Goal: Task Accomplishment & Management: Complete application form

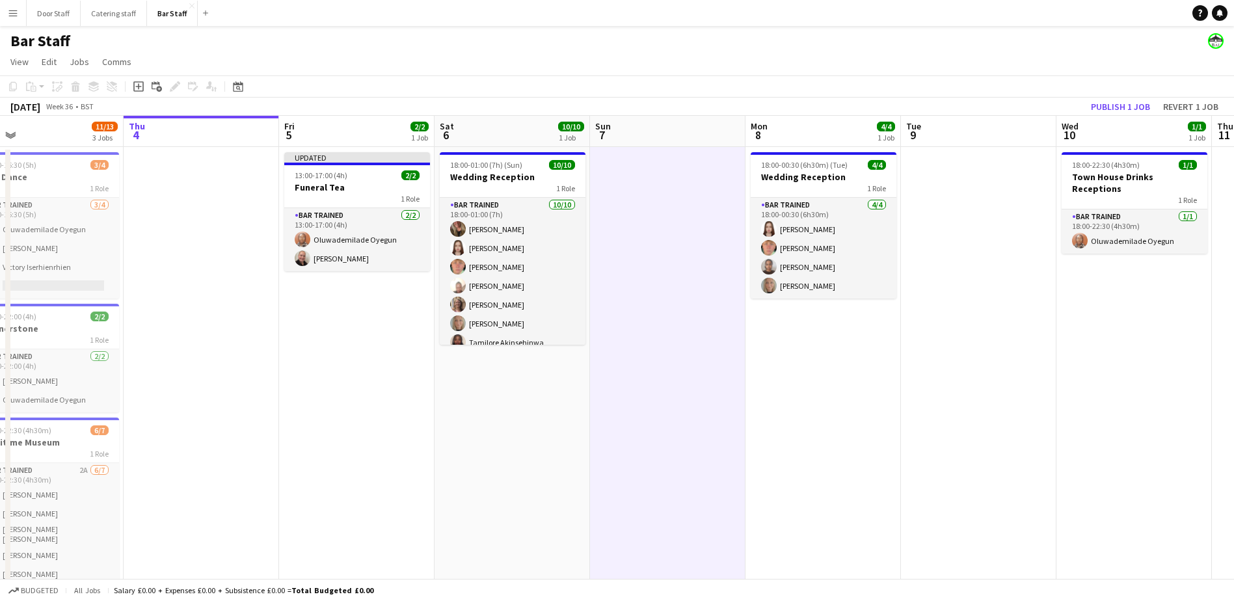
scroll to position [0, 344]
drag, startPoint x: 707, startPoint y: 436, endPoint x: 674, endPoint y: 440, distance: 33.3
click at [674, 440] on app-calendar-viewport "Mon 1 7/7 2 Jobs Tue 2 5/6 1 Job Wed 3 11/13 3 Jobs Thu 4 Fri 5 2/2 1 Job Sat 6…" at bounding box center [617, 377] width 1234 height 522
click at [324, 128] on app-board-header-date "Fri 5 2/2 1 Job" at bounding box center [355, 131] width 155 height 31
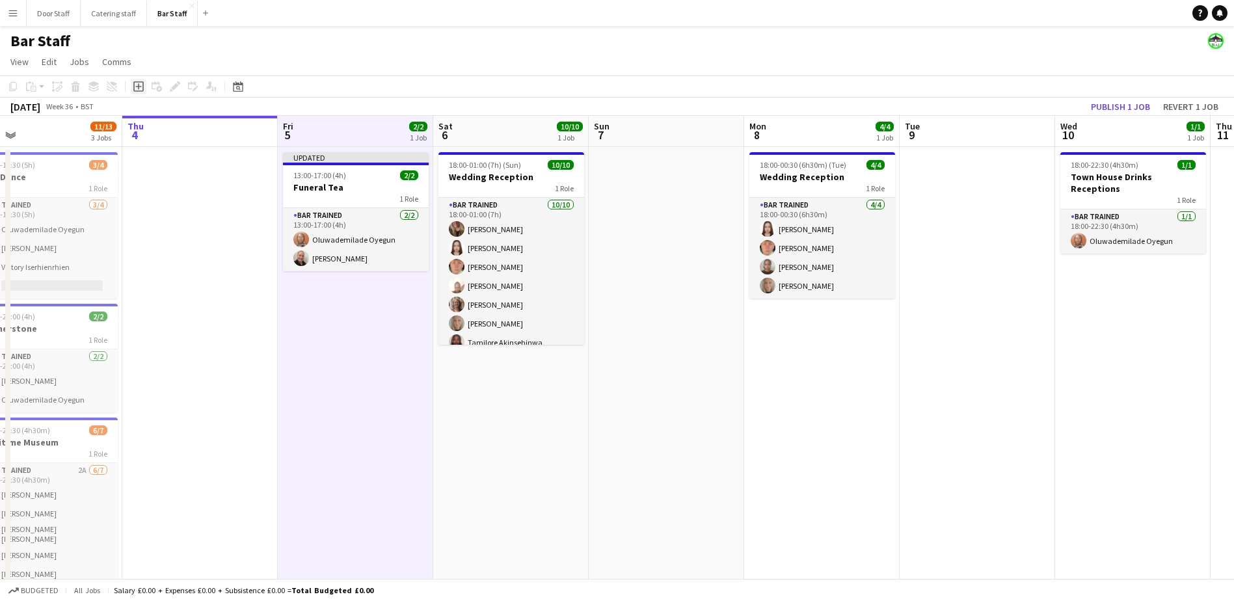
click at [136, 87] on icon "Add job" at bounding box center [138, 86] width 10 height 10
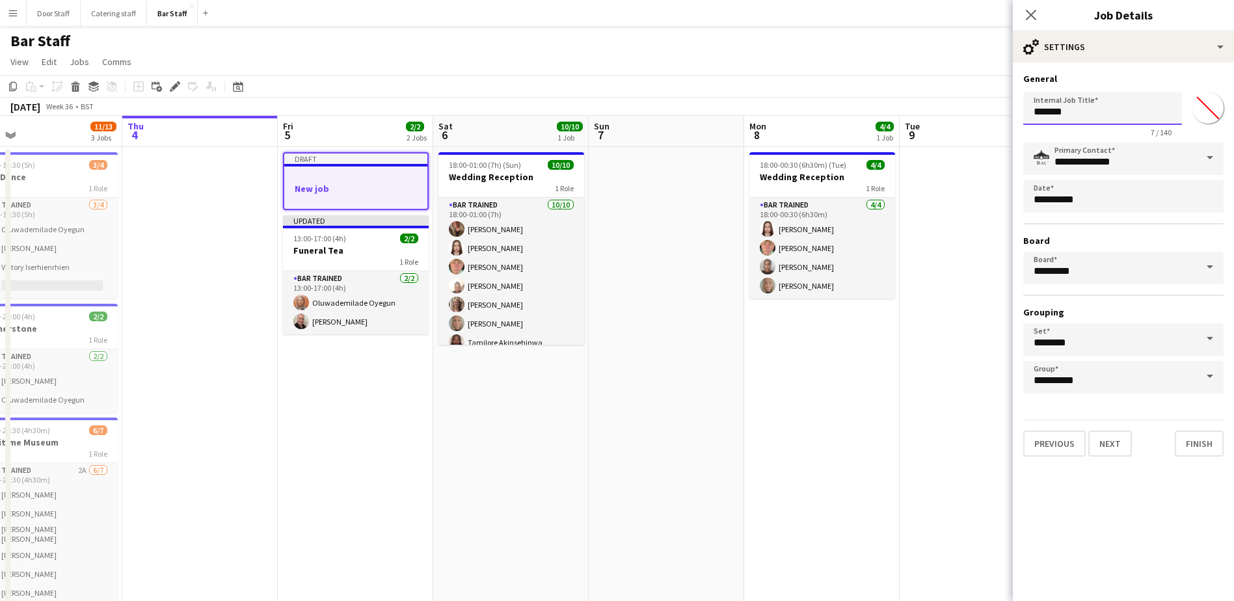
click at [1036, 118] on input "*******" at bounding box center [1102, 108] width 159 height 33
click at [1035, 118] on input "*******" at bounding box center [1102, 108] width 159 height 33
type input "**********"
click at [1104, 440] on button "Next" at bounding box center [1110, 444] width 44 height 26
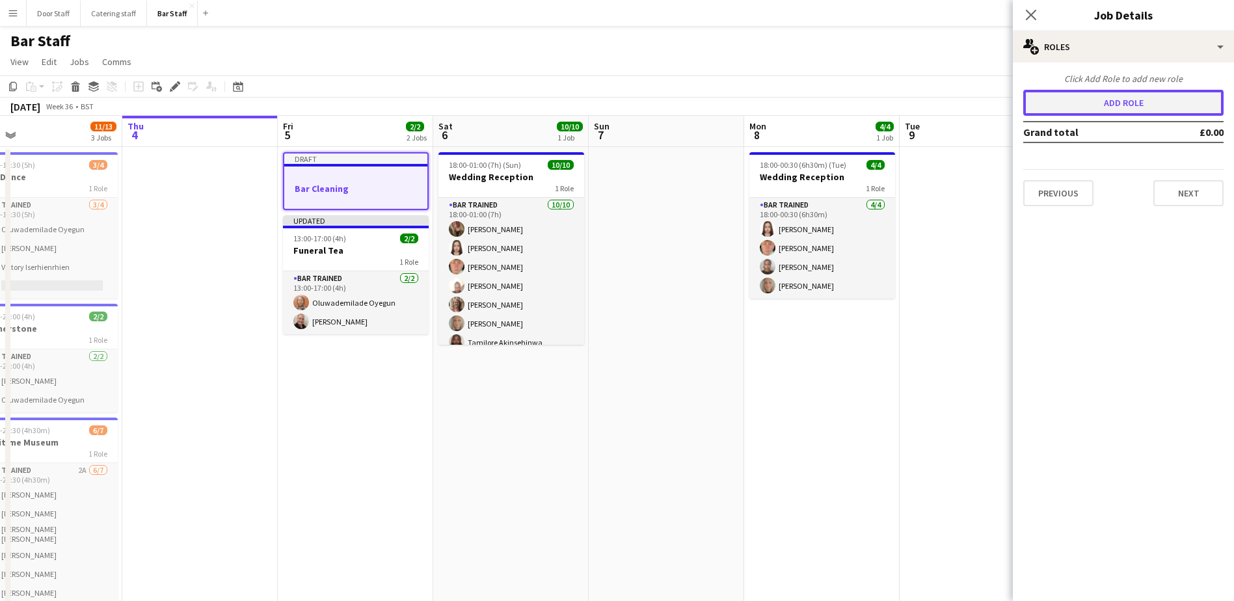
click at [1152, 98] on button "Add role" at bounding box center [1123, 103] width 200 height 26
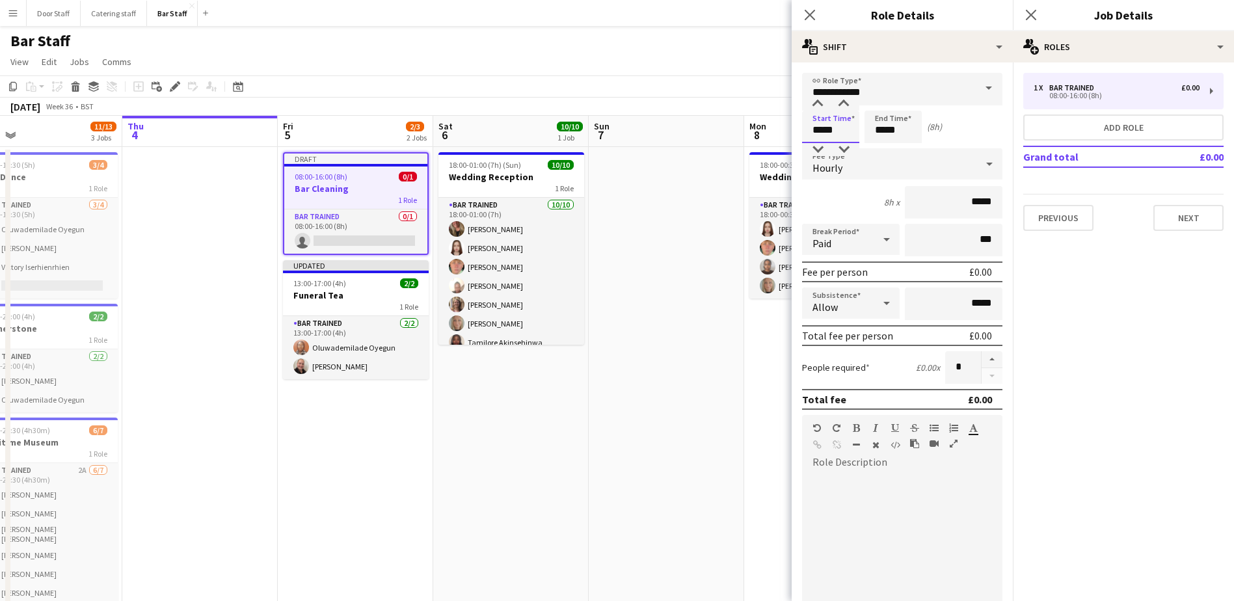
click at [823, 127] on input "*****" at bounding box center [830, 127] width 57 height 33
click at [813, 100] on div at bounding box center [818, 104] width 26 height 13
type input "*****"
click at [813, 100] on div at bounding box center [818, 104] width 26 height 13
click at [892, 129] on input "*****" at bounding box center [892, 127] width 57 height 33
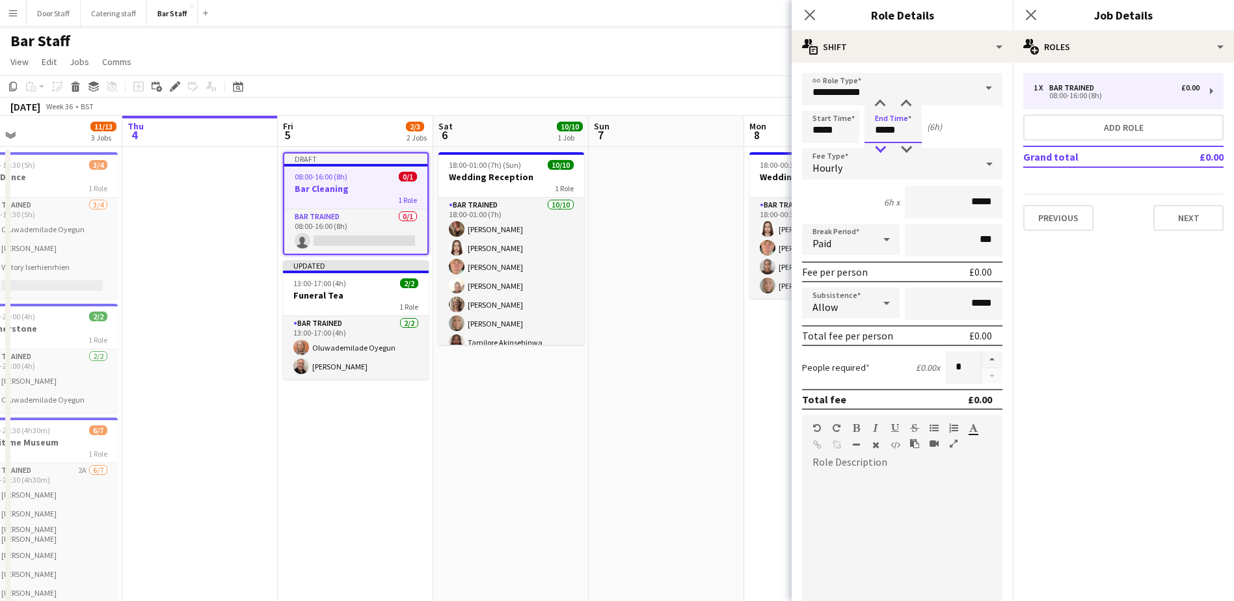
click at [880, 145] on div at bounding box center [880, 149] width 26 height 13
click at [888, 100] on div at bounding box center [880, 104] width 26 height 13
type input "*****"
click at [884, 152] on div at bounding box center [880, 149] width 26 height 13
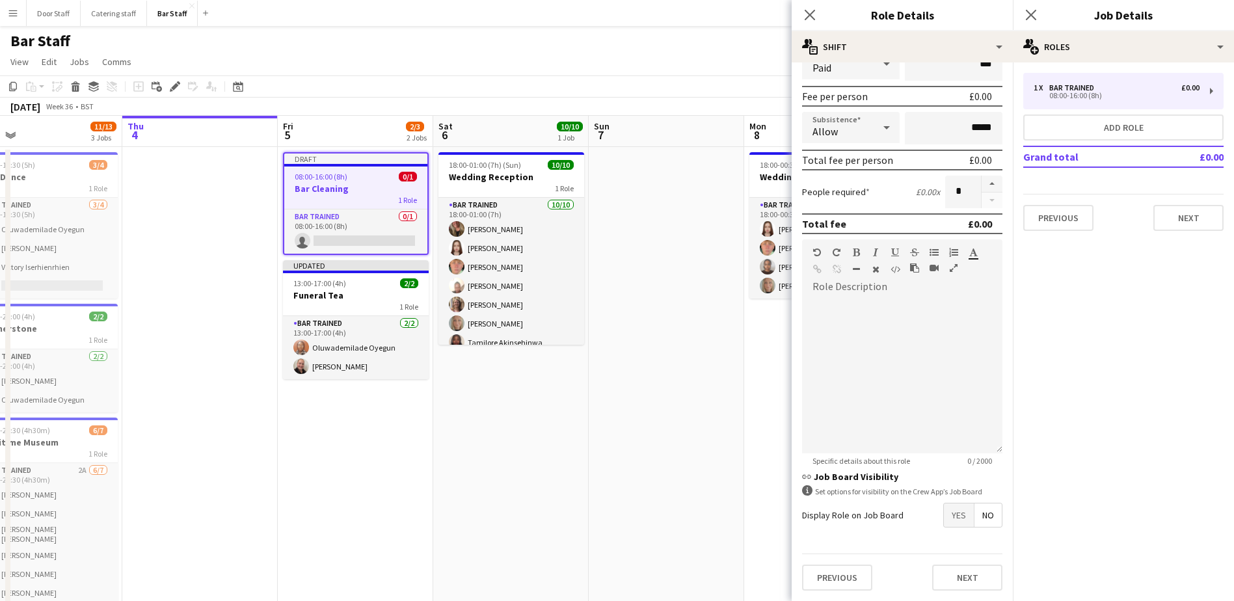
scroll to position [58, 0]
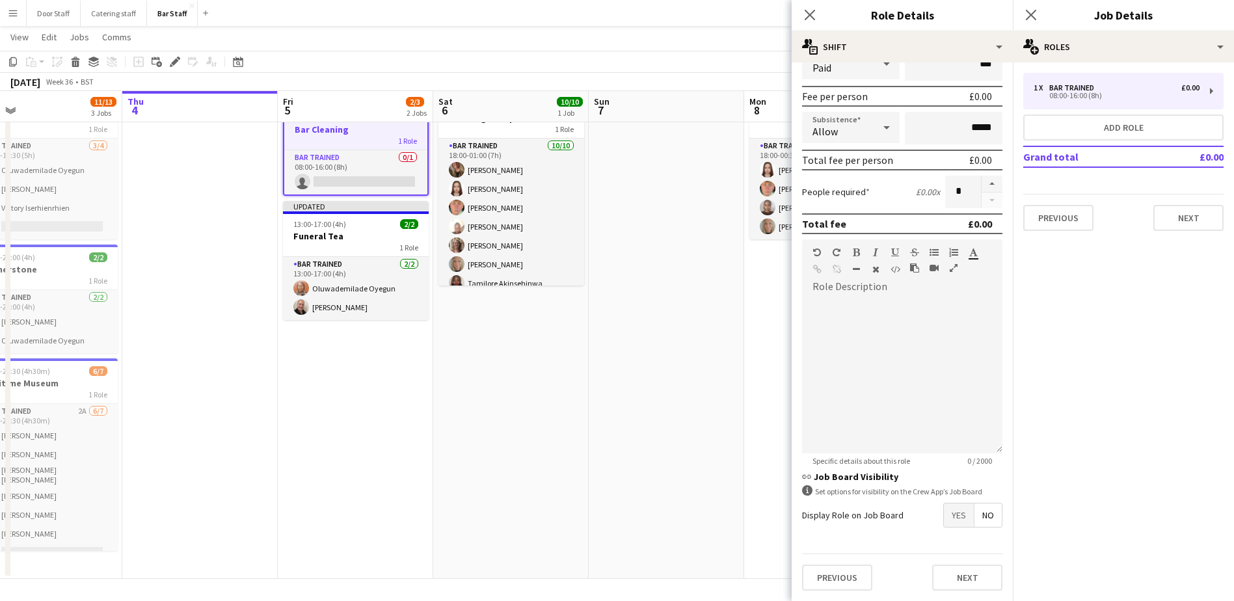
click at [953, 514] on span "Yes" at bounding box center [959, 514] width 30 height 23
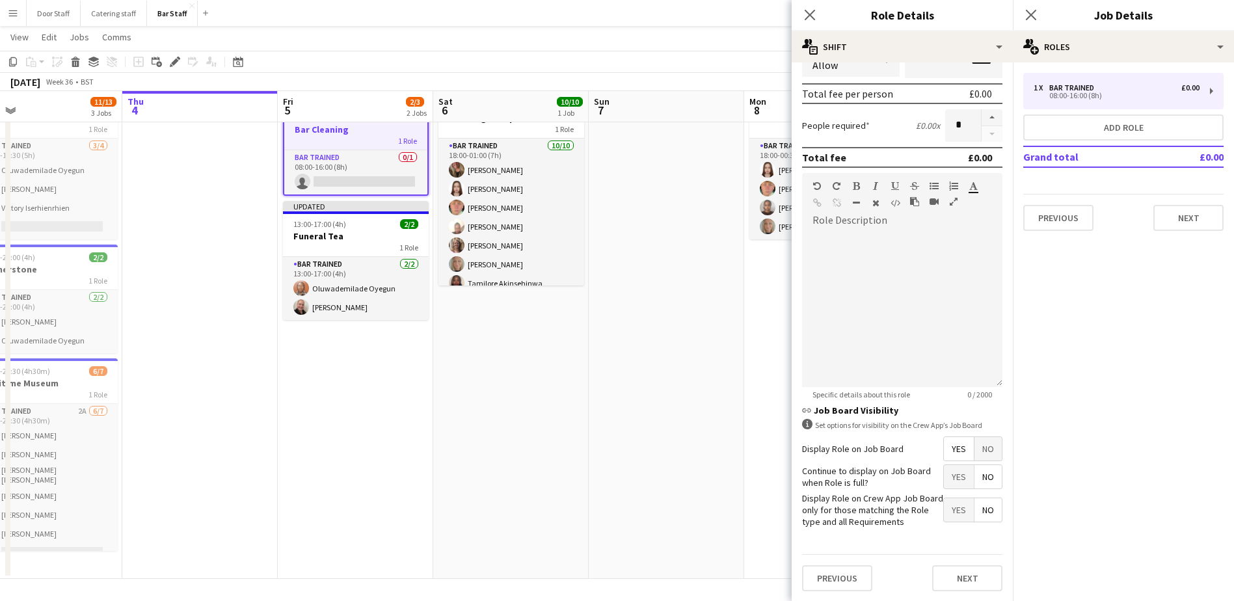
scroll to position [243, 0]
click at [950, 570] on button "Next" at bounding box center [967, 578] width 70 height 26
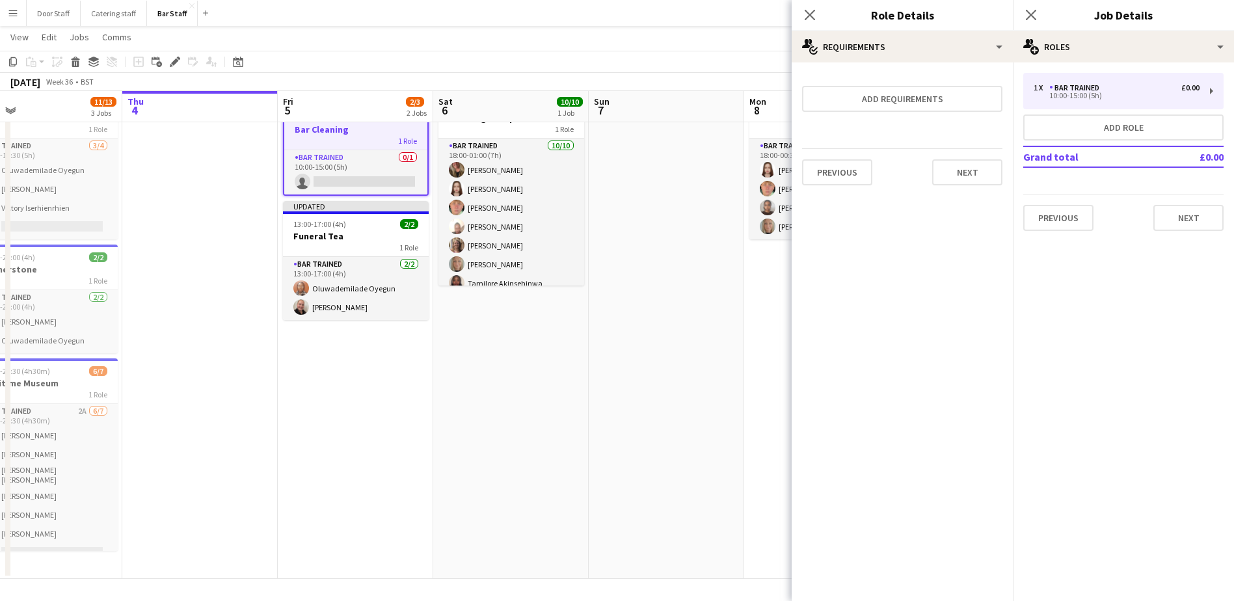
scroll to position [0, 0]
click at [974, 174] on button "Next" at bounding box center [967, 172] width 70 height 26
click at [962, 181] on button "Finish" at bounding box center [977, 174] width 49 height 26
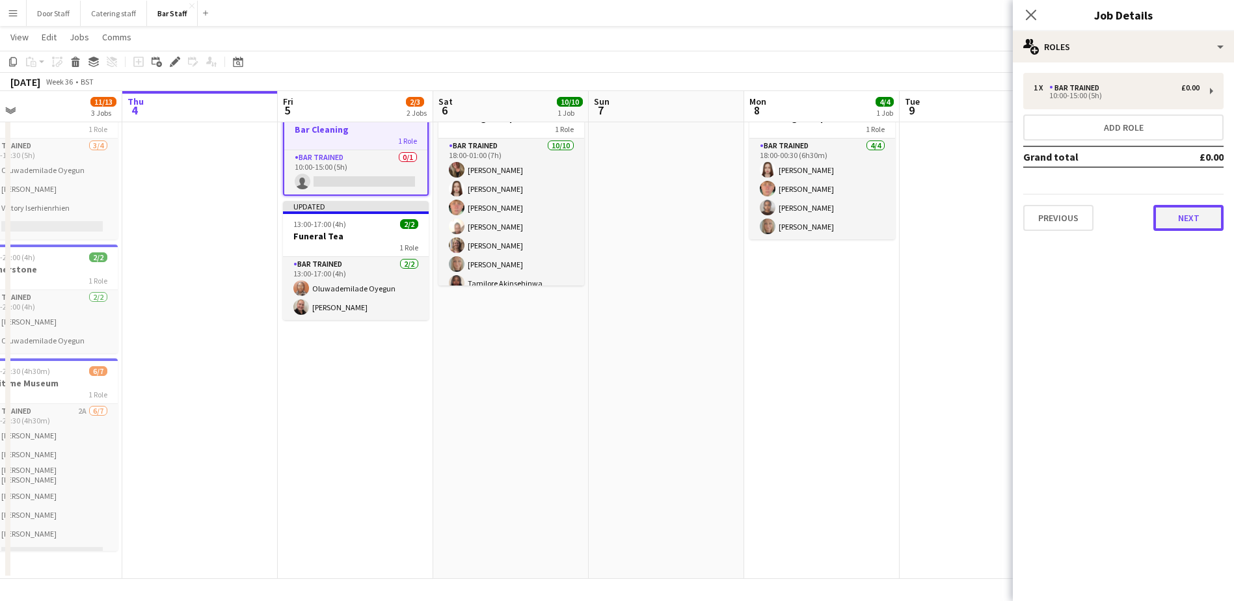
click at [1198, 226] on button "Next" at bounding box center [1188, 218] width 70 height 26
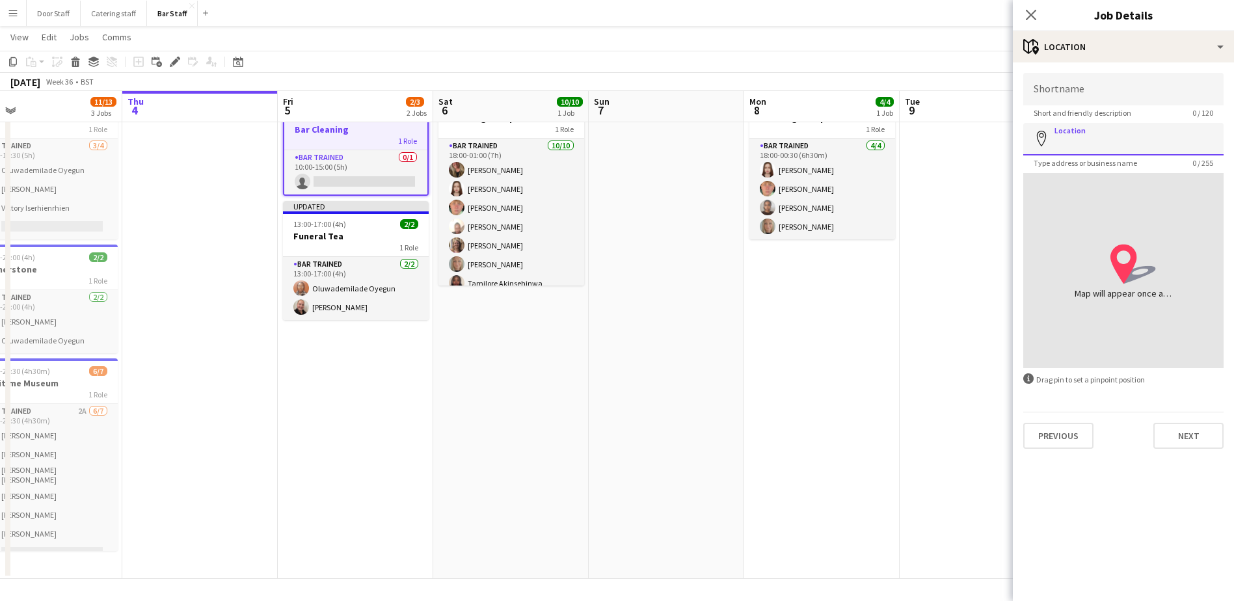
click at [1139, 133] on input "Location" at bounding box center [1123, 139] width 200 height 33
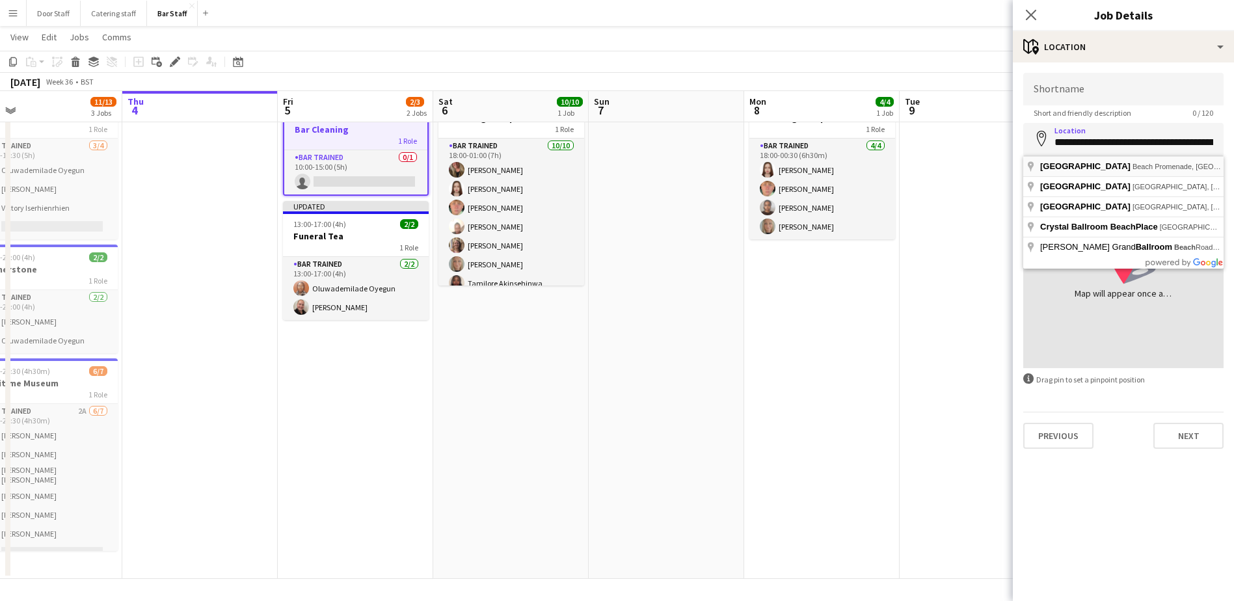
type input "**********"
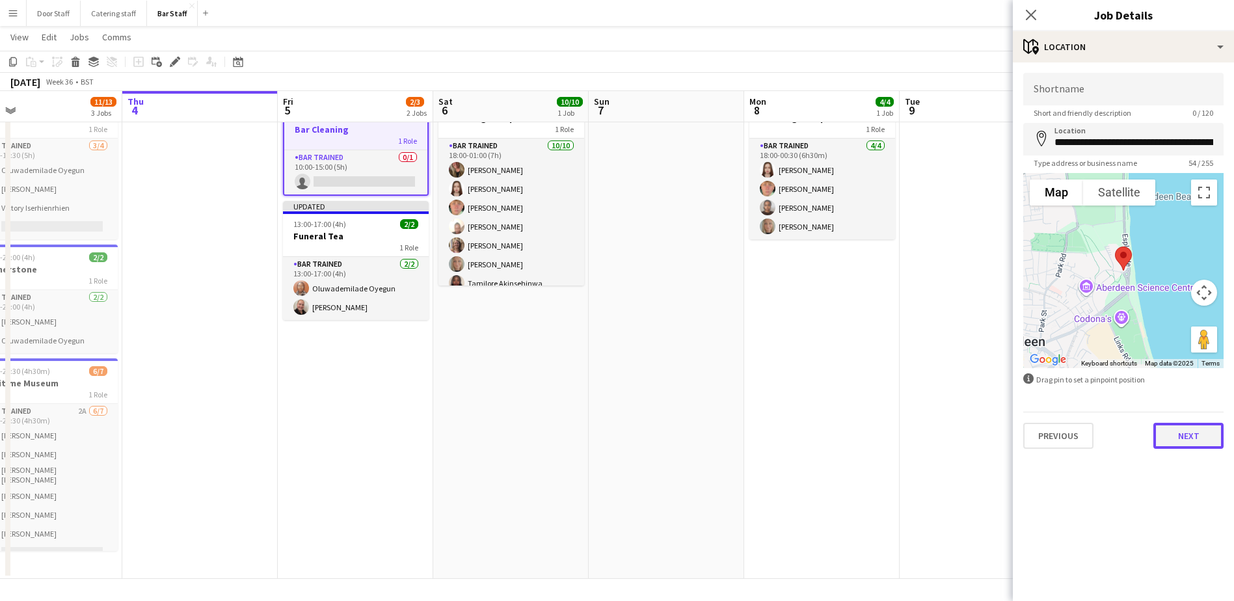
click at [1171, 444] on button "Next" at bounding box center [1188, 436] width 70 height 26
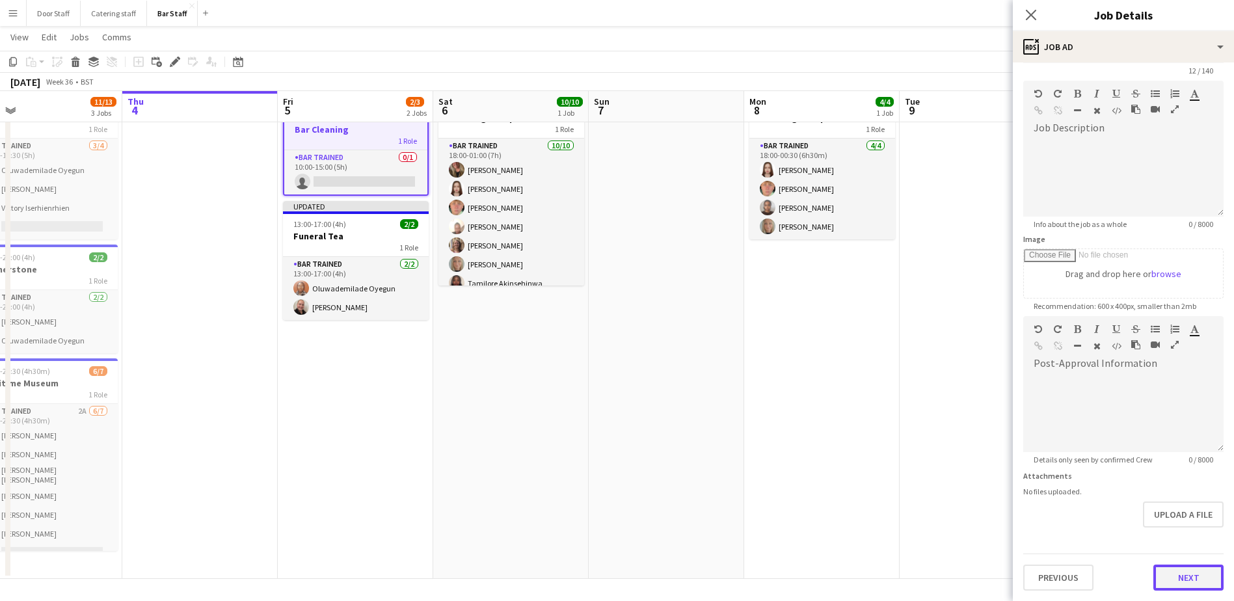
click at [1181, 539] on form "**********" at bounding box center [1123, 311] width 221 height 560
click at [1174, 573] on button "Next" at bounding box center [1188, 578] width 70 height 26
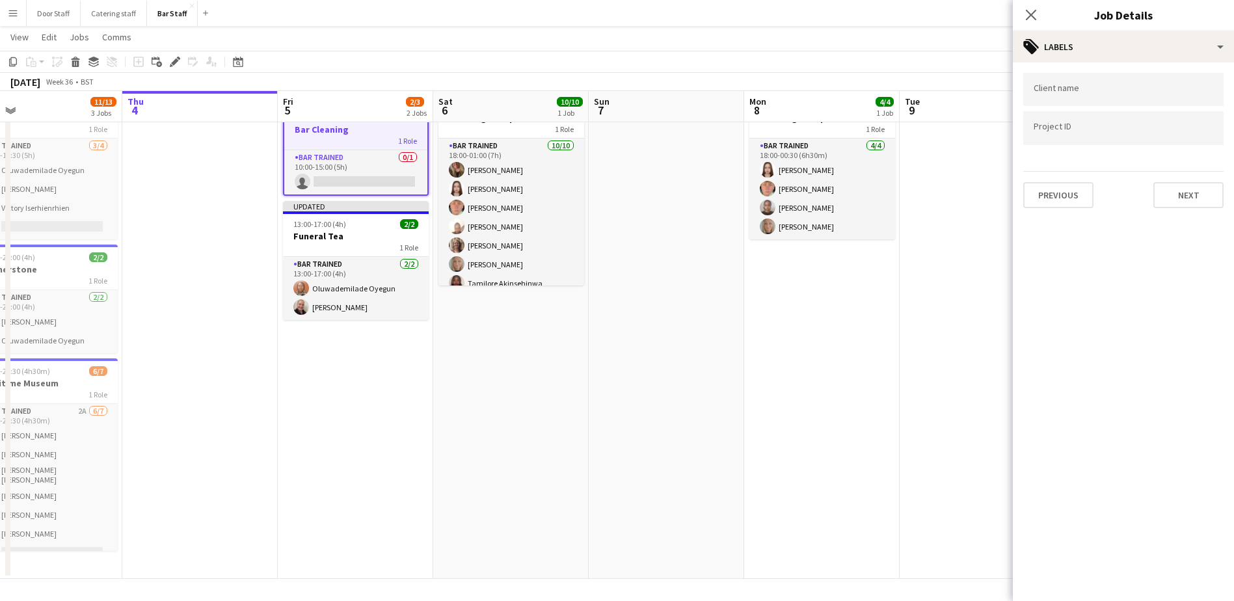
scroll to position [0, 0]
click at [1186, 189] on button "Next" at bounding box center [1188, 195] width 70 height 26
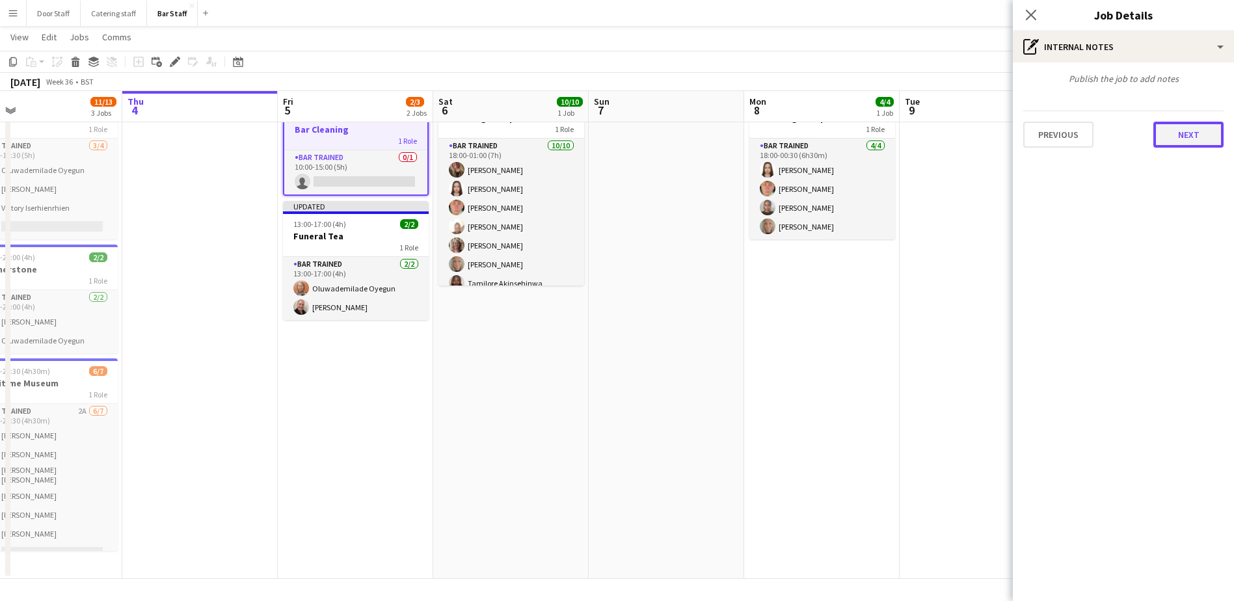
click at [1187, 140] on button "Next" at bounding box center [1188, 135] width 70 height 26
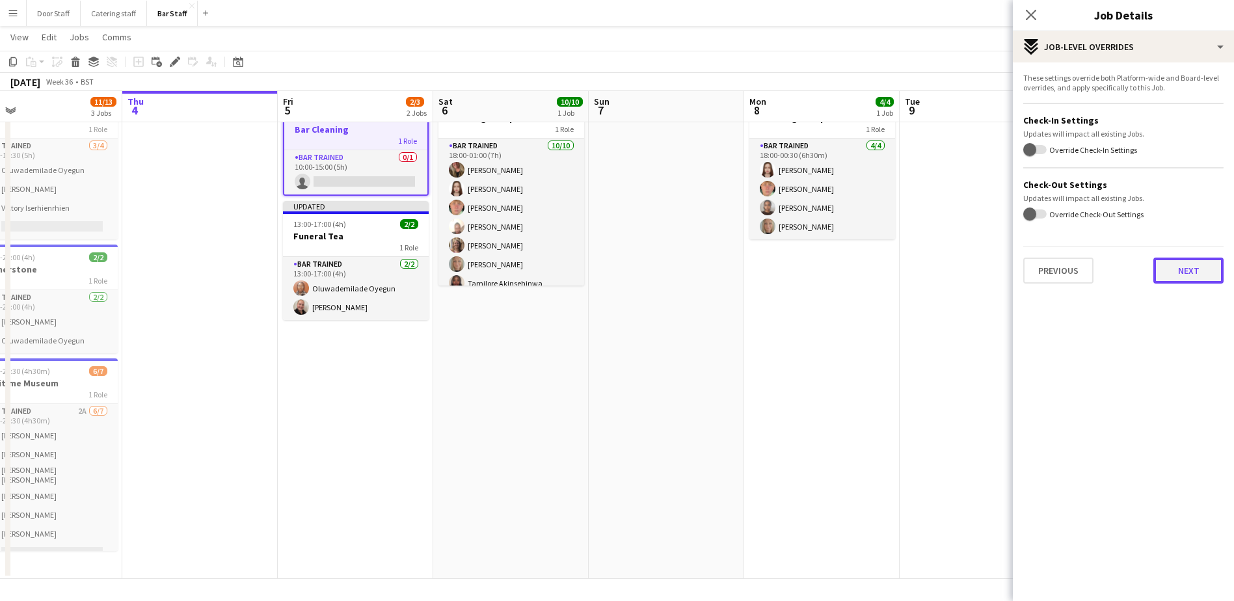
click at [1183, 276] on button "Next" at bounding box center [1188, 271] width 70 height 26
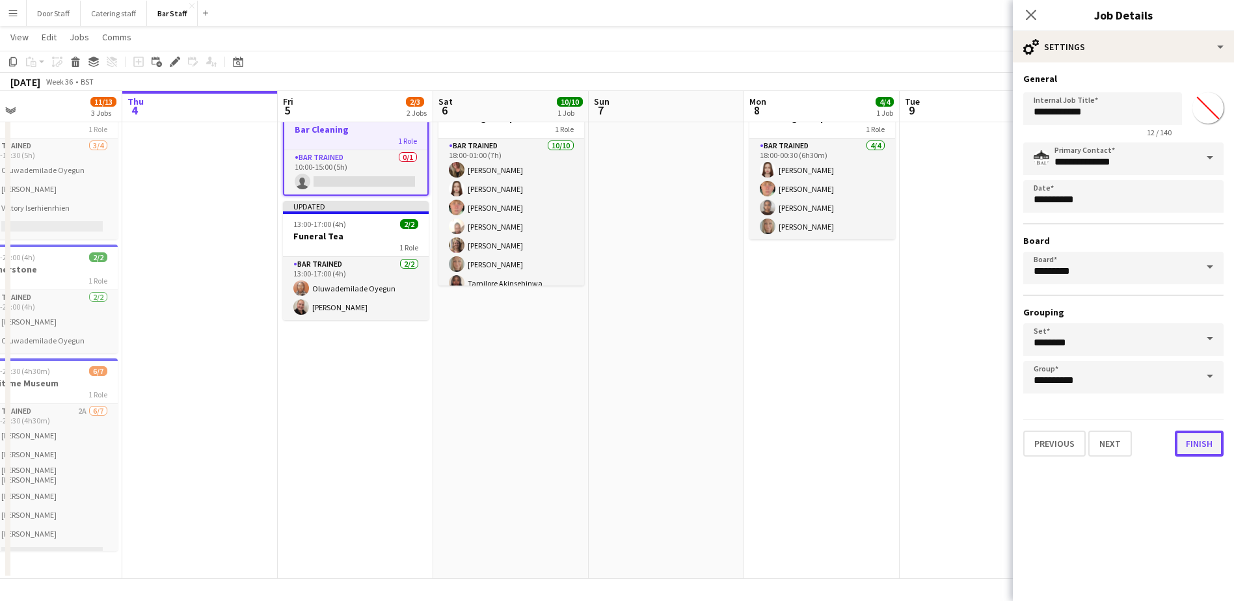
click at [1215, 443] on button "Finish" at bounding box center [1199, 444] width 49 height 26
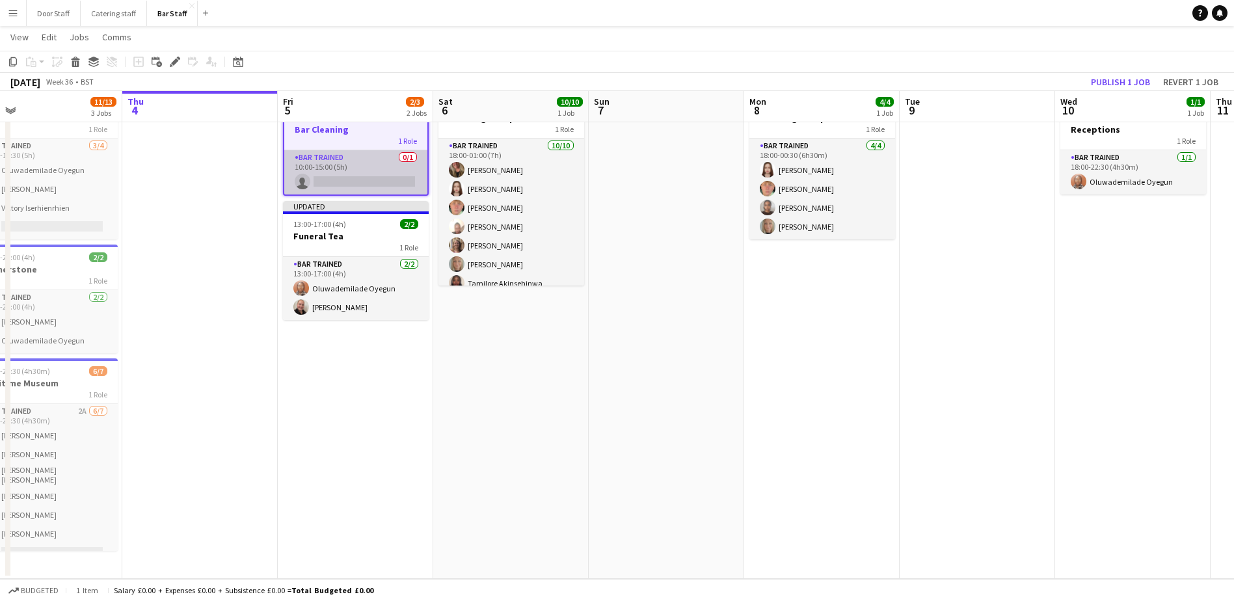
click at [360, 187] on app-card-role "Bar trained 0/1 10:00-15:00 (5h) single-neutral-actions" at bounding box center [355, 172] width 143 height 44
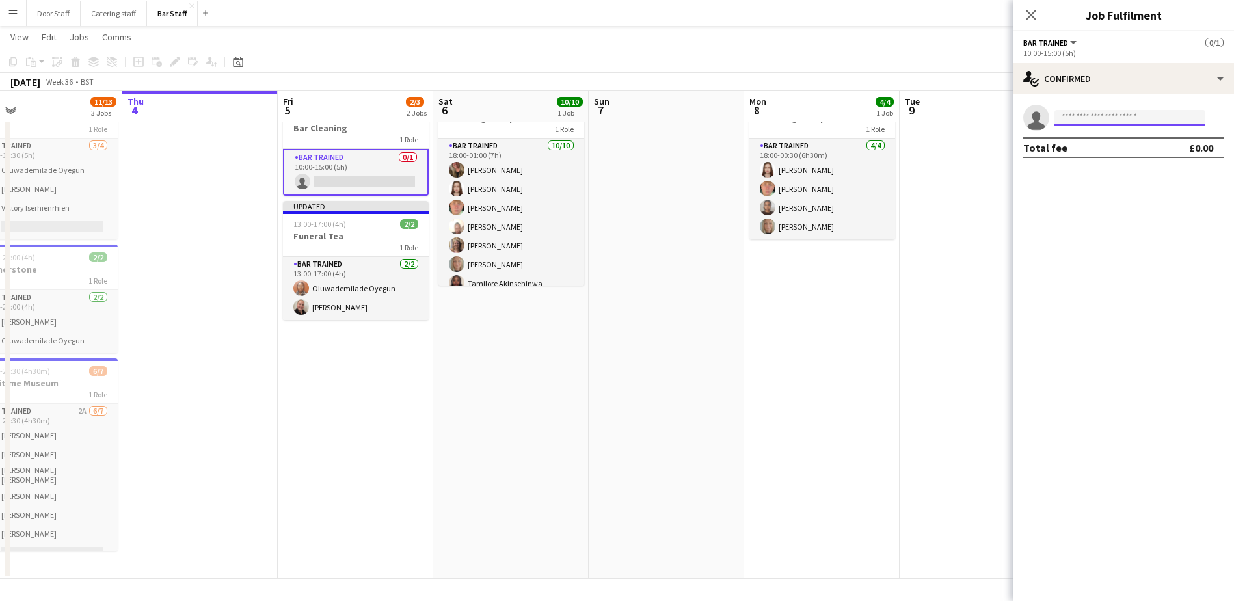
click at [1121, 117] on input at bounding box center [1129, 118] width 151 height 16
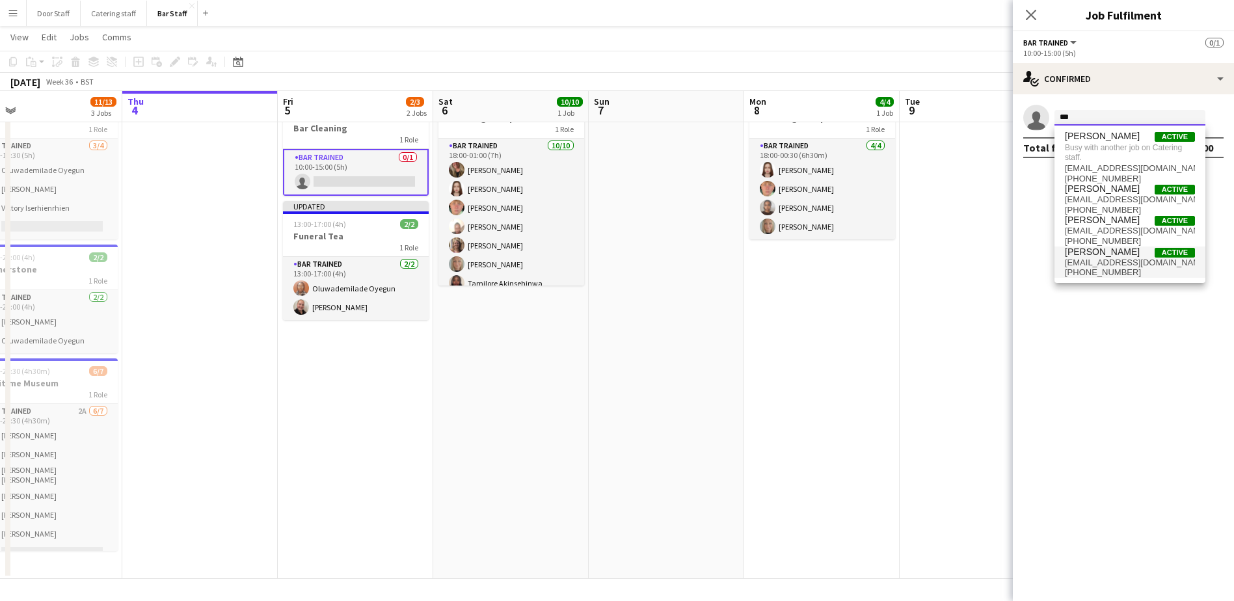
type input "***"
click at [1115, 250] on span "[PERSON_NAME]" at bounding box center [1102, 251] width 75 height 11
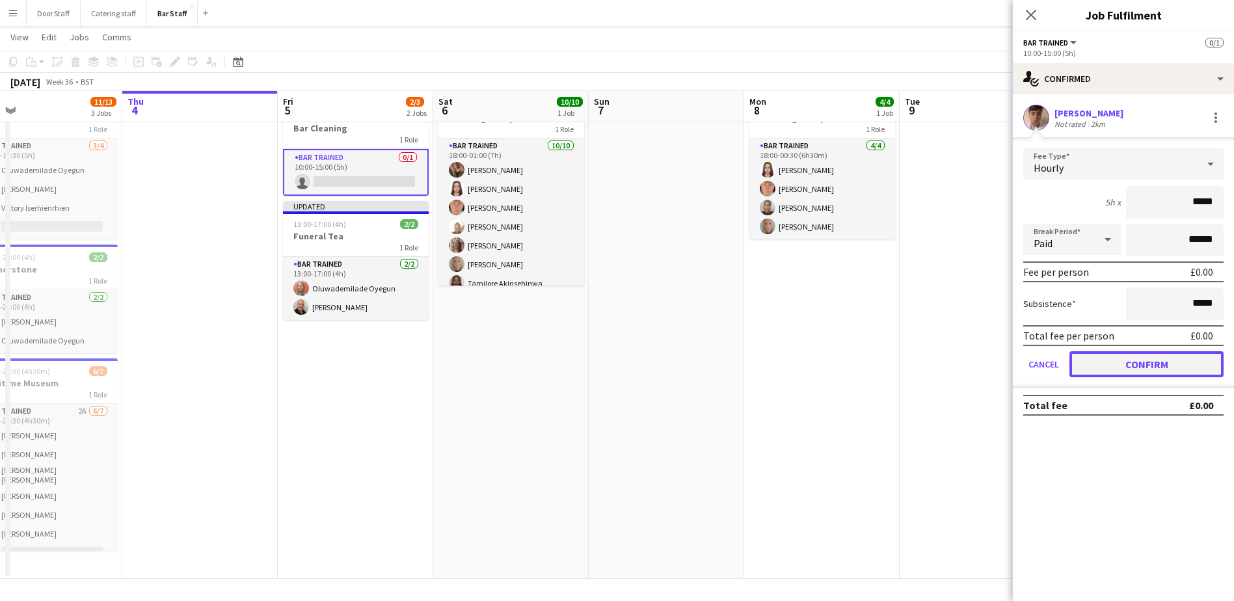
click at [1134, 364] on button "Confirm" at bounding box center [1146, 364] width 154 height 26
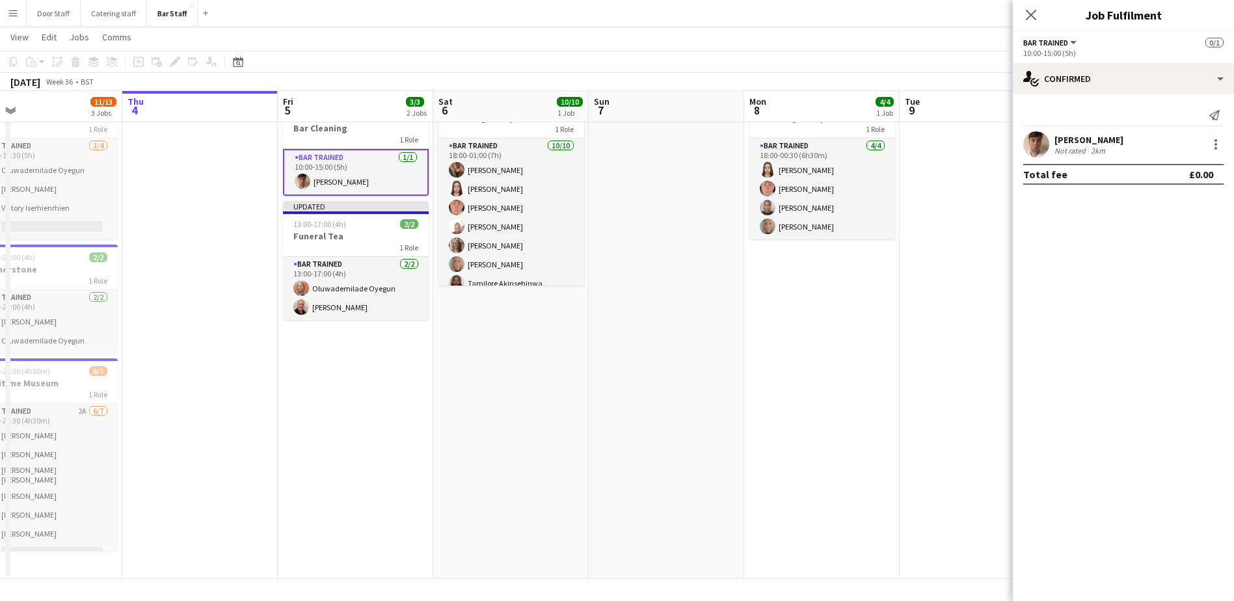
click at [977, 276] on app-date-cell at bounding box center [976, 333] width 155 height 491
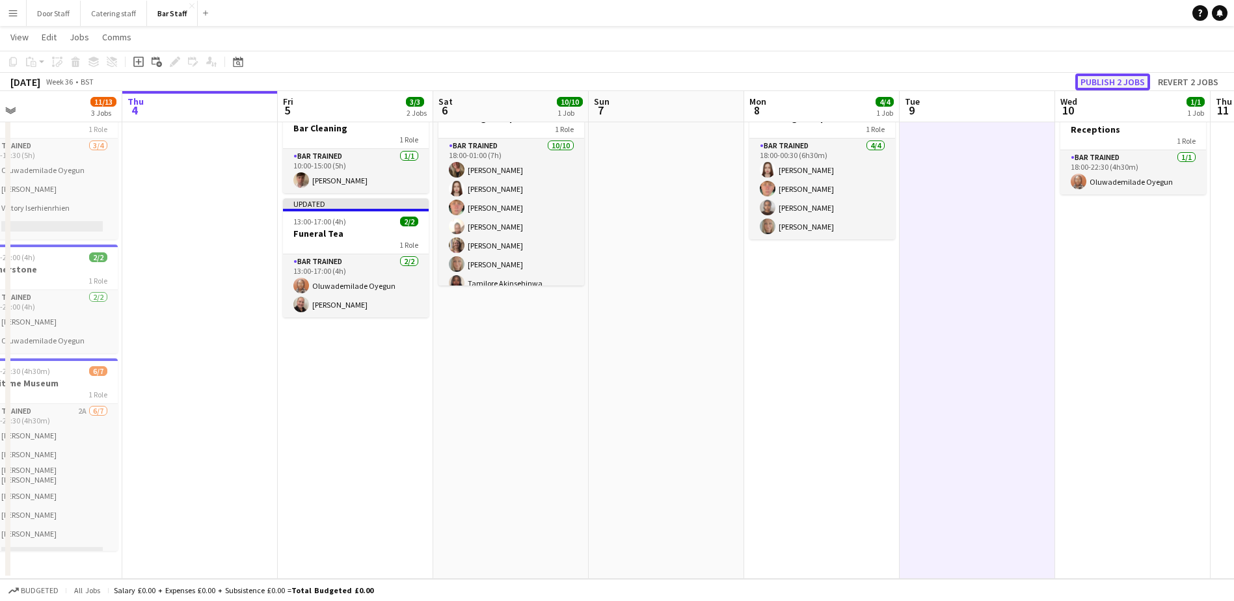
click at [1123, 76] on button "Publish 2 jobs" at bounding box center [1112, 81] width 75 height 17
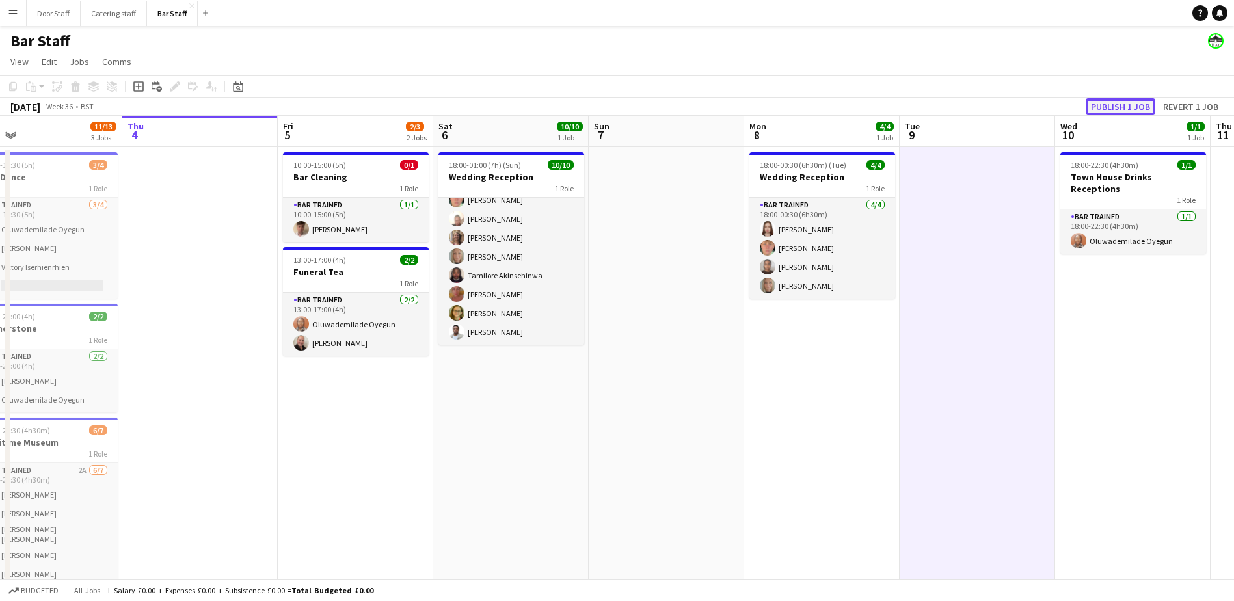
click at [1125, 105] on button "Publish 1 job" at bounding box center [1121, 106] width 70 height 17
click at [1126, 103] on button "Publish 1 job" at bounding box center [1121, 106] width 70 height 17
click at [1123, 107] on button "Publish 1 job" at bounding box center [1121, 106] width 70 height 17
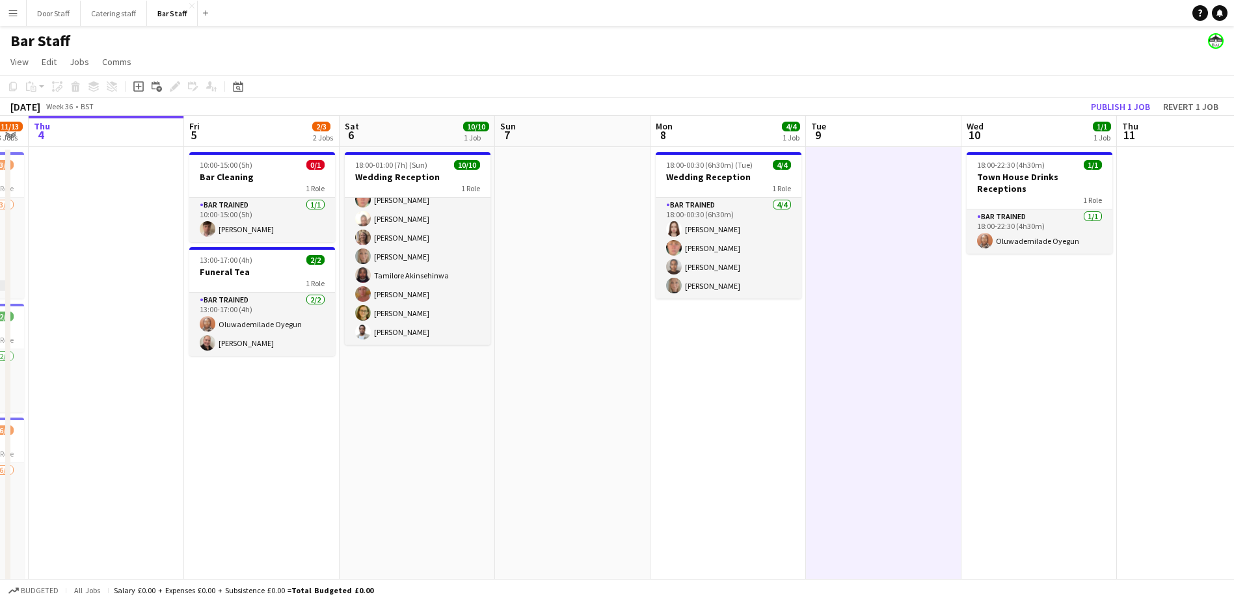
scroll to position [0, 472]
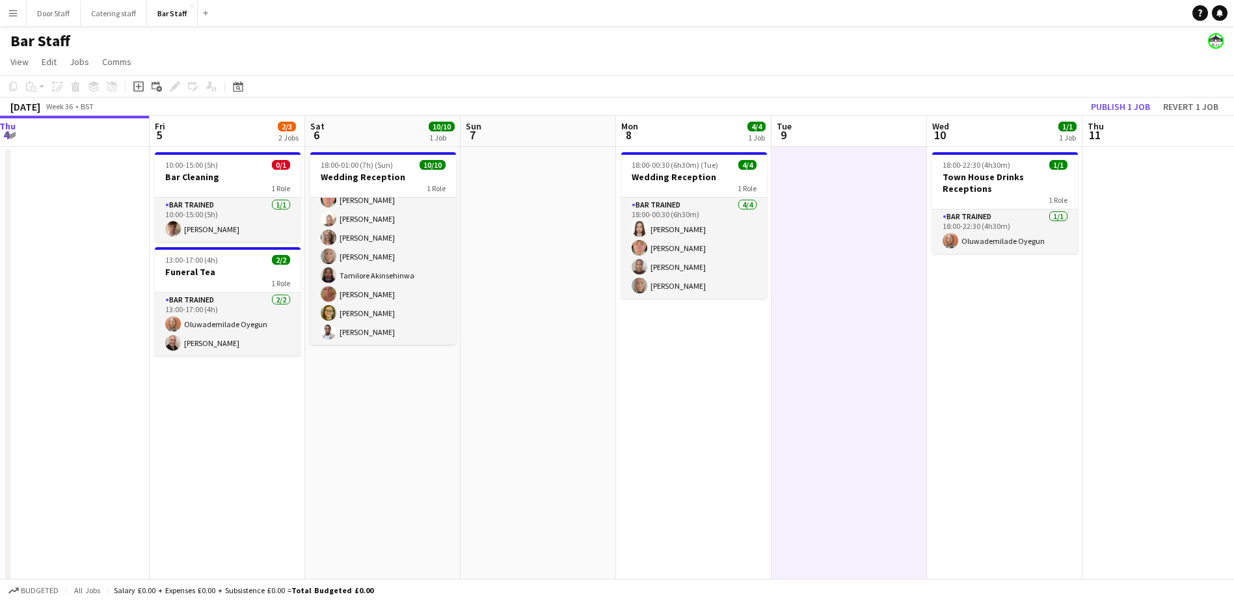
drag, startPoint x: 820, startPoint y: 483, endPoint x: 692, endPoint y: 483, distance: 128.1
click at [692, 483] on app-calendar-viewport "Mon 1 7/7 2 Jobs Tue 2 5/6 1 Job Wed 3 11/13 3 Jobs Thu 4 Fri 5 2/3 2 Jobs Sat …" at bounding box center [617, 377] width 1234 height 522
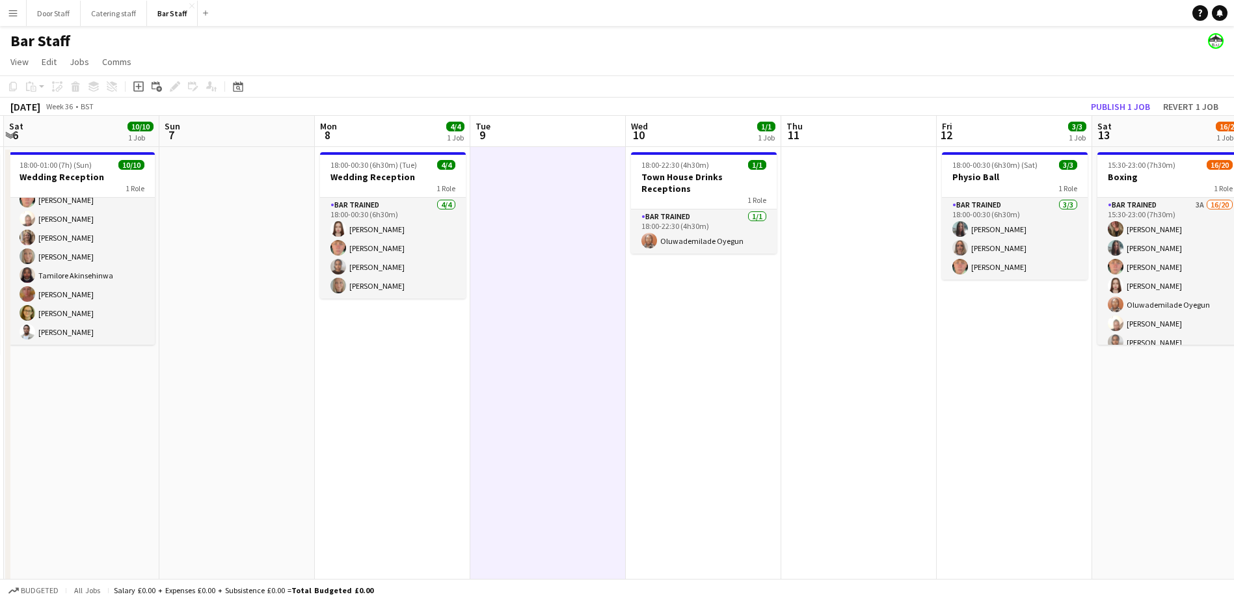
drag, startPoint x: 478, startPoint y: 446, endPoint x: 177, endPoint y: 449, distance: 301.2
click at [177, 449] on app-calendar-viewport "Wed 3 11/13 3 Jobs Thu 4 Fri 5 2/3 2 Jobs Sat 6 10/10 1 Job Sun 7 Mon 8 4/4 1 J…" at bounding box center [617, 377] width 1234 height 522
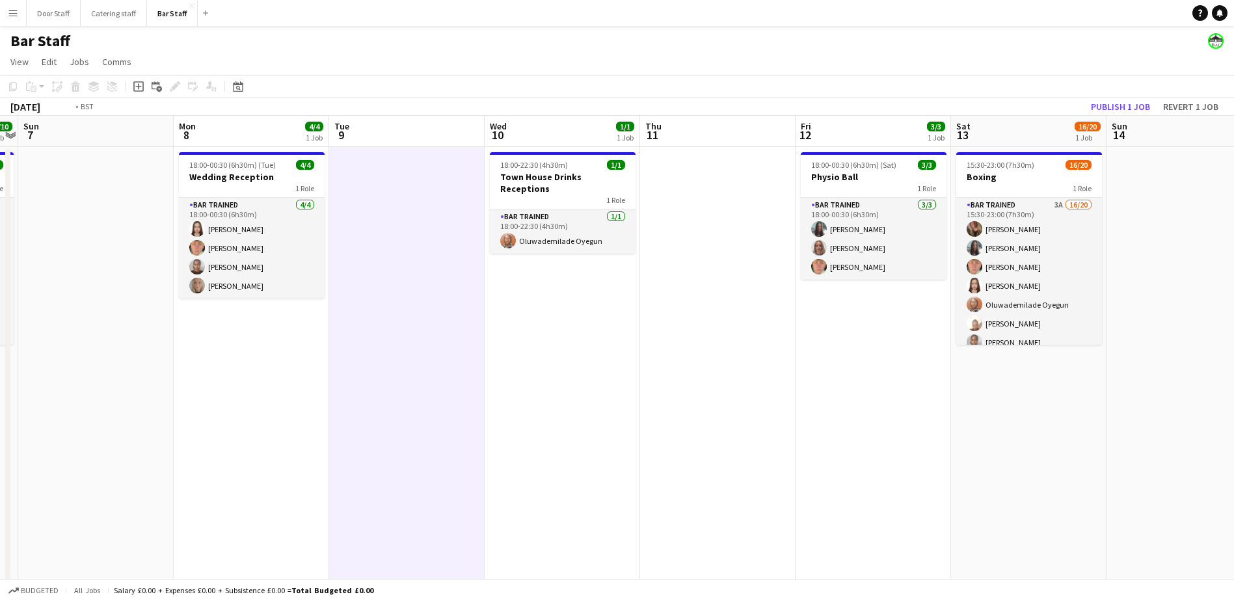
scroll to position [0, 427]
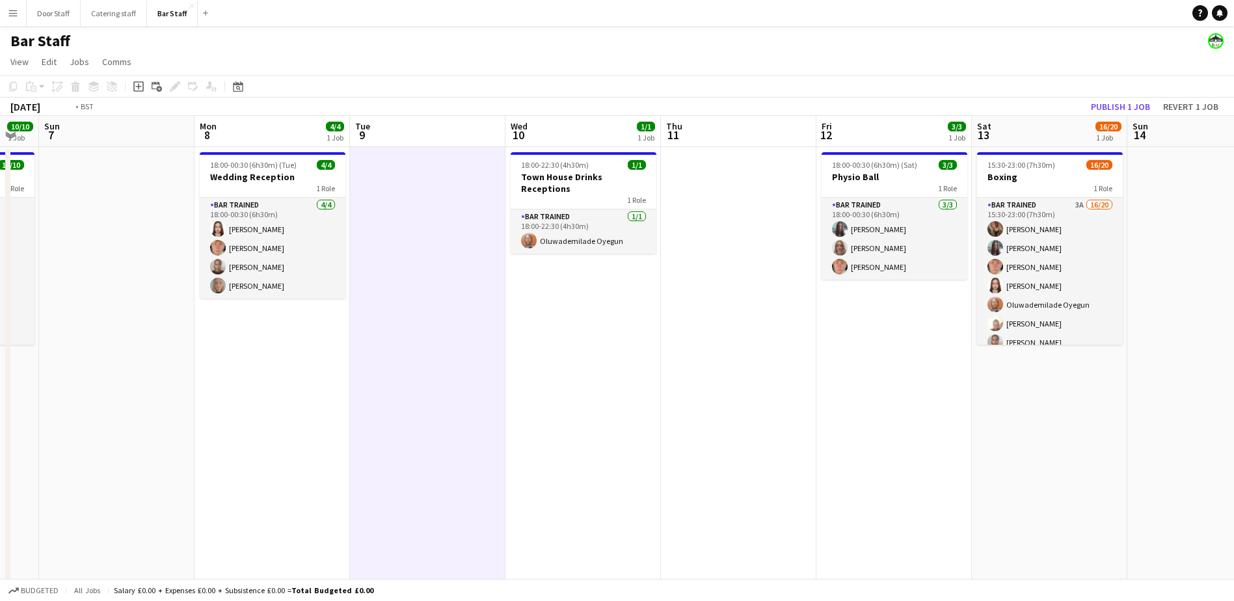
drag, startPoint x: 513, startPoint y: 419, endPoint x: 82, endPoint y: 421, distance: 431.2
click at [82, 421] on app-calendar-viewport "Thu 4 Fri 5 2/3 2 Jobs Sat 6 10/10 1 Job Sun 7 Mon 8 4/4 1 Job Tue 9 Wed 10 1/1…" at bounding box center [617, 377] width 1234 height 522
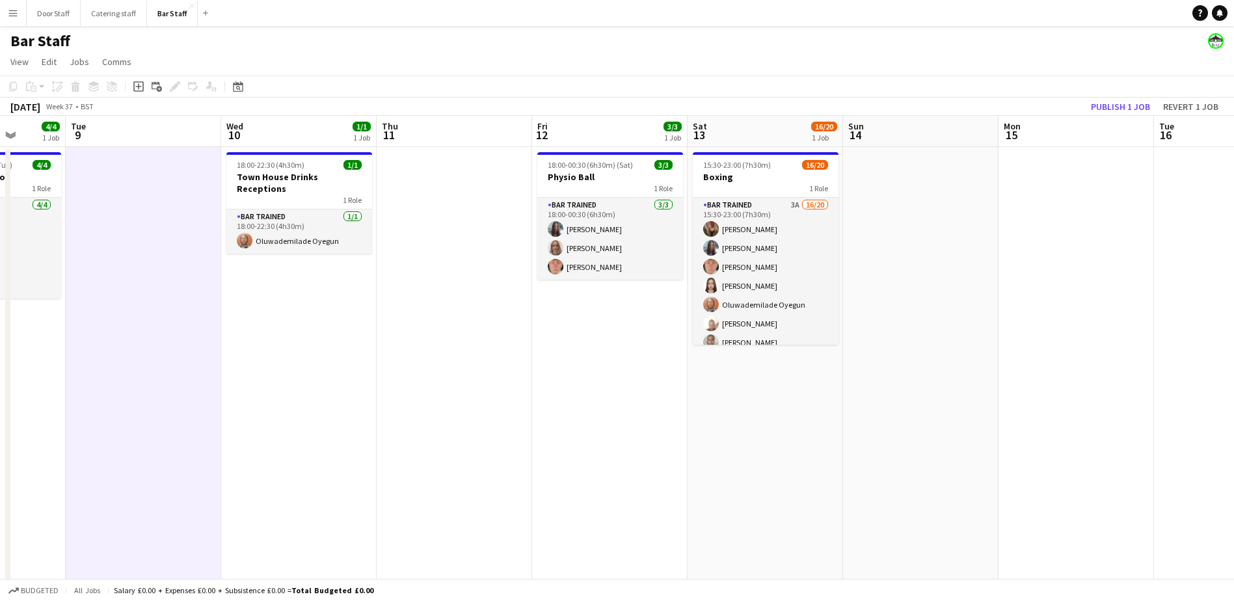
scroll to position [0, 381]
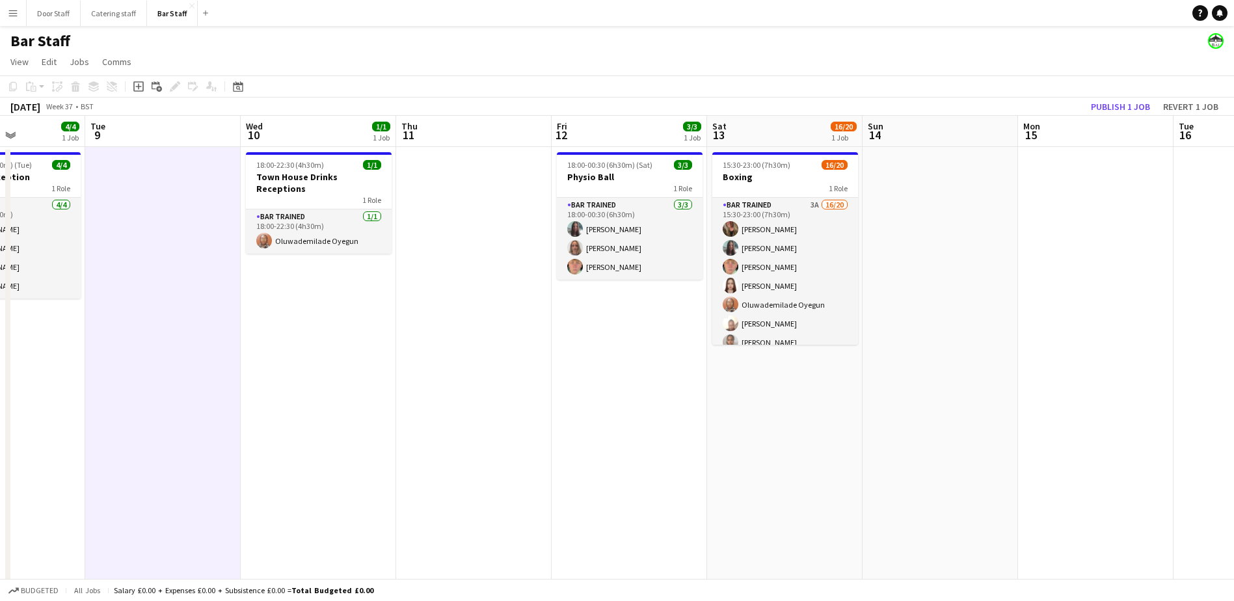
drag, startPoint x: 246, startPoint y: 421, endPoint x: 293, endPoint y: 420, distance: 46.2
click at [293, 420] on app-calendar-viewport "Sat 6 10/10 1 Job Sun 7 Mon 8 4/4 1 Job Tue 9 Wed 10 1/1 1 Job Thu 11 Fri 12 3/…" at bounding box center [617, 377] width 1234 height 522
click at [1145, 107] on button "Publish 1 job" at bounding box center [1121, 106] width 70 height 17
click at [1125, 111] on button "Publish 1 job" at bounding box center [1121, 106] width 70 height 17
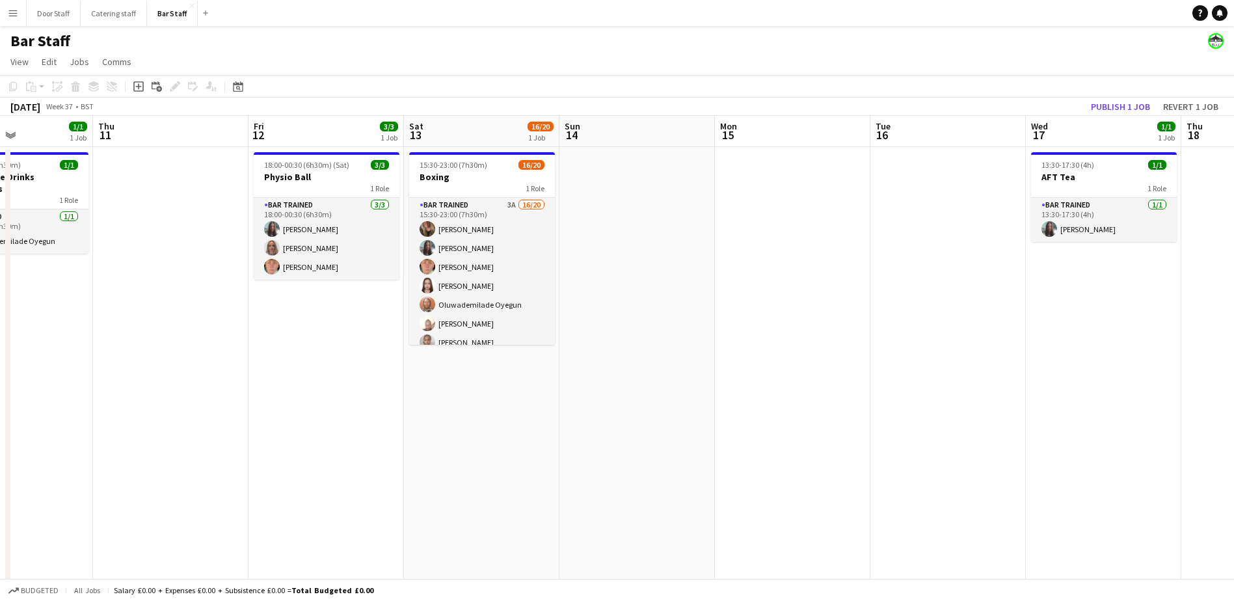
scroll to position [0, 380]
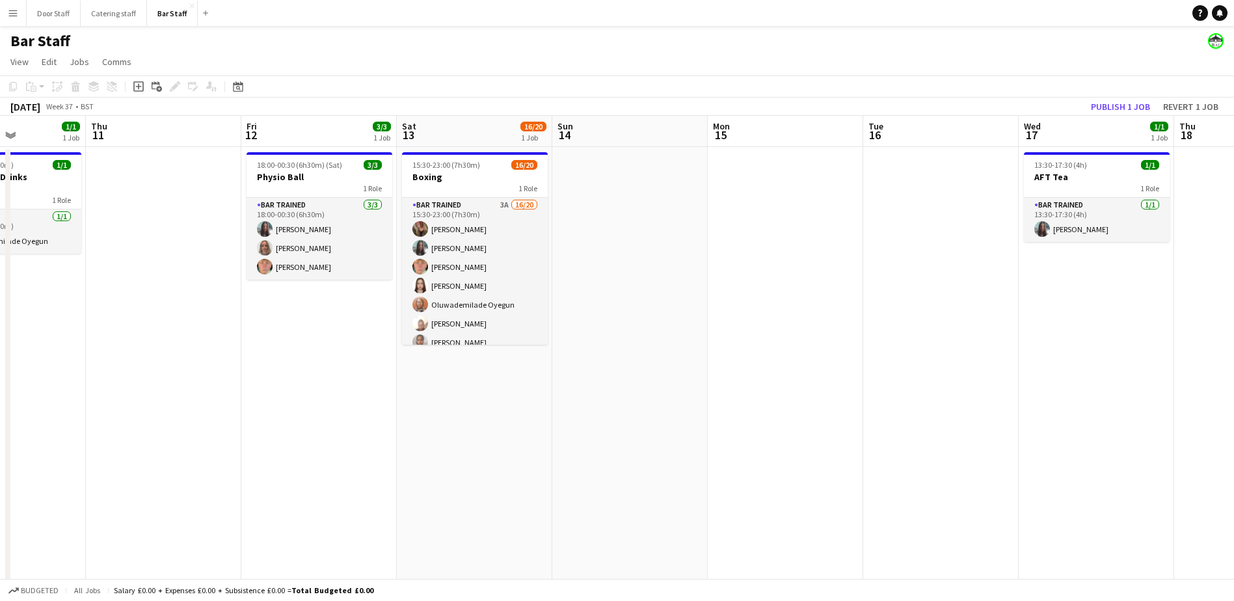
drag, startPoint x: 1052, startPoint y: 274, endPoint x: 795, endPoint y: 297, distance: 257.2
click at [795, 297] on app-calendar-viewport "Mon 8 4/4 1 Job Tue 9 Wed 10 1/1 1 Job Thu 11 Fri 12 3/3 1 Job Sat 13 16/20 1 J…" at bounding box center [617, 377] width 1234 height 522
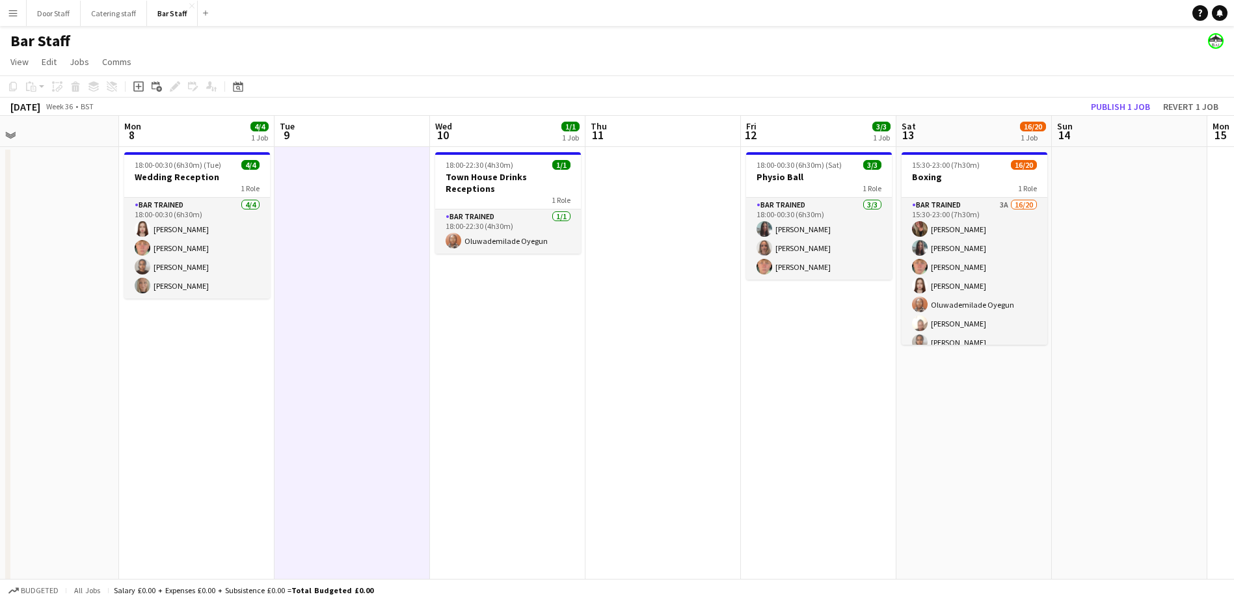
drag, startPoint x: 490, startPoint y: 393, endPoint x: 1028, endPoint y: 313, distance: 543.8
click at [1028, 313] on app-calendar-viewport "Fri 5 2/3 2 Jobs Sat 6 10/10 1 Job Sun 7 Mon 8 4/4 1 Job Tue 9 Wed 10 1/1 1 Job…" at bounding box center [617, 377] width 1234 height 522
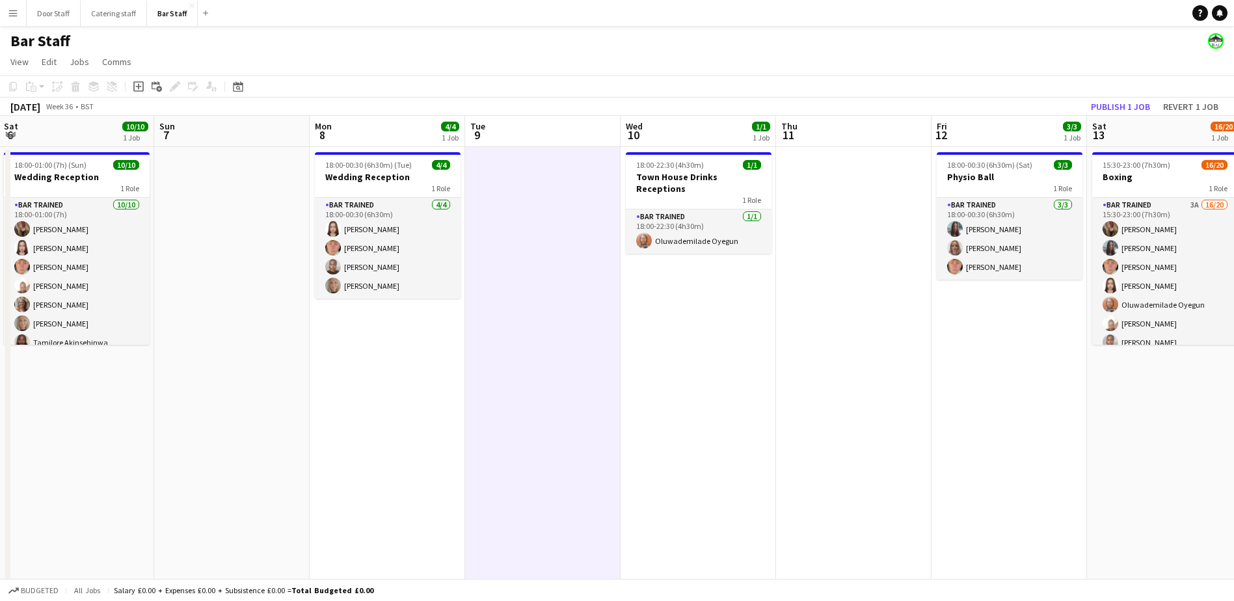
drag, startPoint x: 518, startPoint y: 388, endPoint x: 840, endPoint y: 325, distance: 328.1
click at [837, 326] on app-calendar-viewport "Thu 4 Fri 5 2/3 2 Jobs Sat 6 10/10 1 Job Sun 7 Mon 8 4/4 1 Job Tue 9 Wed 10 1/1…" at bounding box center [617, 377] width 1234 height 522
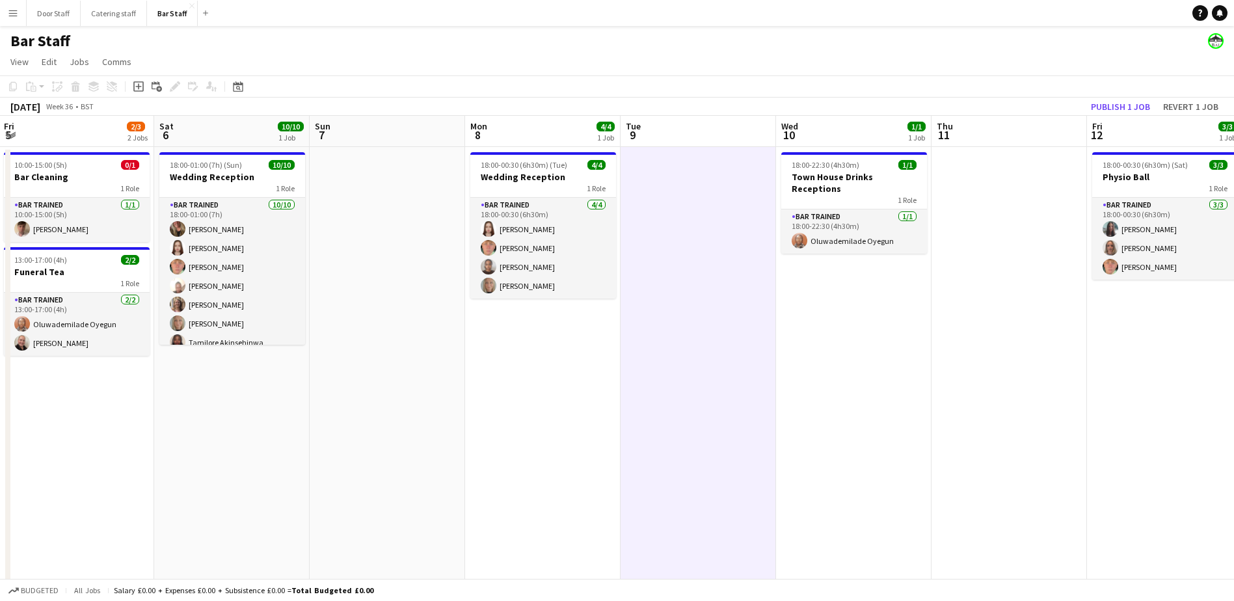
scroll to position [0, 300]
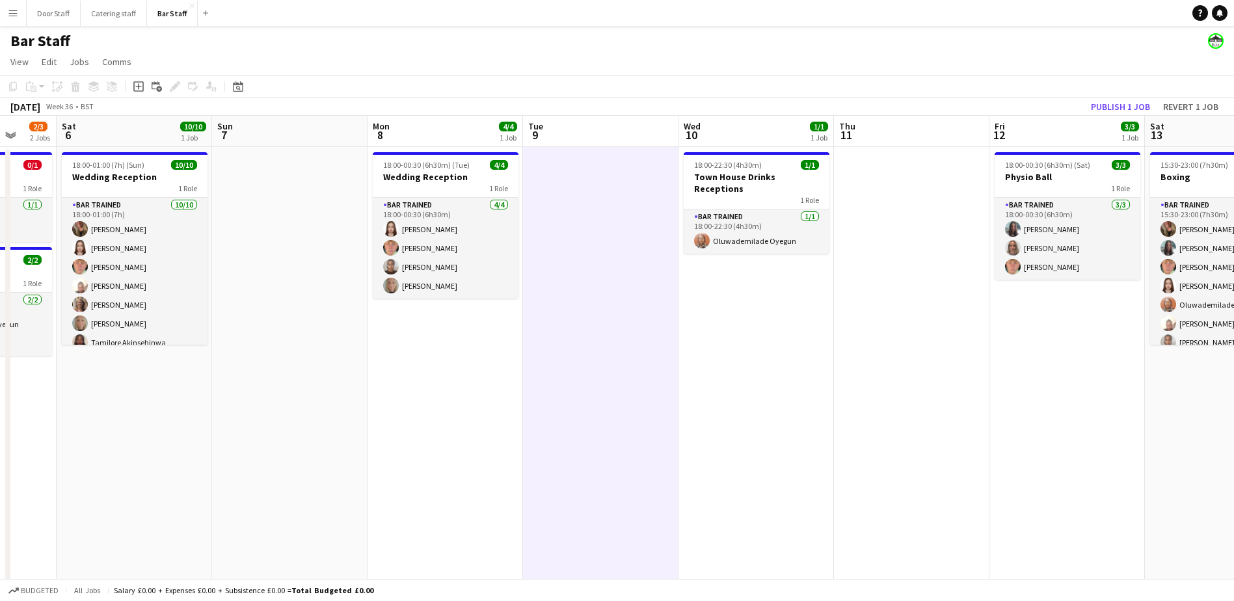
drag, startPoint x: 849, startPoint y: 336, endPoint x: 722, endPoint y: 335, distance: 126.8
click at [722, 335] on app-calendar-viewport "Wed 3 11/13 3 Jobs Thu 4 Fri 5 2/3 2 Jobs Sat 6 10/10 1 Job Sun 7 Mon 8 4/4 1 J…" at bounding box center [617, 377] width 1234 height 522
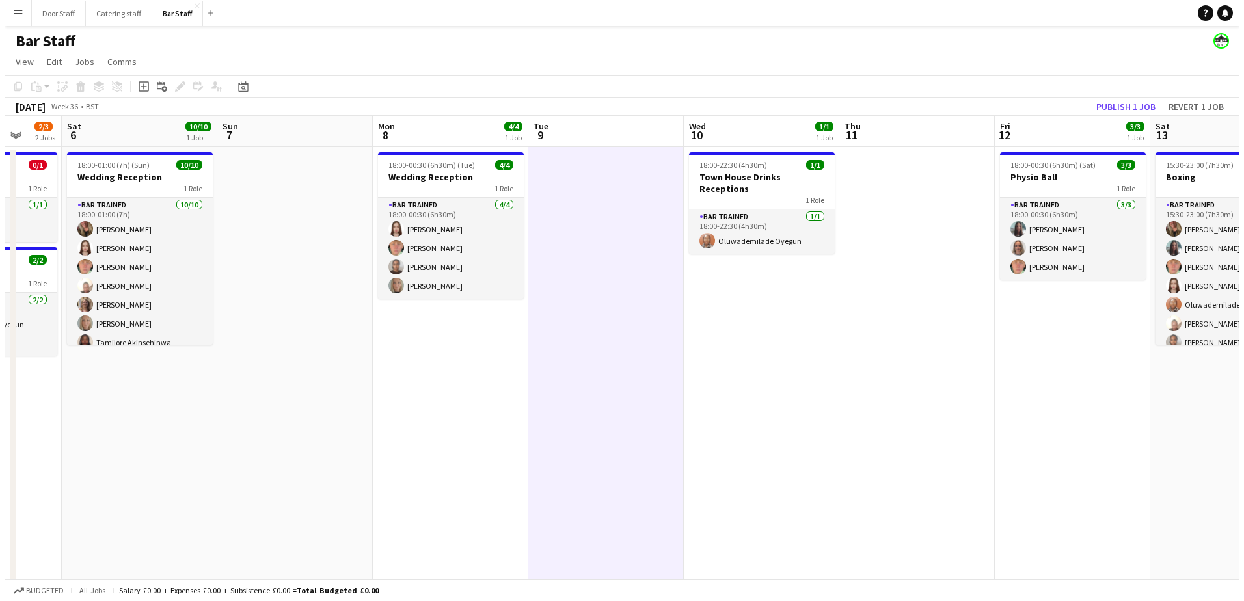
scroll to position [0, 427]
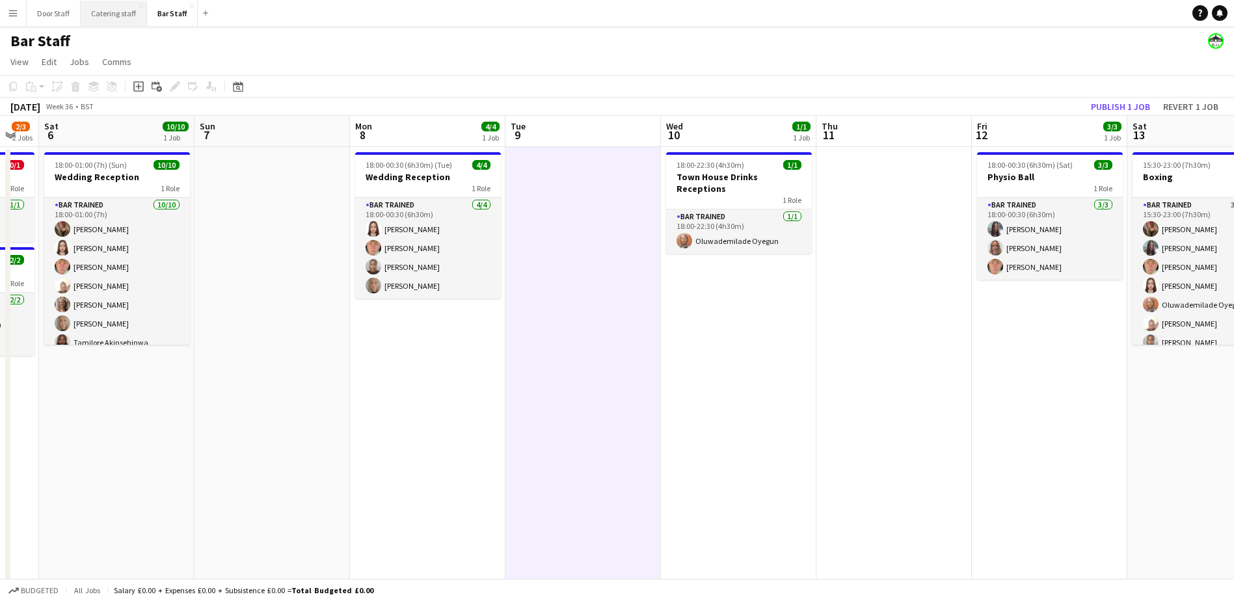
click at [116, 10] on button "Catering staff Close" at bounding box center [114, 13] width 66 height 25
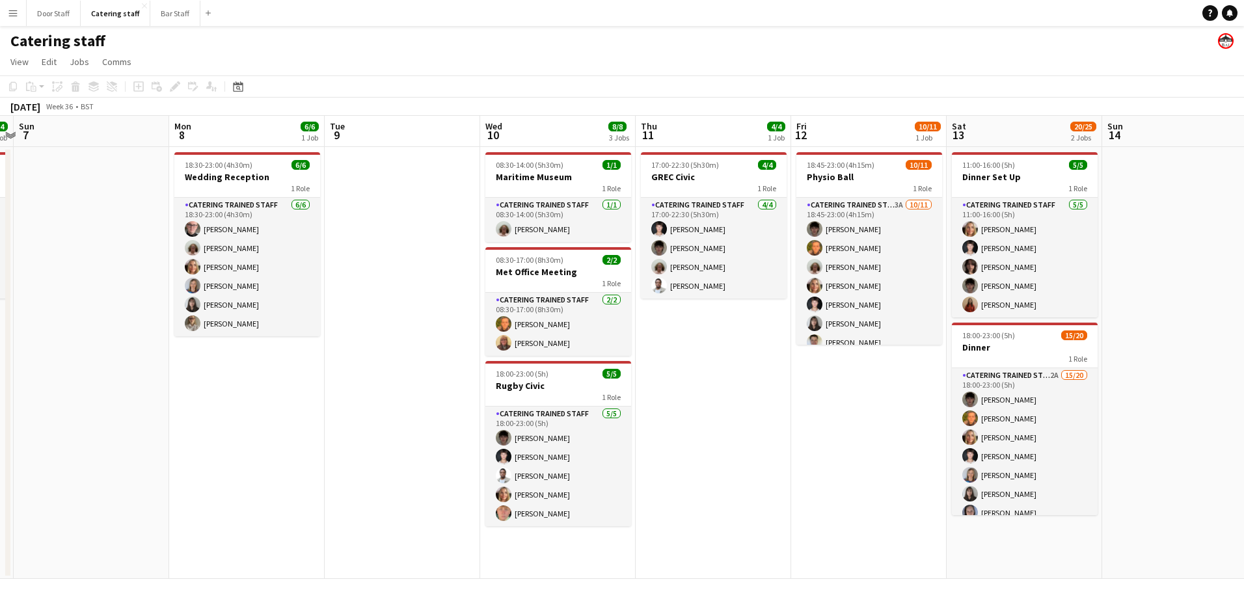
scroll to position [0, 455]
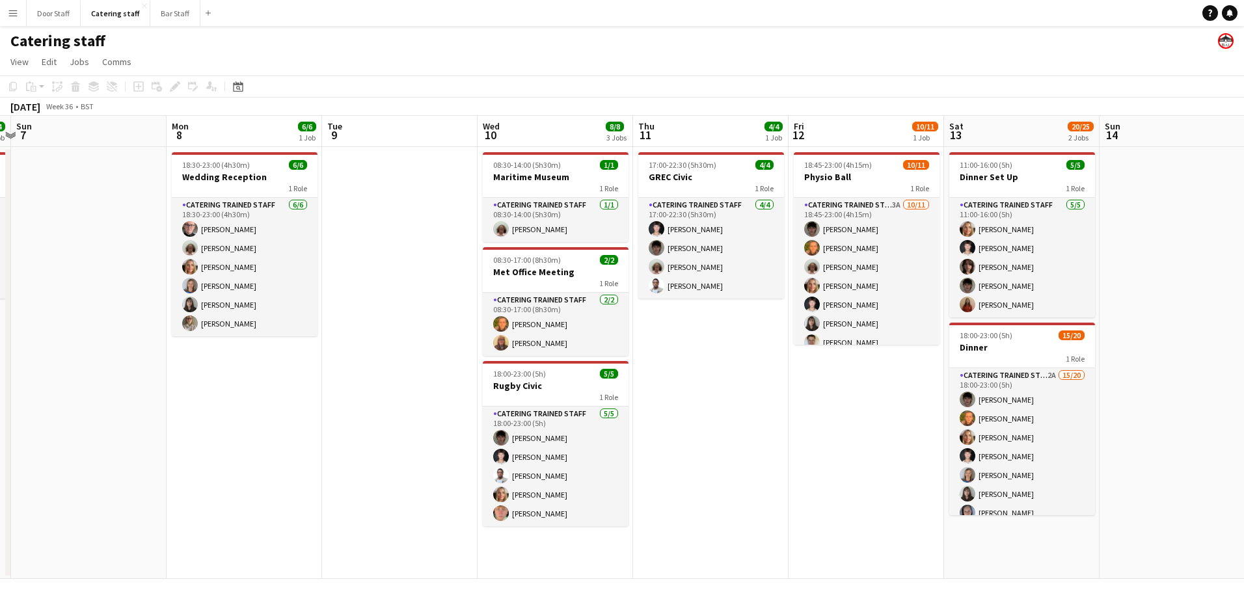
drag, startPoint x: 697, startPoint y: 298, endPoint x: 86, endPoint y: 293, distance: 610.7
click at [86, 293] on app-calendar-viewport "Thu 4 Fri 5 3/3 1 Job Sat 6 4/4 1 Job Sun 7 Mon 8 6/6 1 Job Tue 9 Wed 10 8/8 3 …" at bounding box center [622, 347] width 1244 height 463
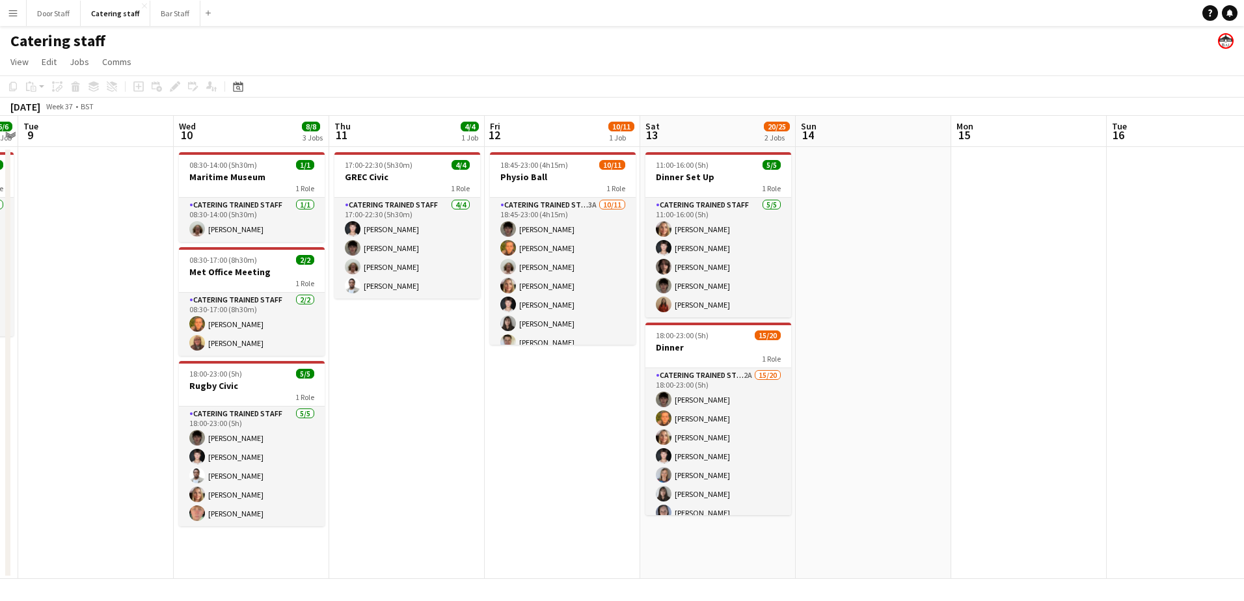
scroll to position [0, 449]
drag, startPoint x: 835, startPoint y: 449, endPoint x: 530, endPoint y: 445, distance: 305.1
click at [530, 445] on app-calendar-viewport "Sat 6 4/4 1 Job Sun 7 Mon 8 6/6 1 Job Tue 9 Wed 10 8/8 3 Jobs Thu 11 4/4 1 Job …" at bounding box center [622, 347] width 1244 height 463
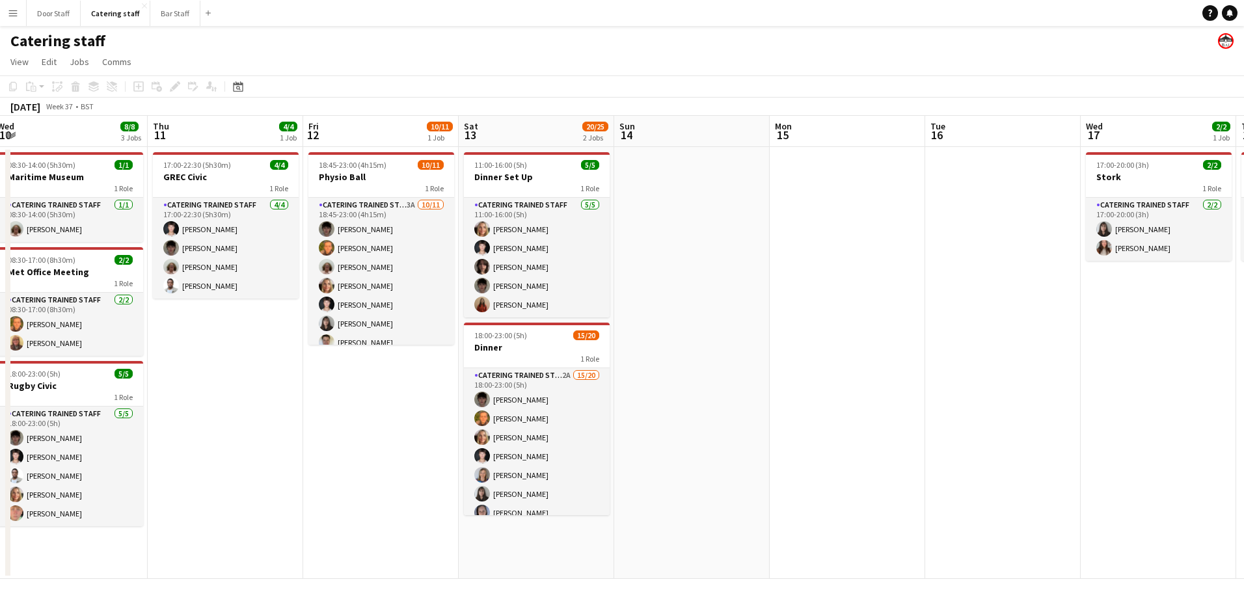
scroll to position [0, 518]
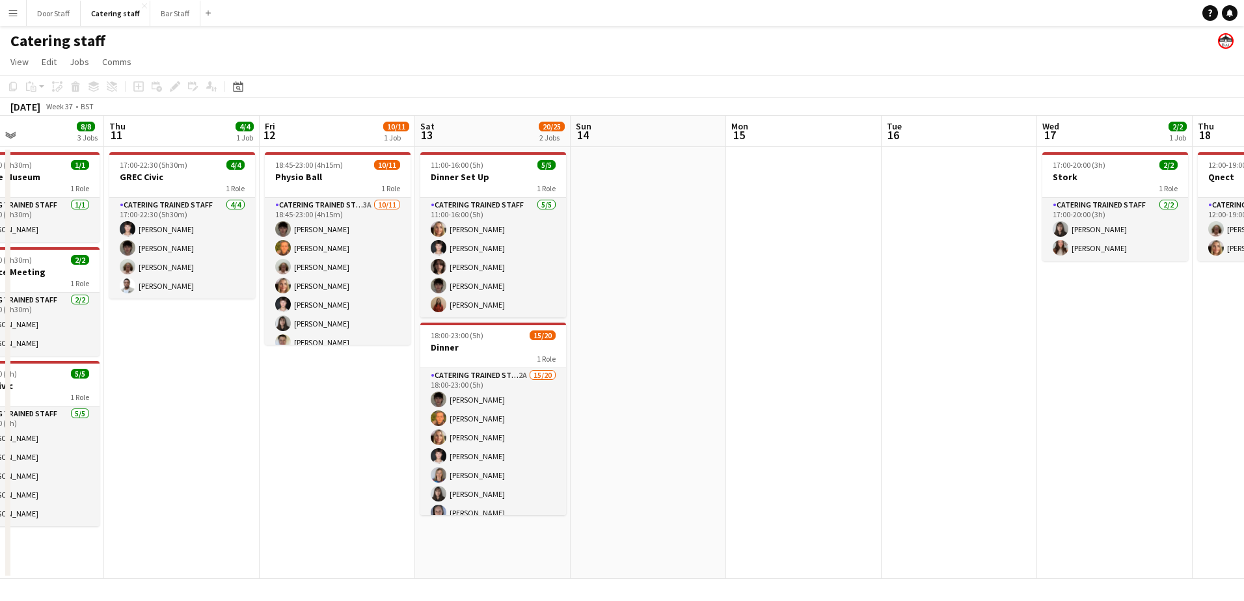
drag, startPoint x: 534, startPoint y: 433, endPoint x: 310, endPoint y: 424, distance: 223.9
click at [310, 424] on app-calendar-viewport "Sun 7 Mon 8 6/6 1 Job Tue 9 Wed 10 8/8 3 Jobs Thu 11 4/4 1 Job Fri 12 10/11 1 J…" at bounding box center [622, 347] width 1244 height 463
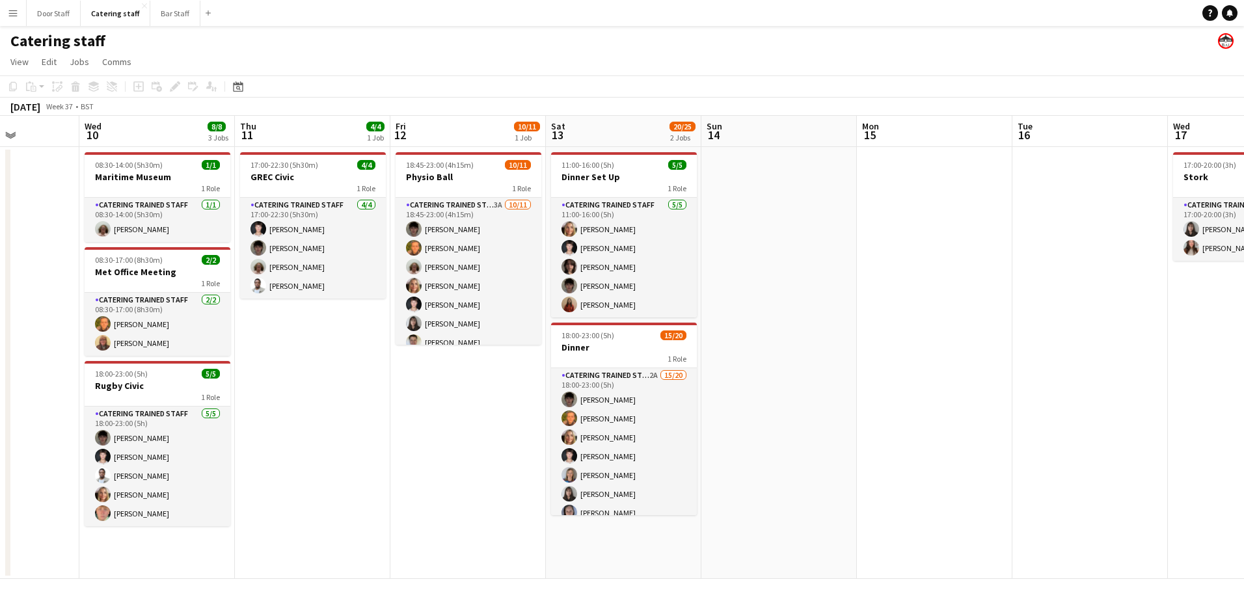
drag, startPoint x: 710, startPoint y: 369, endPoint x: -3, endPoint y: 365, distance: 712.2
click at [0, 365] on html "Menu Boards Boards Boards All jobs Status Workforce Workforce My Workforce Recr…" at bounding box center [622, 300] width 1244 height 601
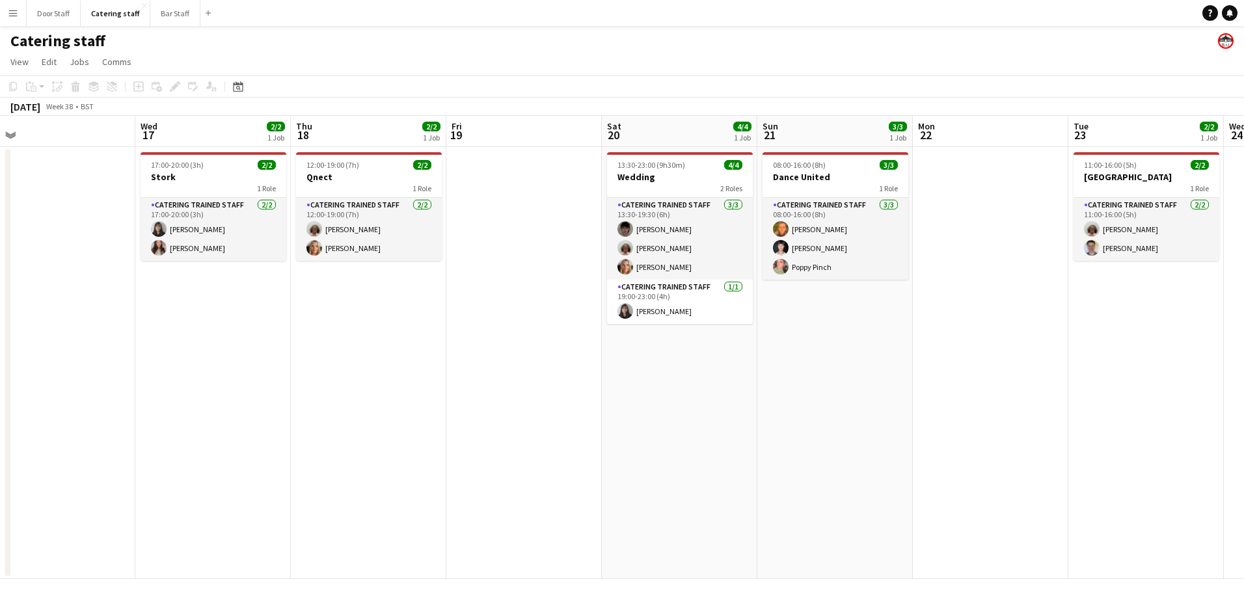
drag, startPoint x: 598, startPoint y: 369, endPoint x: 167, endPoint y: 359, distance: 431.3
click at [3, 358] on app-calendar-viewport "Sat 13 20/25 2 Jobs Sun 14 Mon 15 Tue 16 Wed 17 2/2 1 Job Thu 18 2/2 1 Job Fri …" at bounding box center [622, 347] width 1244 height 463
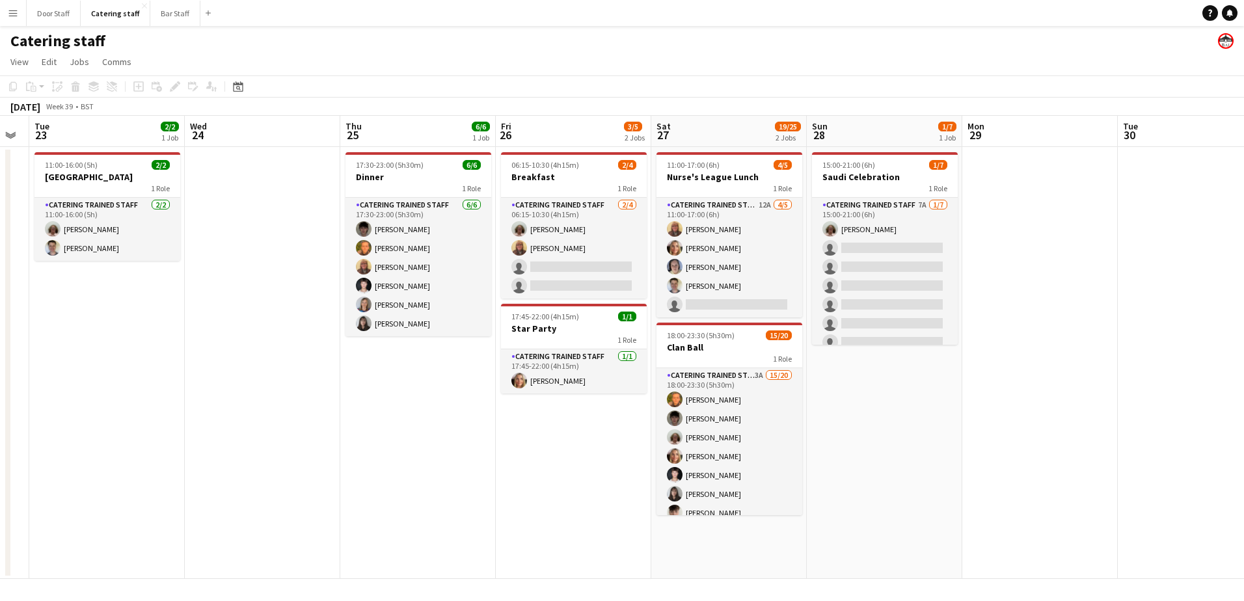
drag, startPoint x: 688, startPoint y: 360, endPoint x: 152, endPoint y: 368, distance: 536.0
click at [0, 368] on html "Menu Boards Boards Boards All jobs Status Workforce Workforce My Workforce Recr…" at bounding box center [622, 300] width 1244 height 601
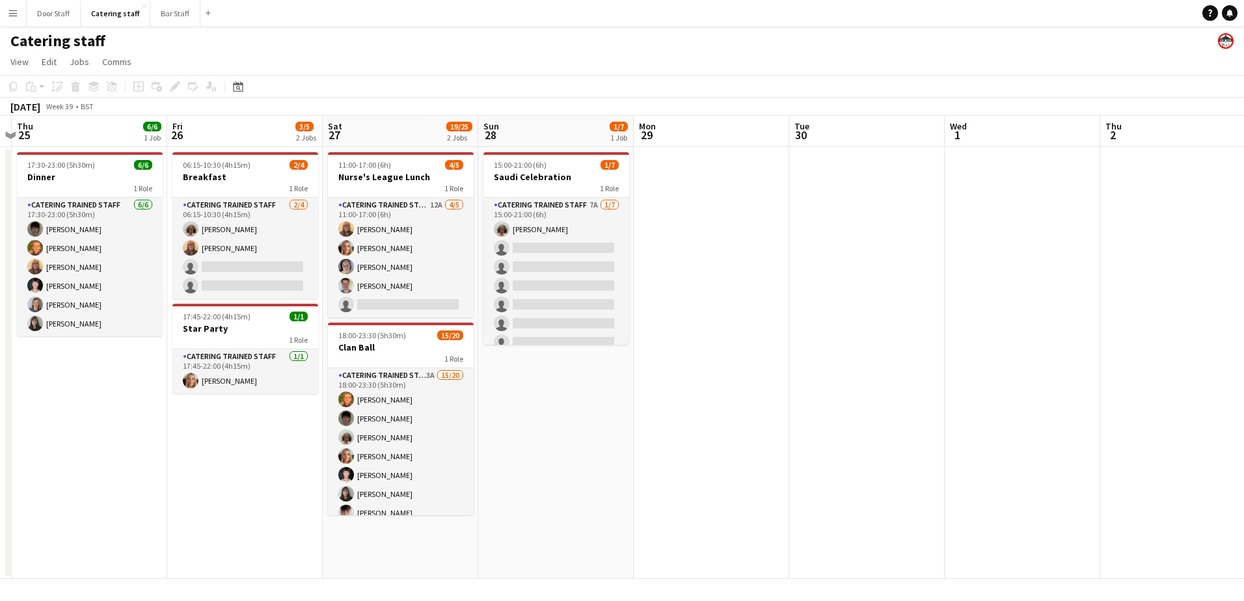
scroll to position [0, 295]
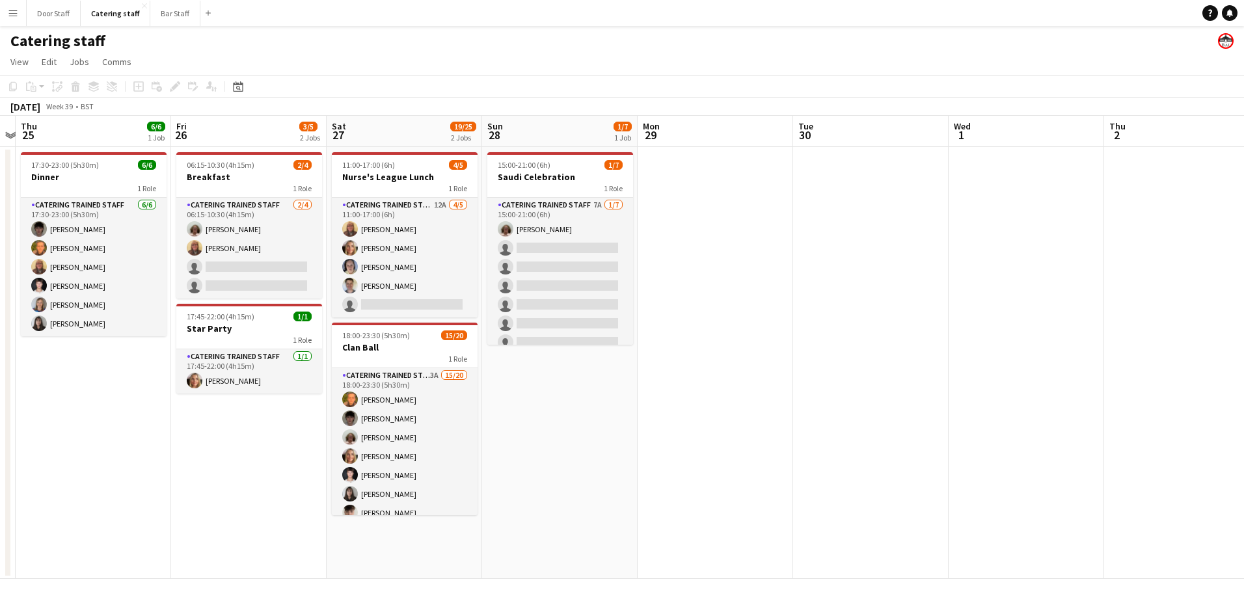
drag, startPoint x: 943, startPoint y: 371, endPoint x: 619, endPoint y: 368, distance: 324.6
click at [619, 368] on app-calendar-viewport "Tue 23 2/2 1 Job Wed 24 Thu 25 6/6 1 Job Fri 26 3/5 2 Jobs Sat 27 19/25 2 Jobs …" at bounding box center [622, 347] width 1244 height 463
click at [181, 16] on button "Bar Staff Close" at bounding box center [175, 13] width 50 height 25
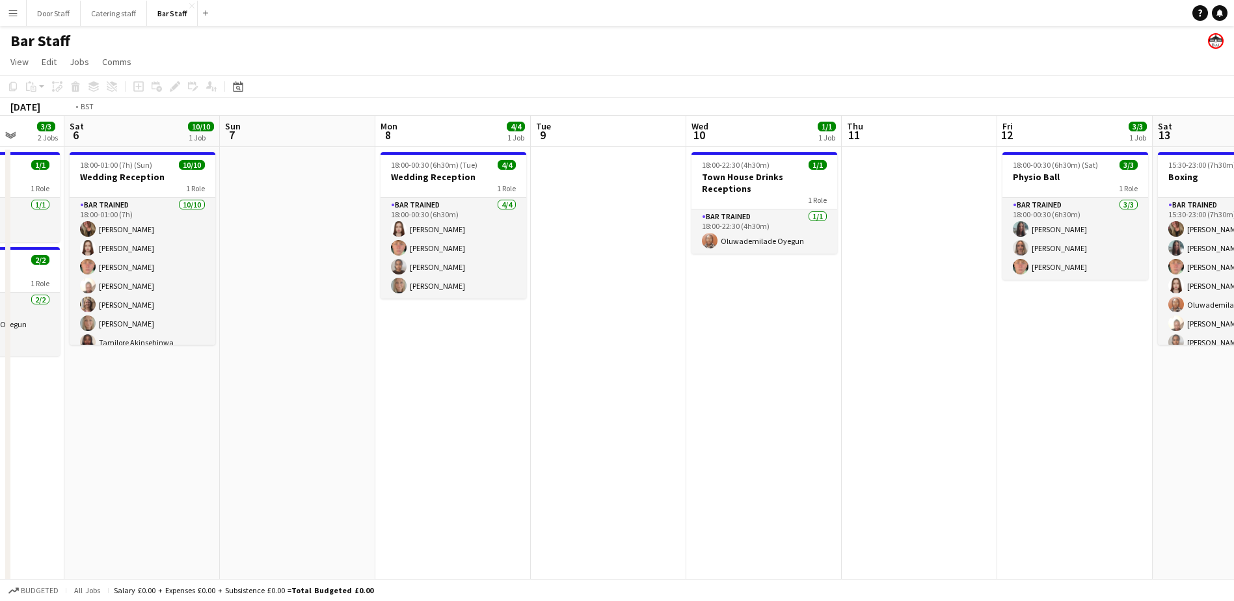
drag, startPoint x: 975, startPoint y: 421, endPoint x: 12, endPoint y: 446, distance: 962.9
click at [27, 445] on app-calendar-viewport "Tue 2 5/6 1 Job Wed 3 11/13 3 Jobs Thu 4 Fri 5 3/3 2 Jobs Sat 6 10/10 1 Job Sun…" at bounding box center [617, 377] width 1234 height 522
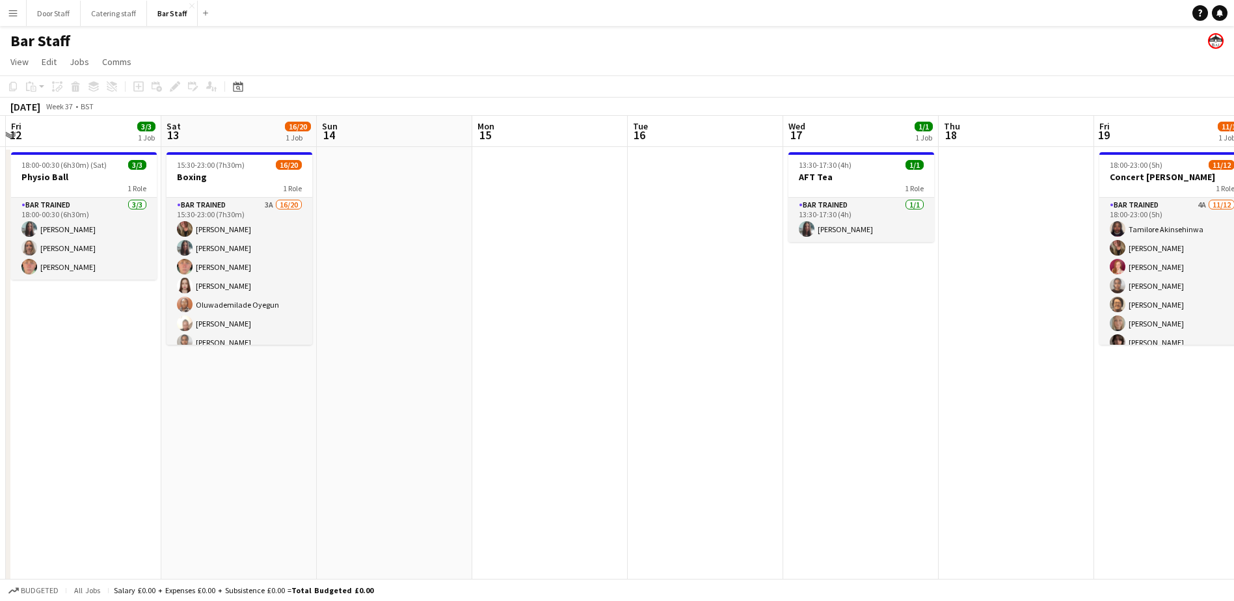
drag, startPoint x: 658, startPoint y: 377, endPoint x: 213, endPoint y: 388, distance: 445.7
click at [213, 388] on app-calendar-viewport "Tue 9 Wed 10 1/1 1 Job Thu 11 Fri 12 3/3 1 Job Sat 13 16/20 1 Job Sun 14 Mon 15…" at bounding box center [617, 377] width 1234 height 522
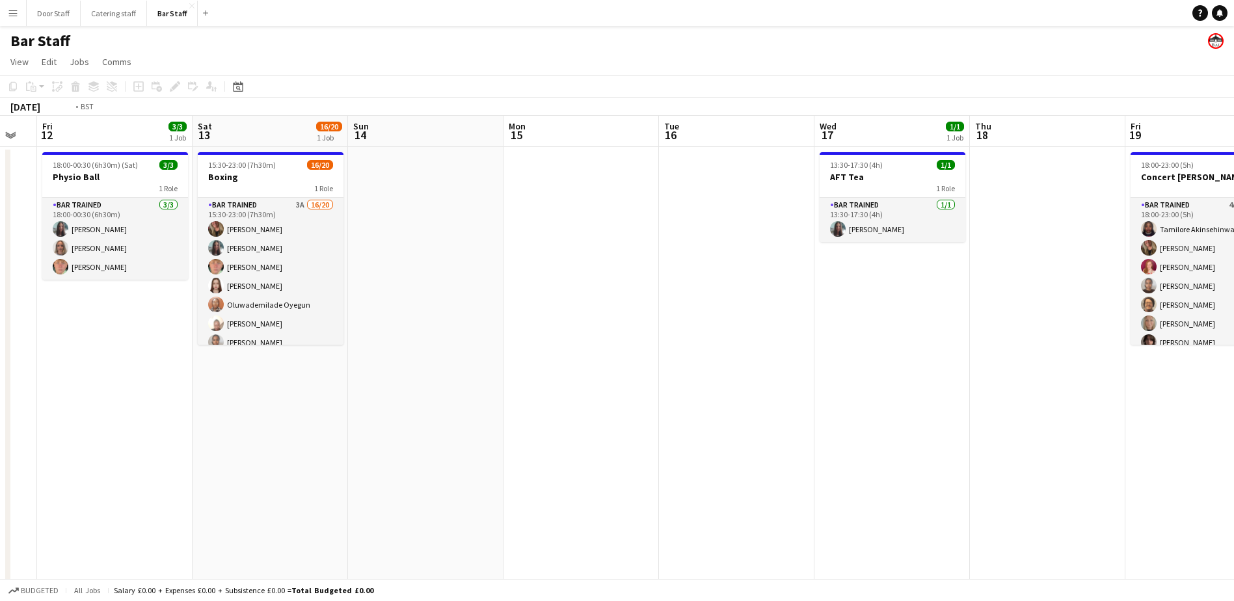
drag, startPoint x: 925, startPoint y: 329, endPoint x: 152, endPoint y: 352, distance: 773.7
click at [154, 352] on app-calendar-viewport "Tue 9 Wed 10 1/1 1 Job Thu 11 Fri 12 3/3 1 Job Sat 13 16/20 1 Job Sun 14 Mon 15…" at bounding box center [617, 377] width 1234 height 522
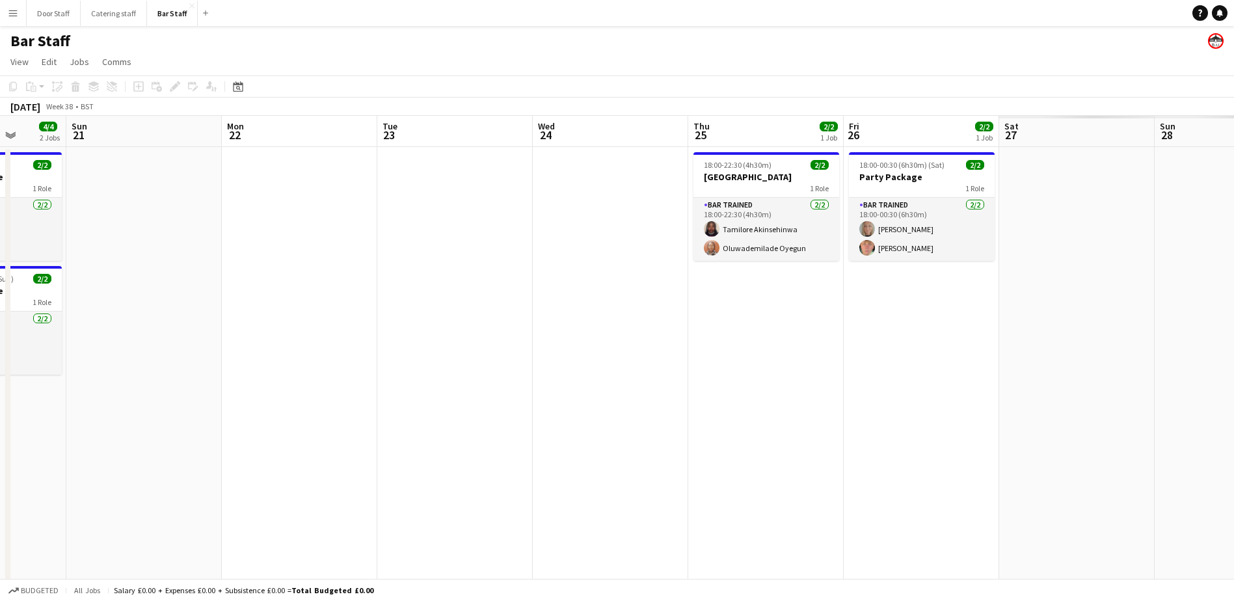
drag, startPoint x: 849, startPoint y: 342, endPoint x: 80, endPoint y: 343, distance: 768.8
click at [80, 343] on app-calendar-viewport "Wed 17 1/1 1 Job Thu 18 Fri 19 11/12 1 Job Sat 20 4/4 2 Jobs Sun 21 Mon 22 Tue …" at bounding box center [617, 377] width 1234 height 522
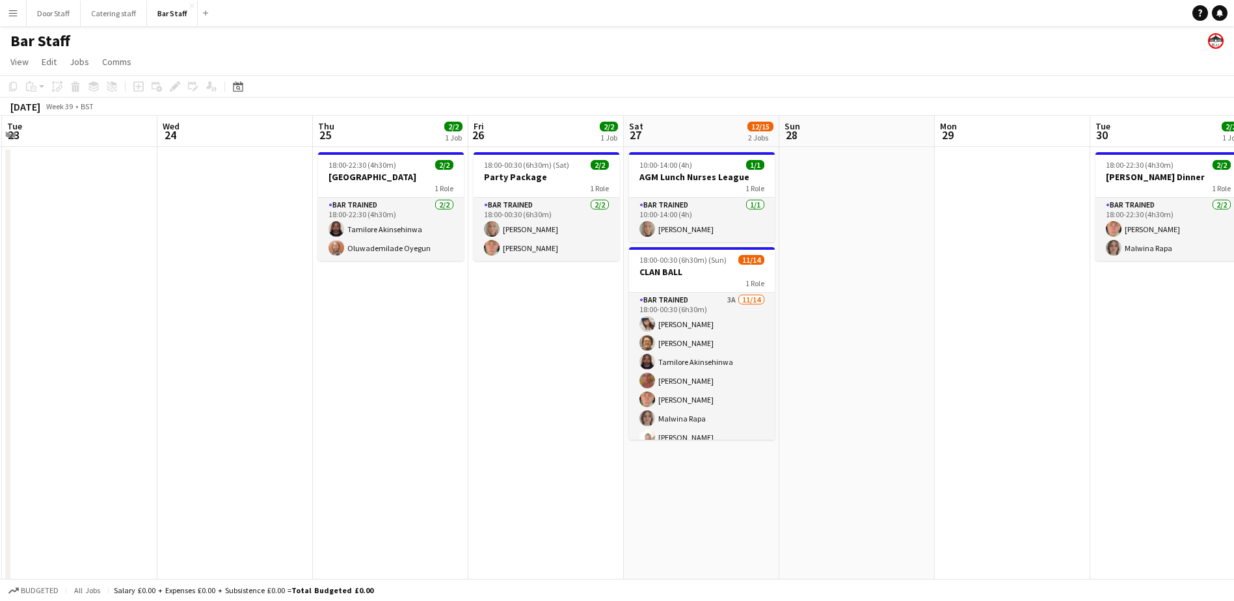
scroll to position [0, 402]
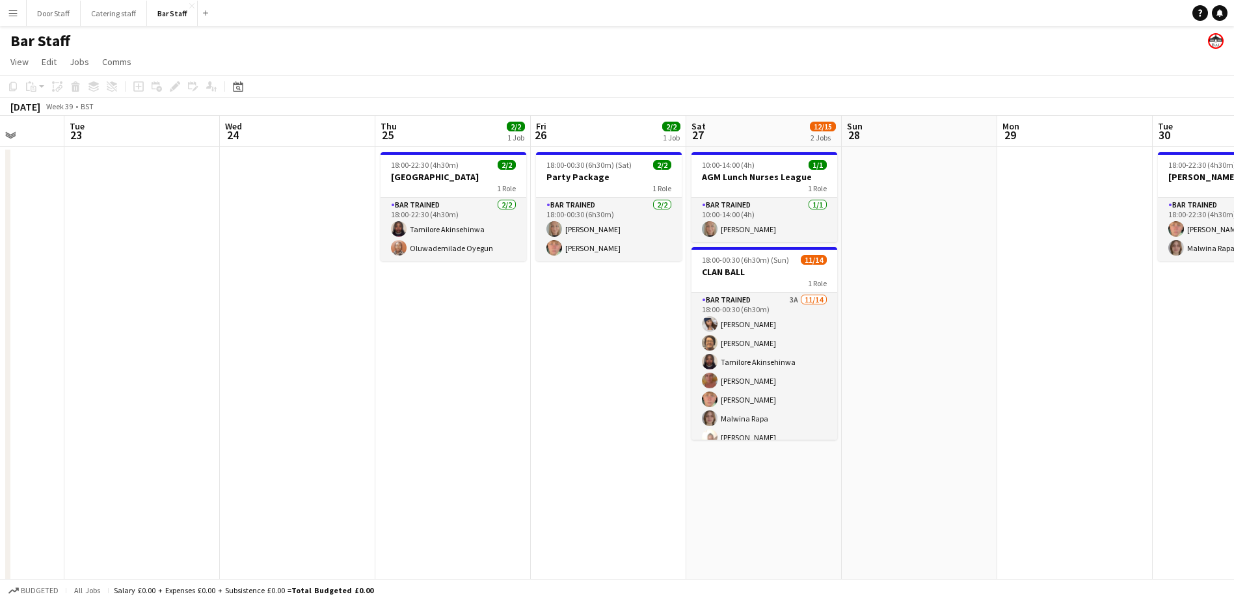
drag, startPoint x: 659, startPoint y: 346, endPoint x: 392, endPoint y: 360, distance: 267.7
click at [392, 360] on app-calendar-viewport "Sat 20 4/4 2 Jobs Sun 21 Mon 22 Tue 23 Wed 24 Thu 25 2/2 1 Job Fri 26 2/2 1 Job…" at bounding box center [617, 377] width 1234 height 522
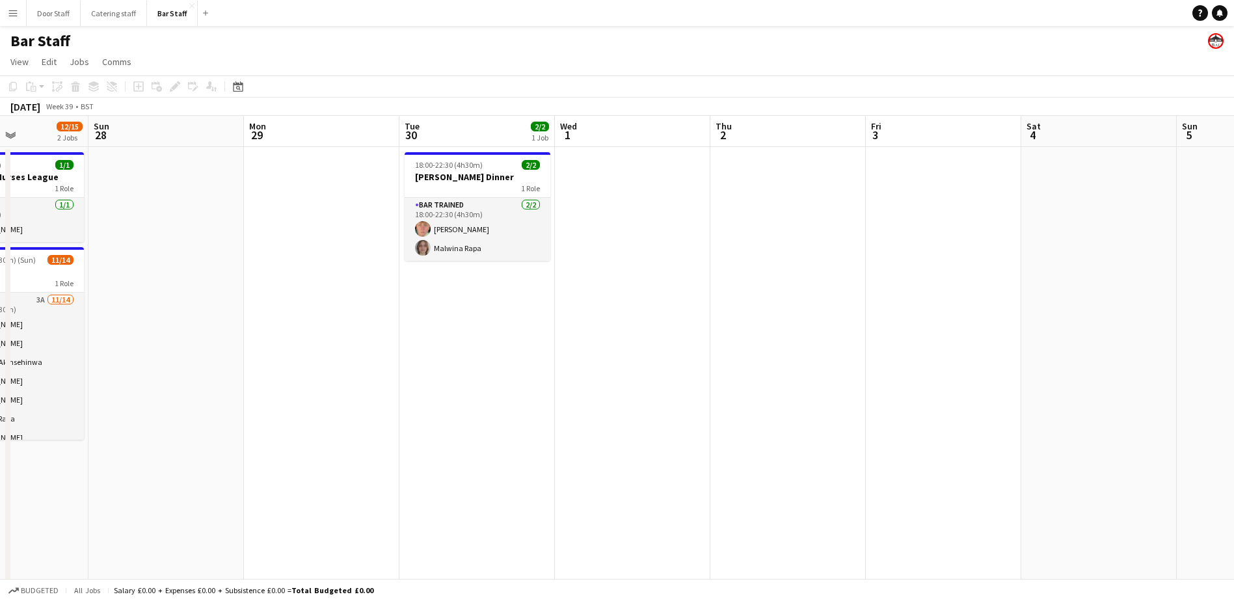
scroll to position [0, 383]
drag, startPoint x: 1132, startPoint y: 345, endPoint x: 529, endPoint y: 360, distance: 603.1
click at [529, 360] on app-calendar-viewport "Thu 25 2/2 1 Job Fri 26 2/2 1 Job Sat 27 12/15 2 Jobs Sun 28 Mon 29 Tue 30 2/2 …" at bounding box center [617, 377] width 1234 height 522
click at [611, 131] on app-board-header-date "Wed 1" at bounding box center [627, 131] width 155 height 31
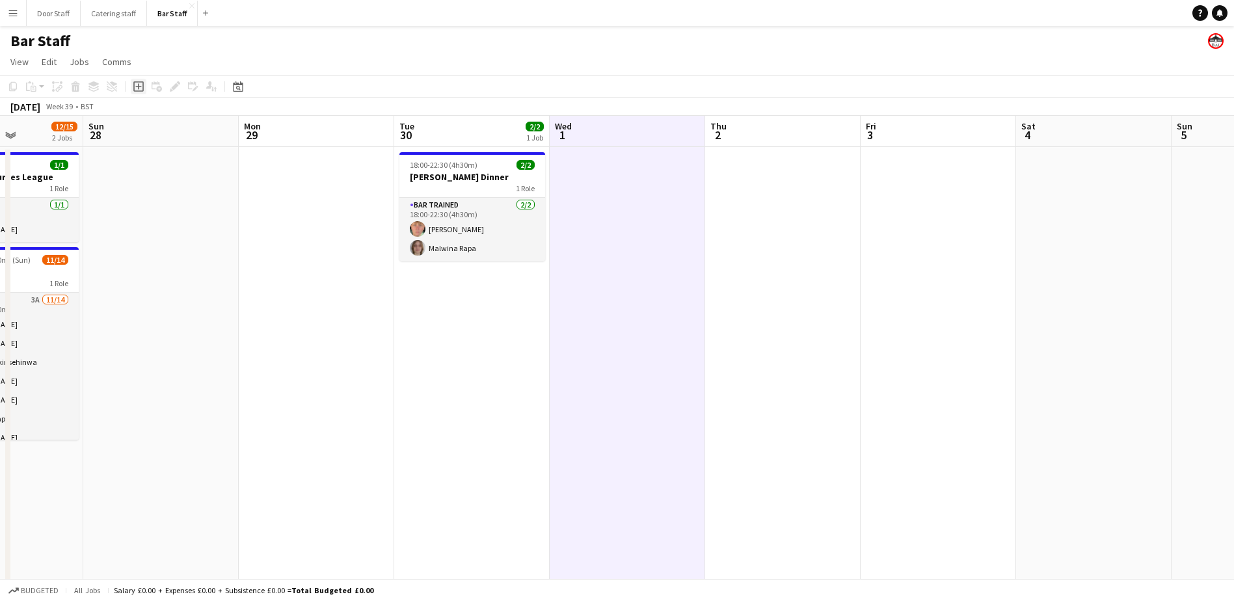
click at [139, 87] on icon at bounding box center [138, 87] width 6 height 6
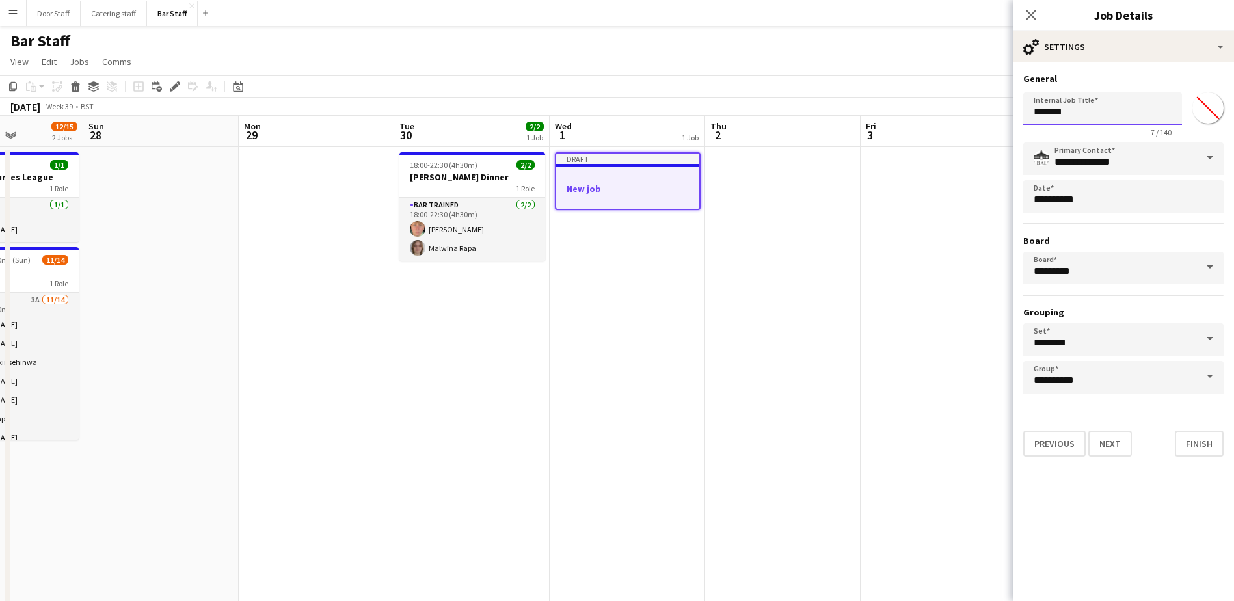
click at [1080, 110] on input "*******" at bounding box center [1102, 108] width 159 height 33
type input "**********"
click at [1124, 441] on button "Next" at bounding box center [1110, 444] width 44 height 26
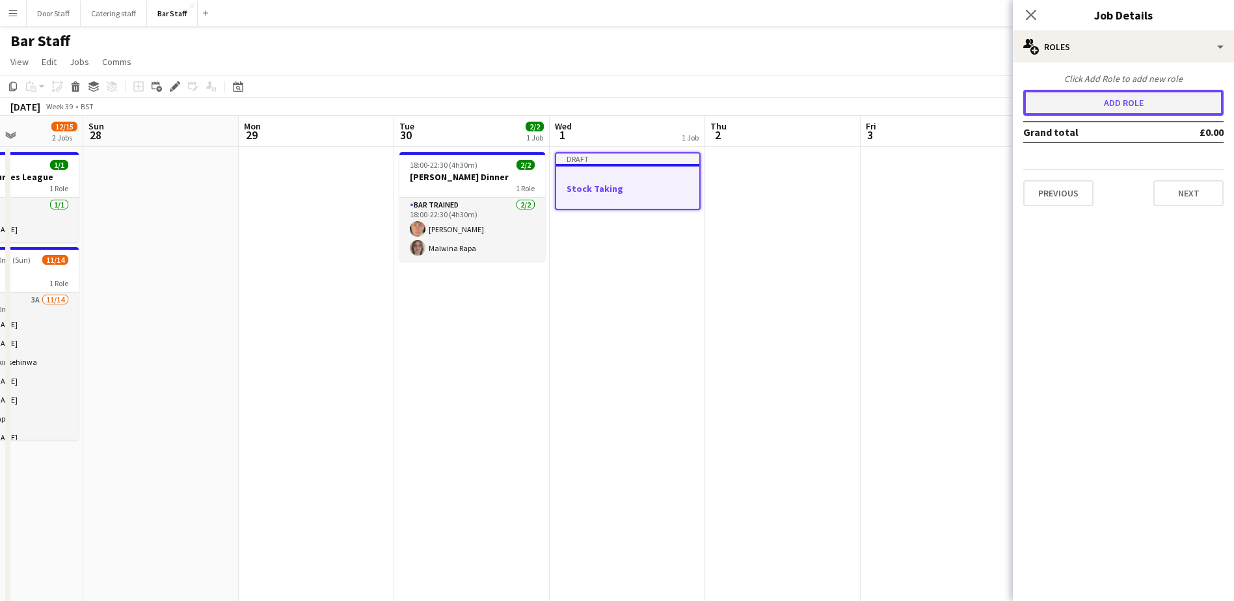
click at [1125, 103] on button "Add role" at bounding box center [1123, 103] width 200 height 26
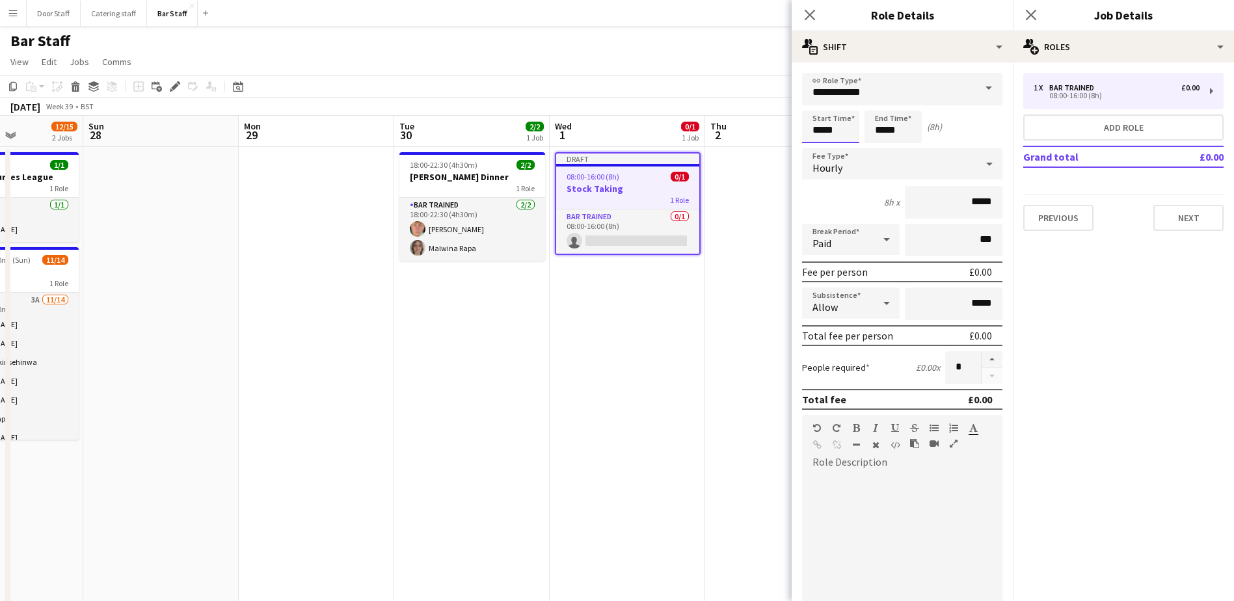
click at [812, 131] on input "*****" at bounding box center [830, 127] width 57 height 33
click at [818, 103] on div at bounding box center [818, 104] width 26 height 13
click at [844, 105] on div at bounding box center [844, 104] width 26 height 13
click at [890, 122] on input "*****" at bounding box center [892, 127] width 57 height 33
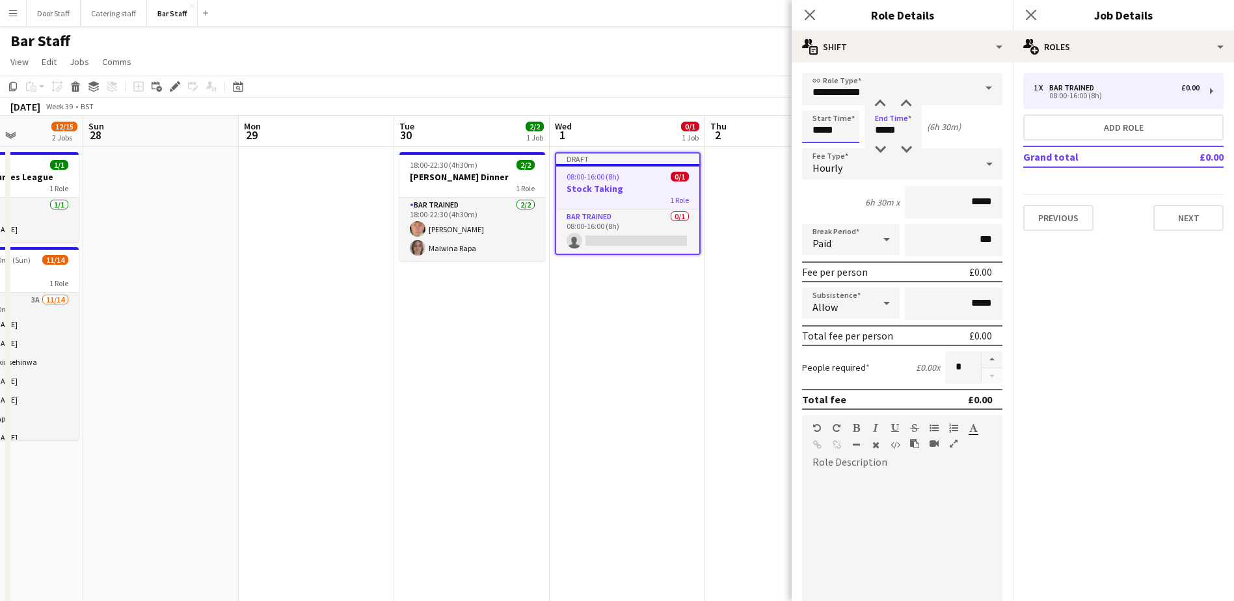
click at [838, 125] on input "*****" at bounding box center [830, 127] width 57 height 33
click at [848, 146] on div at bounding box center [844, 149] width 26 height 13
type input "*****"
click at [848, 146] on div at bounding box center [844, 149] width 26 height 13
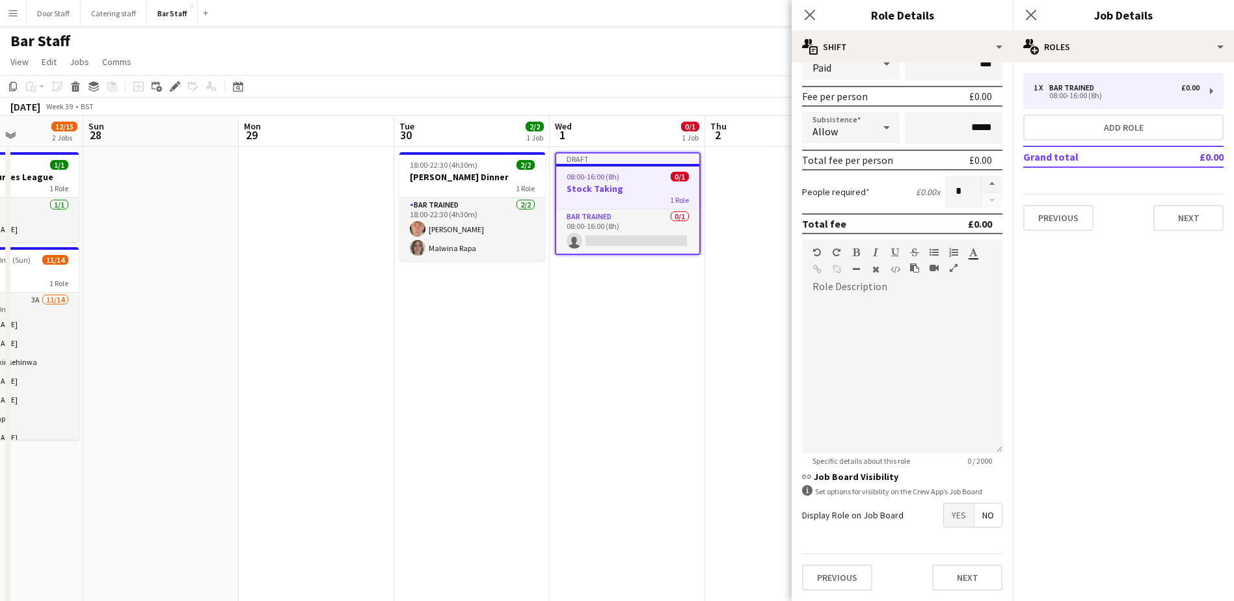
scroll to position [58, 0]
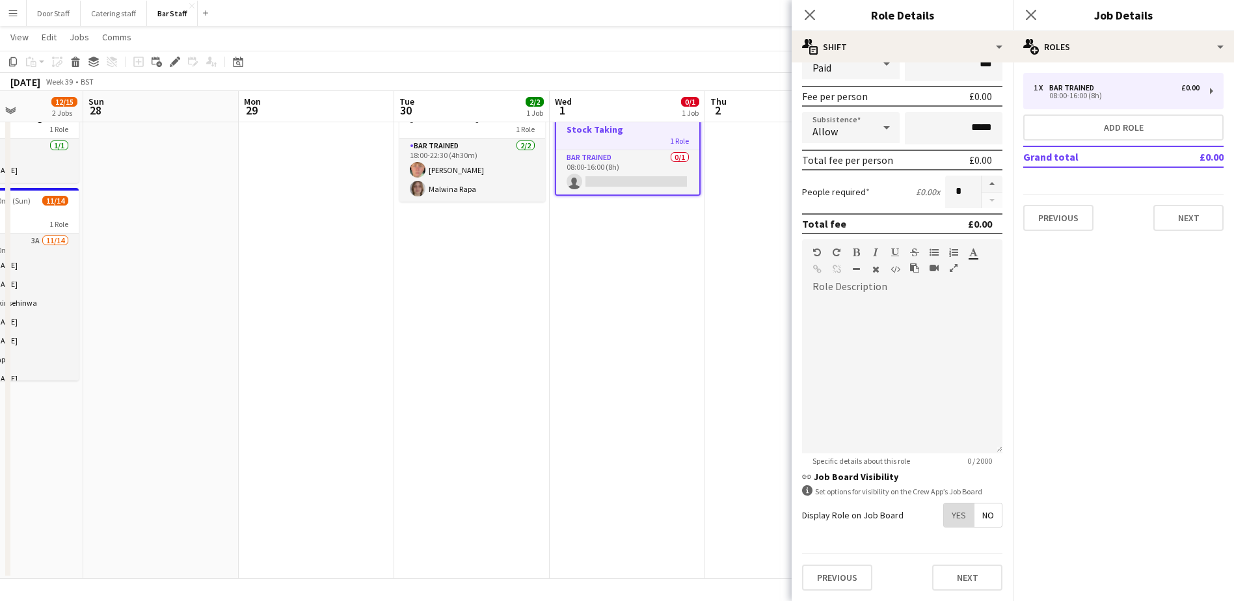
click at [946, 517] on span "Yes" at bounding box center [959, 514] width 30 height 23
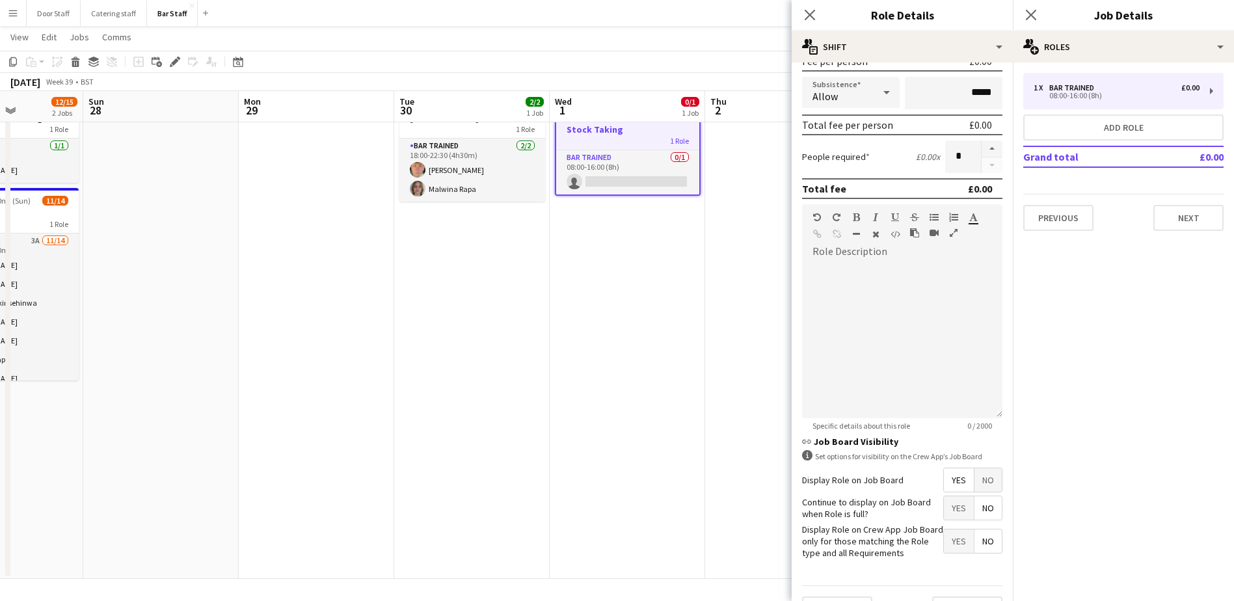
scroll to position [243, 0]
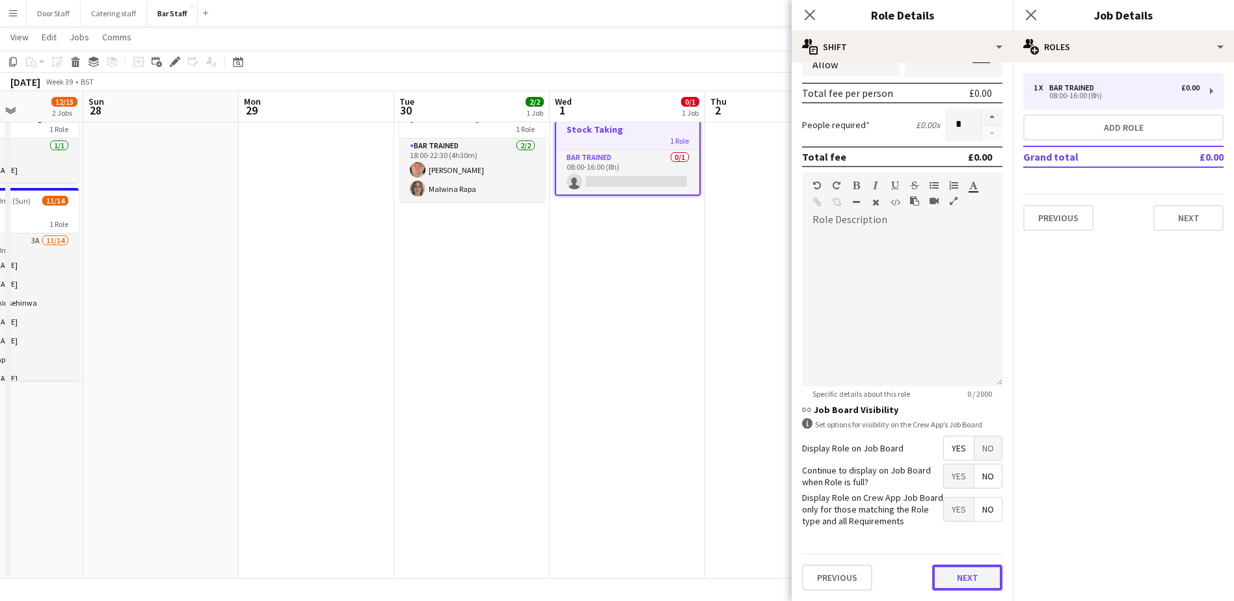
click at [958, 576] on button "Next" at bounding box center [967, 578] width 70 height 26
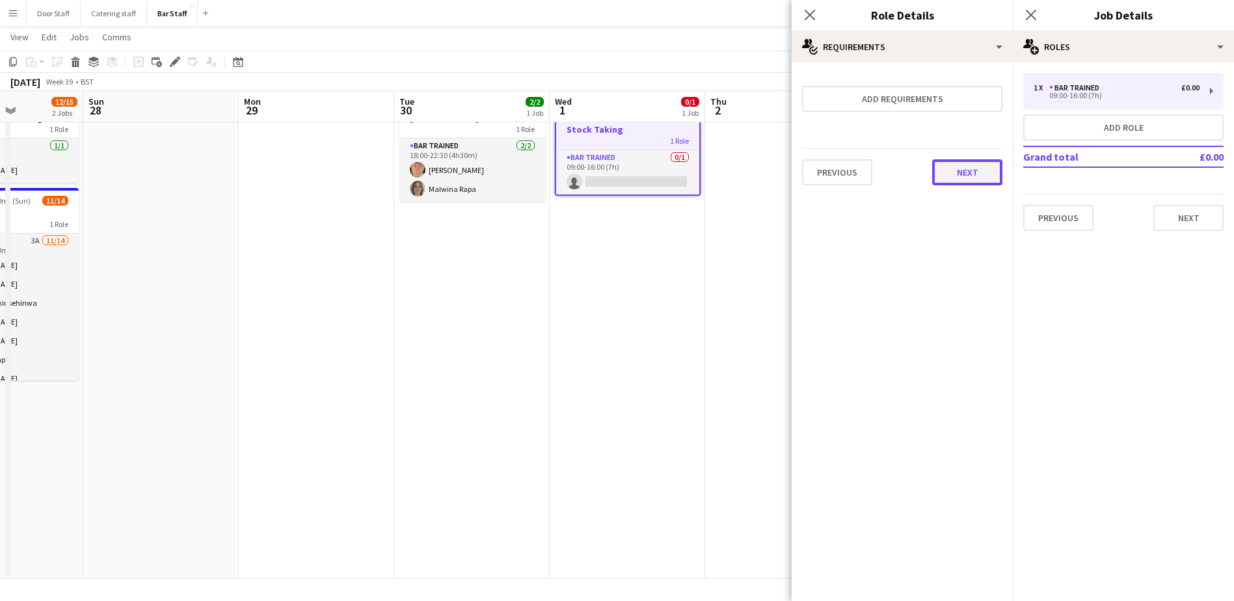
click at [970, 168] on button "Next" at bounding box center [967, 172] width 70 height 26
click at [980, 171] on button "Finish" at bounding box center [977, 174] width 49 height 26
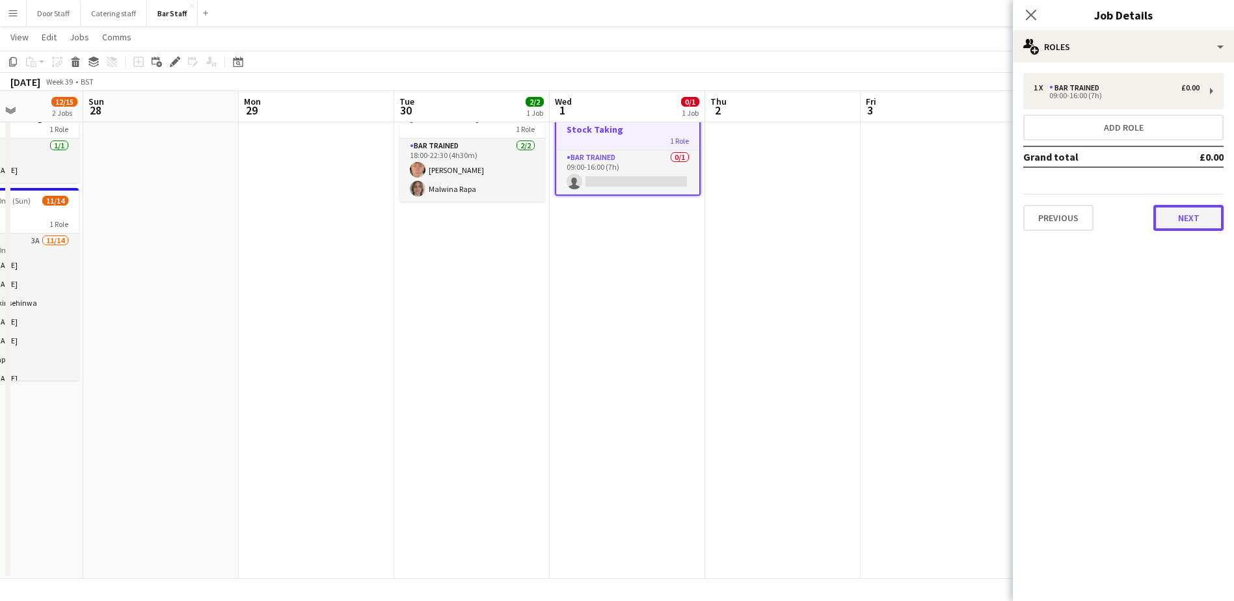
click at [1177, 210] on button "Next" at bounding box center [1188, 218] width 70 height 26
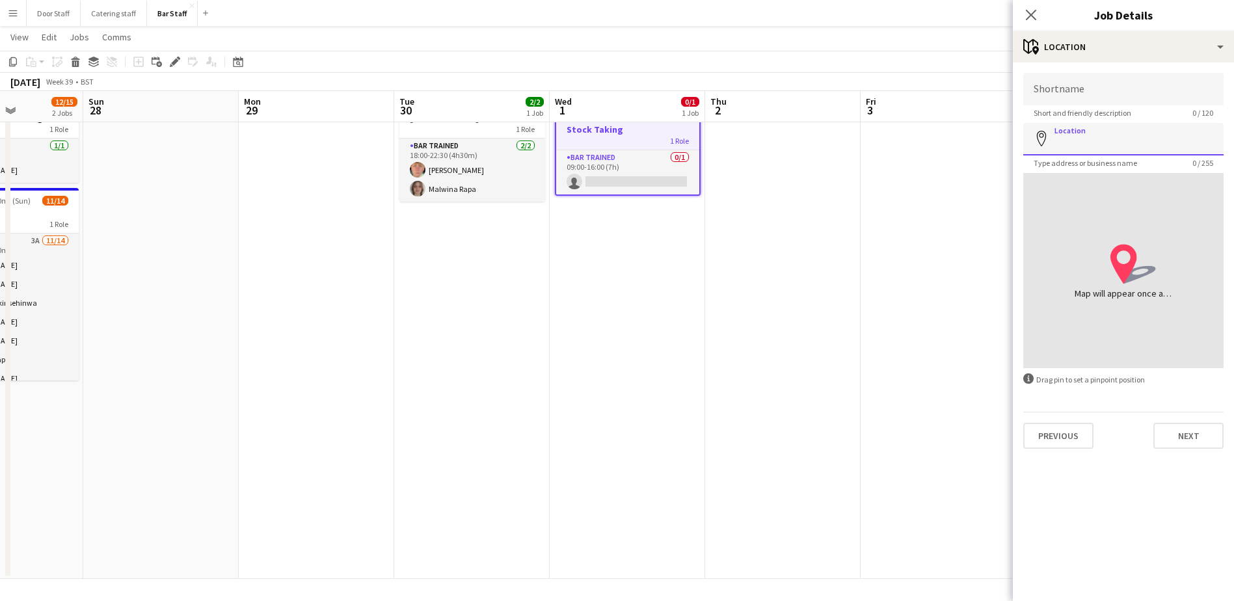
click at [1110, 143] on input "Location" at bounding box center [1123, 139] width 200 height 33
type input "**********"
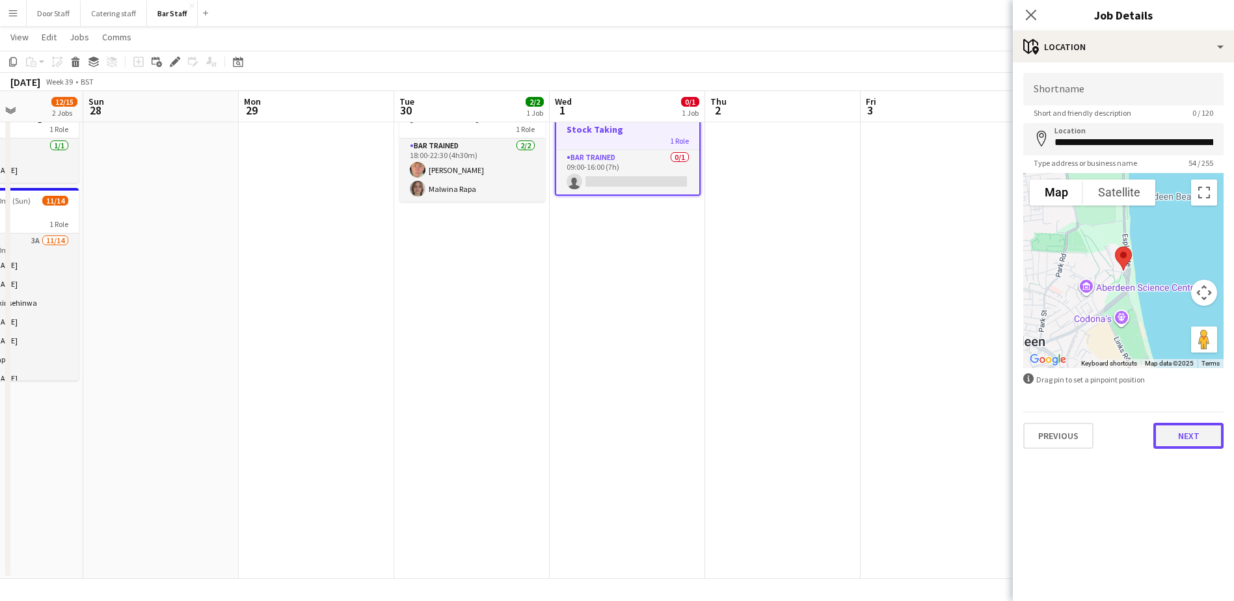
click at [1193, 436] on button "Next" at bounding box center [1188, 436] width 70 height 26
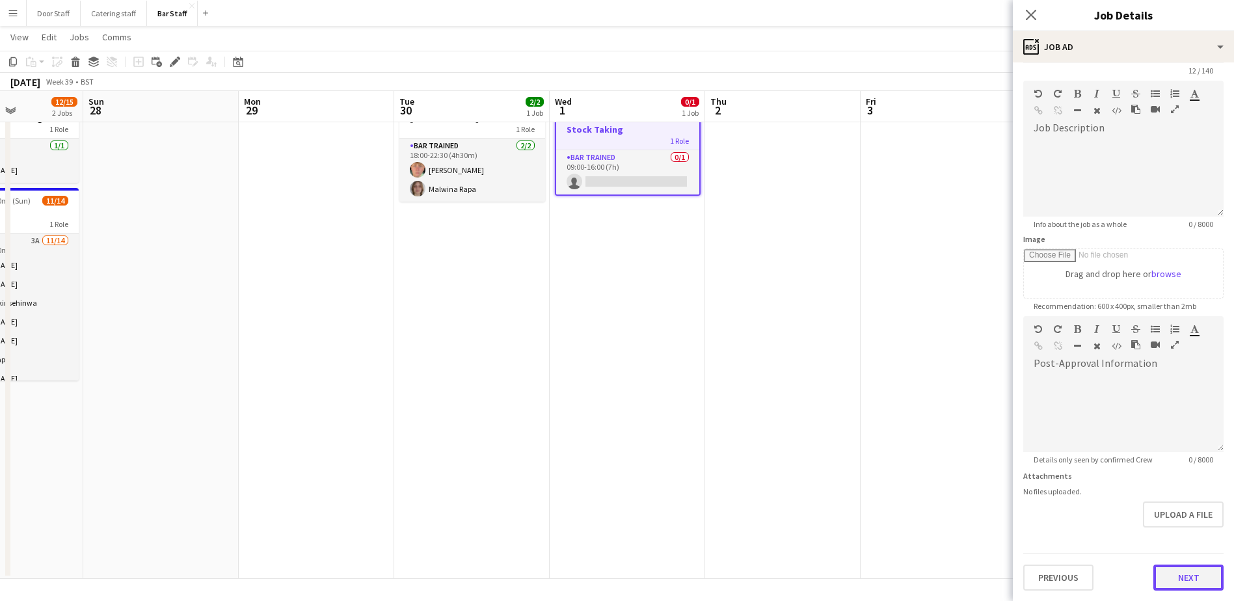
scroll to position [42, 0]
click at [1186, 542] on form "**********" at bounding box center [1123, 311] width 221 height 560
click at [1193, 579] on button "Next" at bounding box center [1188, 578] width 70 height 26
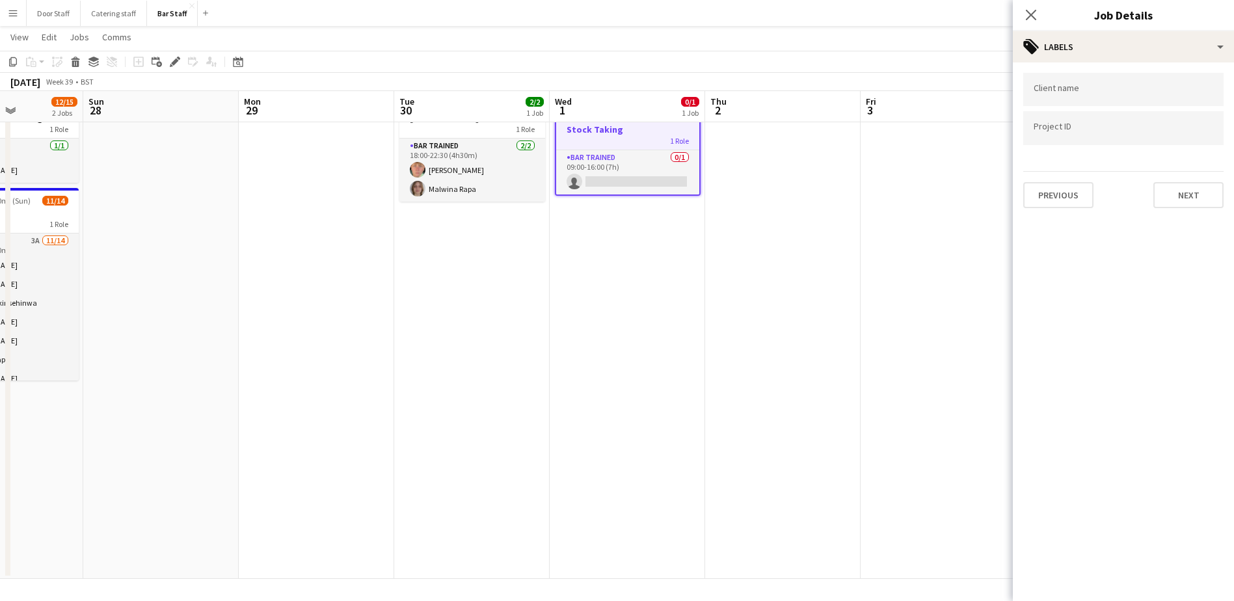
scroll to position [0, 0]
click at [1210, 191] on button "Next" at bounding box center [1188, 195] width 70 height 26
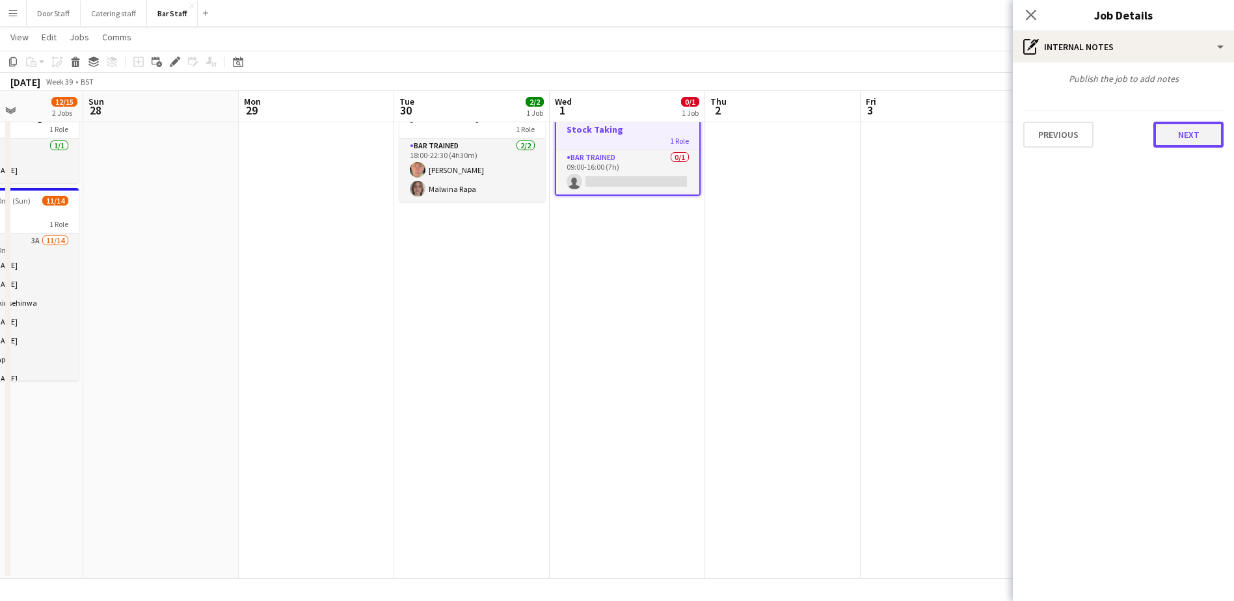
click at [1205, 135] on button "Next" at bounding box center [1188, 135] width 70 height 26
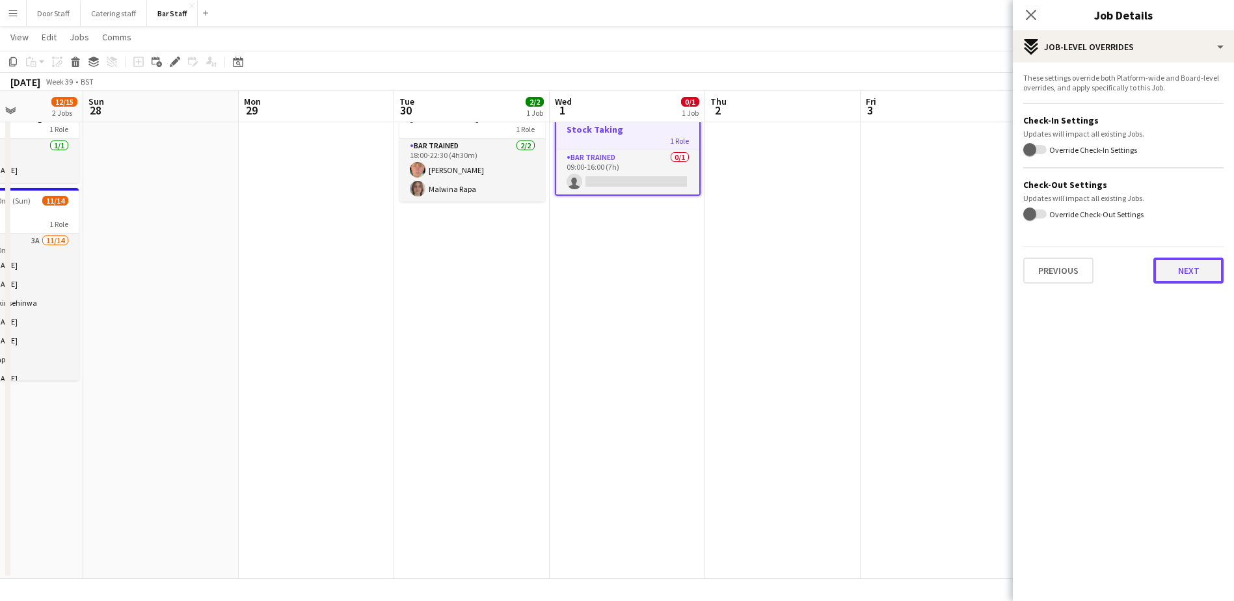
click at [1201, 266] on button "Next" at bounding box center [1188, 271] width 70 height 26
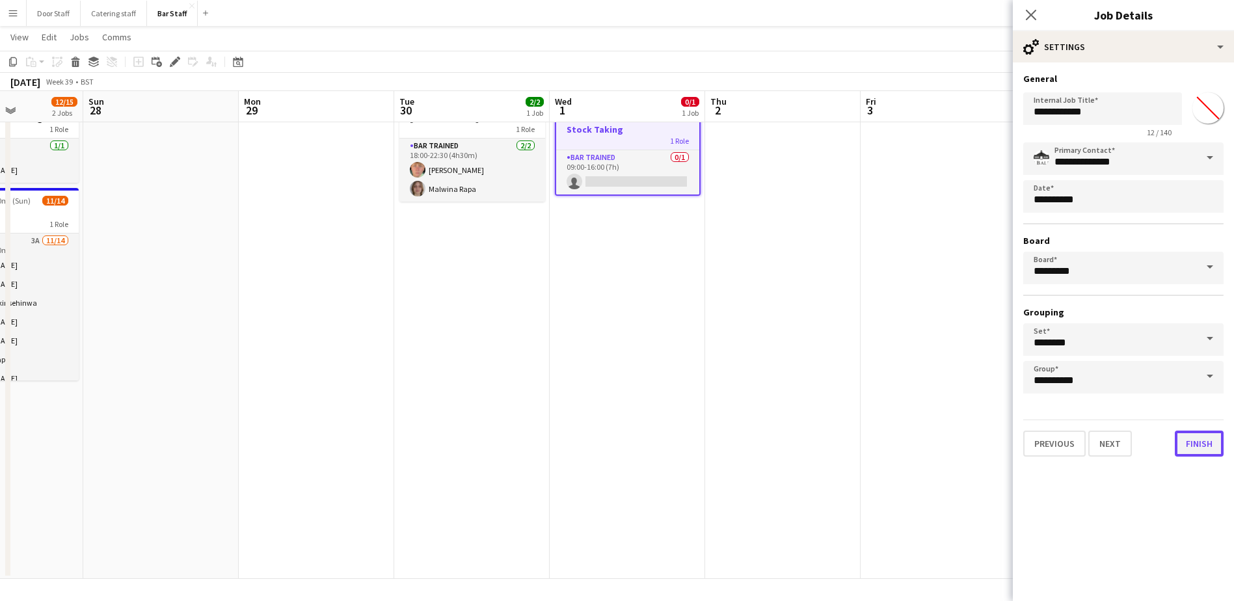
click at [1203, 439] on button "Finish" at bounding box center [1199, 444] width 49 height 26
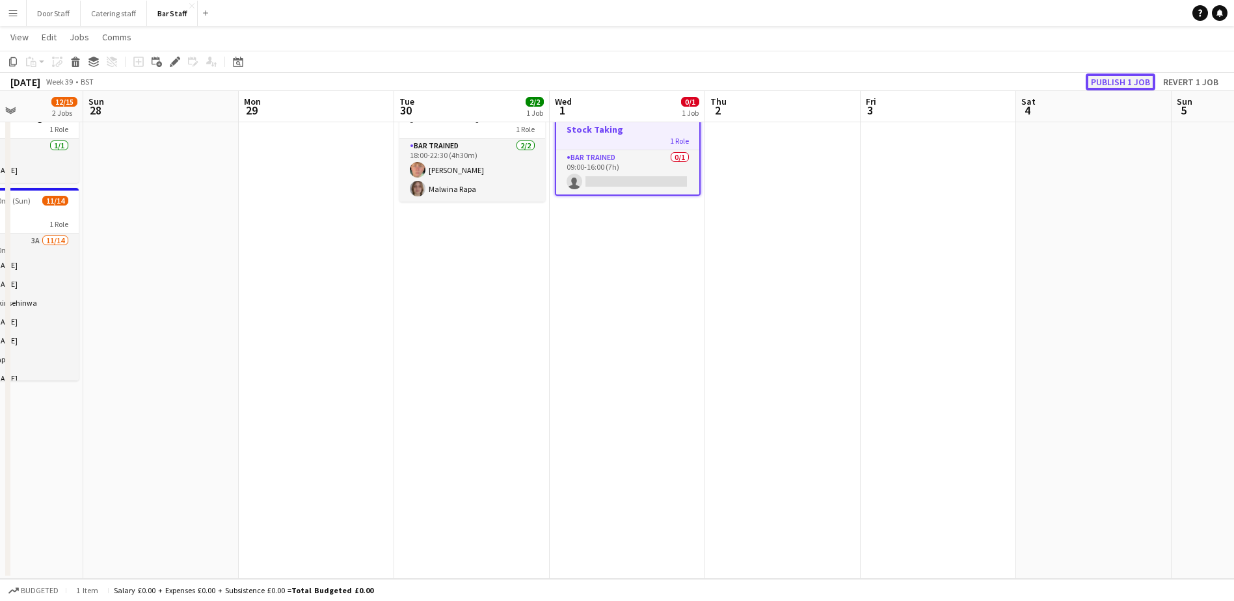
click at [1117, 88] on button "Publish 1 job" at bounding box center [1121, 81] width 70 height 17
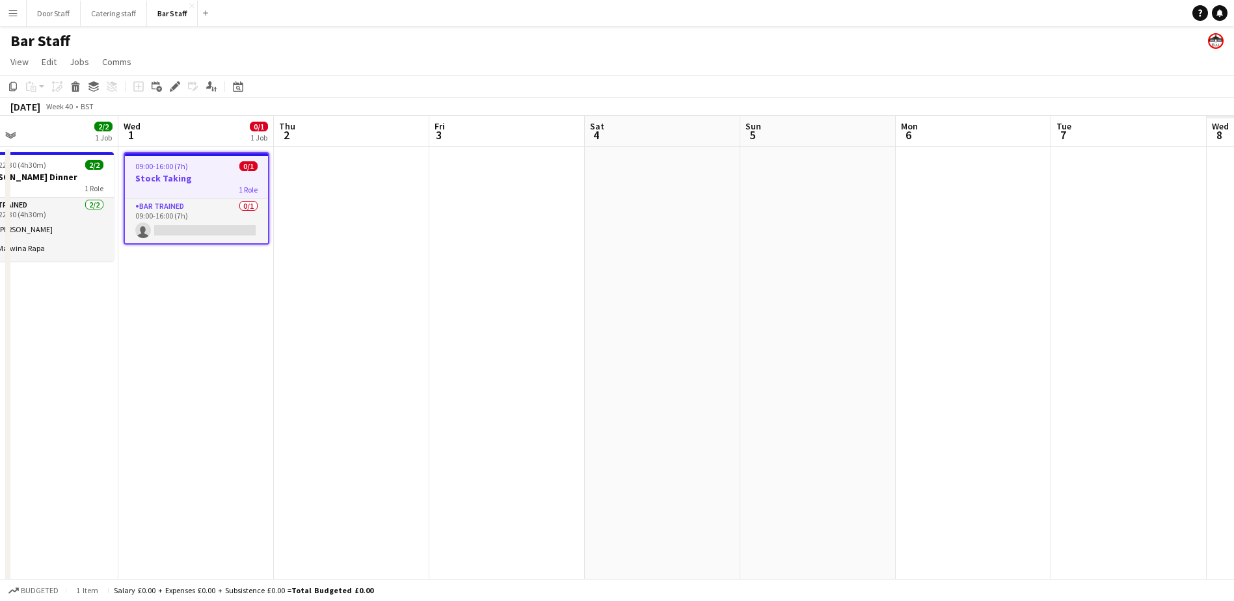
drag, startPoint x: 825, startPoint y: 354, endPoint x: 147, endPoint y: 365, distance: 678.5
click at [115, 365] on app-calendar-viewport "Sat 27 12/15 2 Jobs Sun 28 Mon 29 Tue 30 2/2 1 Job Wed 1 0/1 1 Job Thu 2 Fri 3 …" at bounding box center [617, 377] width 1234 height 522
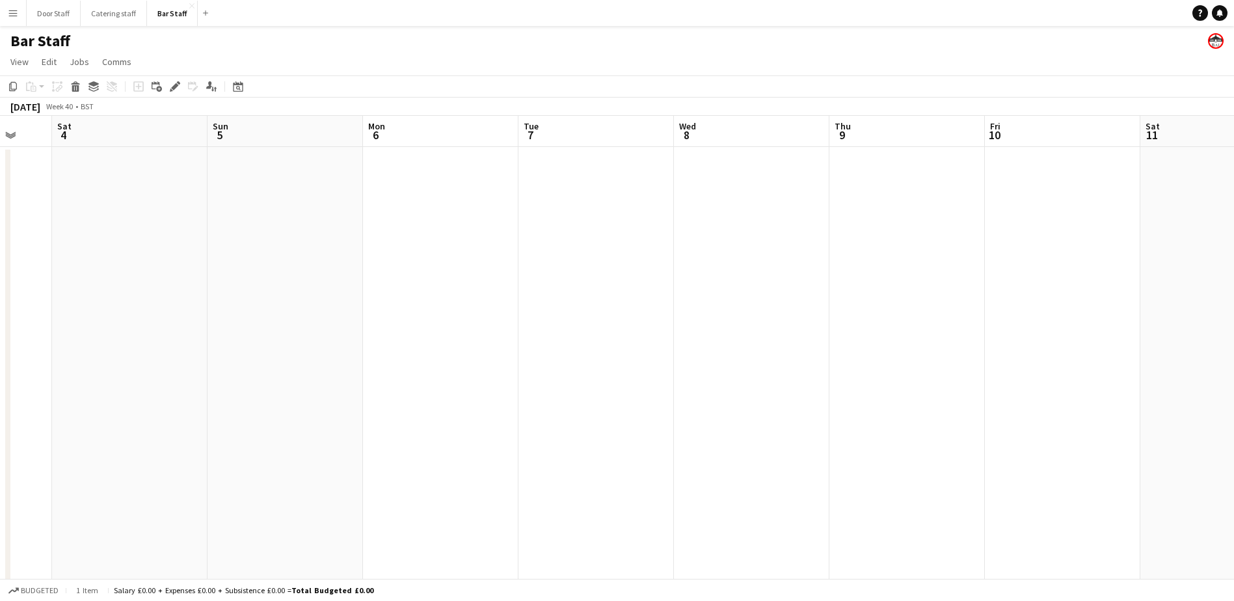
scroll to position [0, 385]
drag, startPoint x: 656, startPoint y: 338, endPoint x: 199, endPoint y: 347, distance: 457.3
click at [199, 347] on app-calendar-viewport "Wed 1 0/1 1 Job Thu 2 Fri 3 Sat 4 Sun 5 Mon 6 Tue 7 Wed 8 Thu 9 Fri 10 Sat 11 S…" at bounding box center [617, 377] width 1234 height 522
click at [918, 127] on app-board-header-date "Sat 11" at bounding box center [936, 131] width 155 height 31
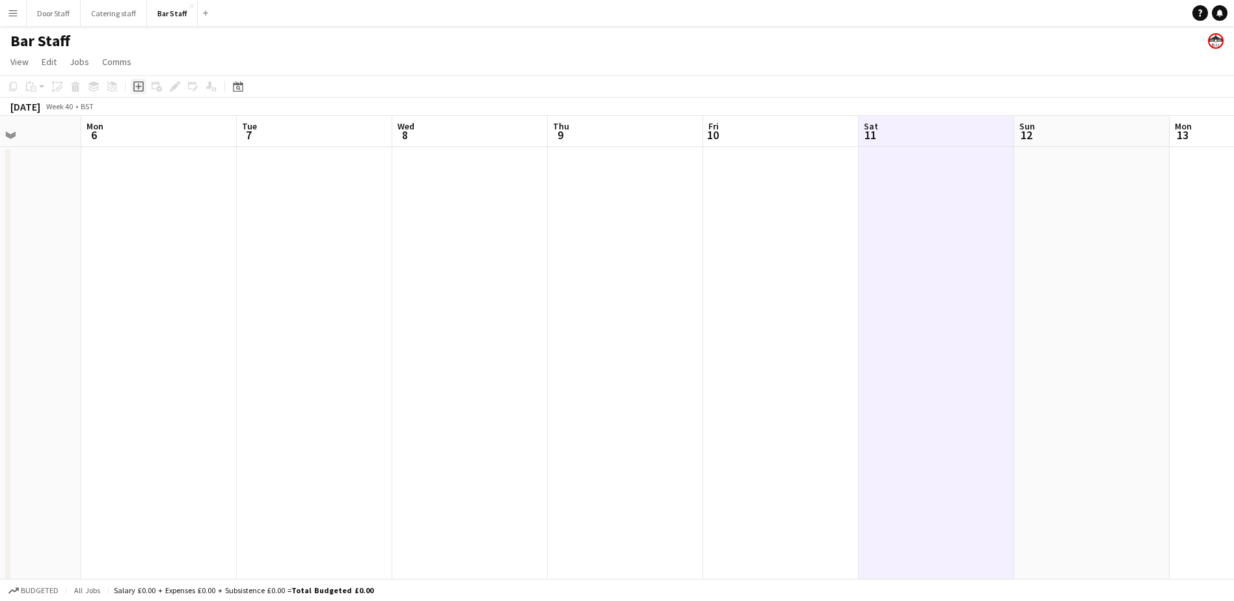
click at [140, 87] on icon at bounding box center [138, 87] width 6 height 6
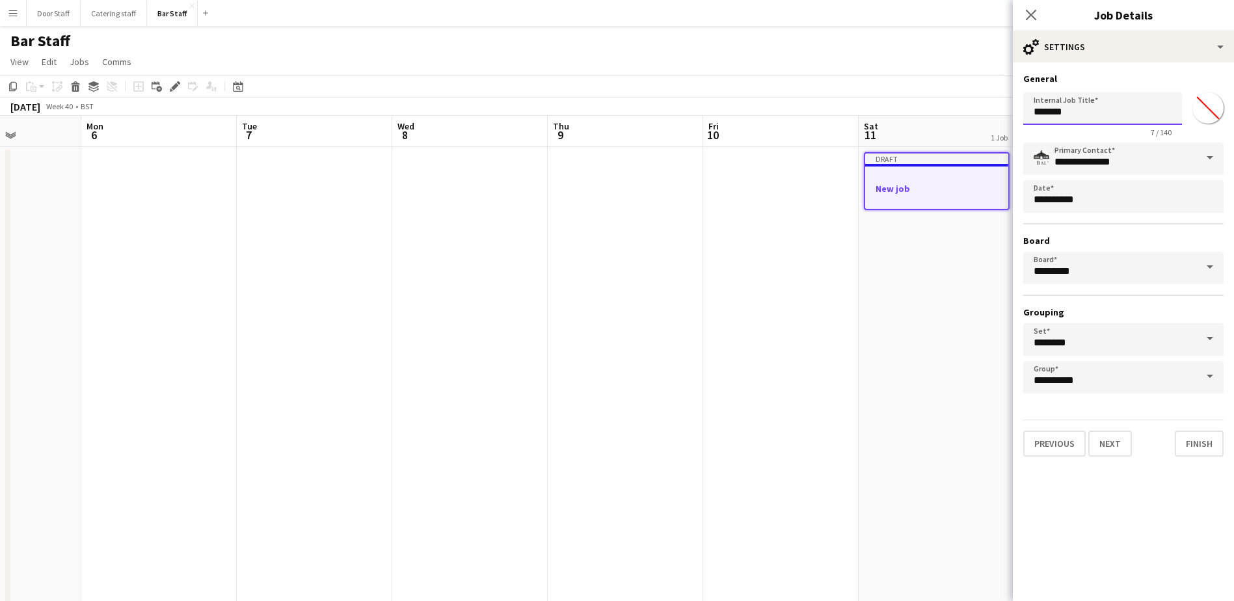
click at [1068, 109] on input "*******" at bounding box center [1102, 108] width 159 height 33
type input "**********"
click at [1104, 444] on button "Next" at bounding box center [1110, 444] width 44 height 26
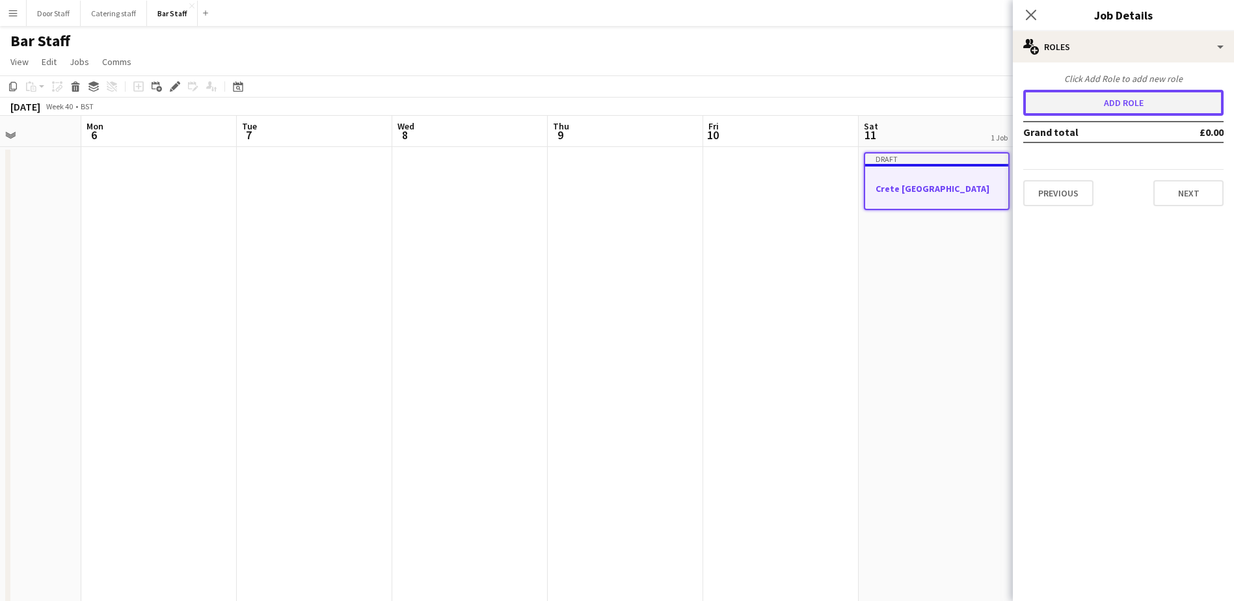
click at [1143, 102] on button "Add role" at bounding box center [1123, 103] width 200 height 26
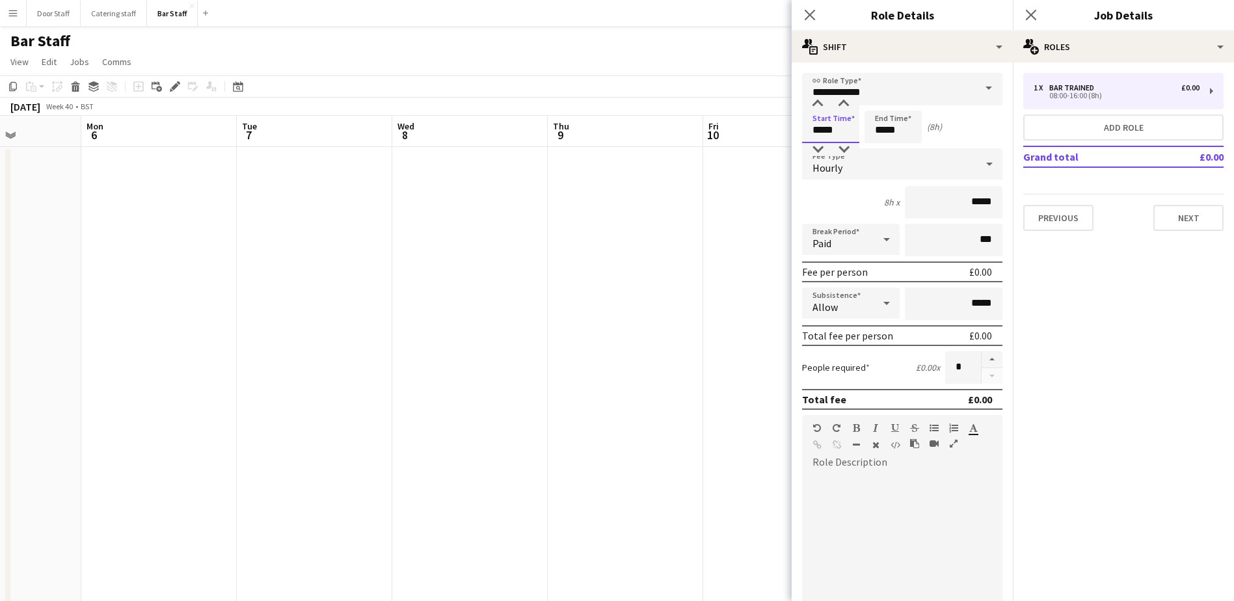
click at [819, 126] on input "*****" at bounding box center [830, 127] width 57 height 33
click at [817, 104] on div at bounding box center [818, 104] width 26 height 13
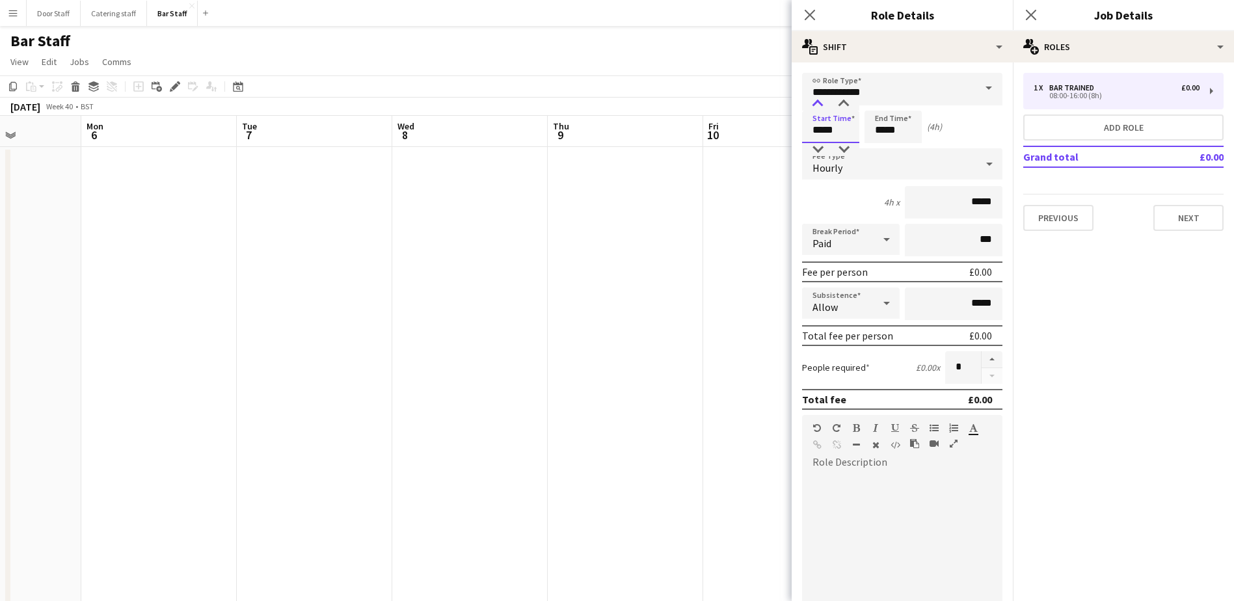
click at [817, 104] on div at bounding box center [818, 104] width 26 height 13
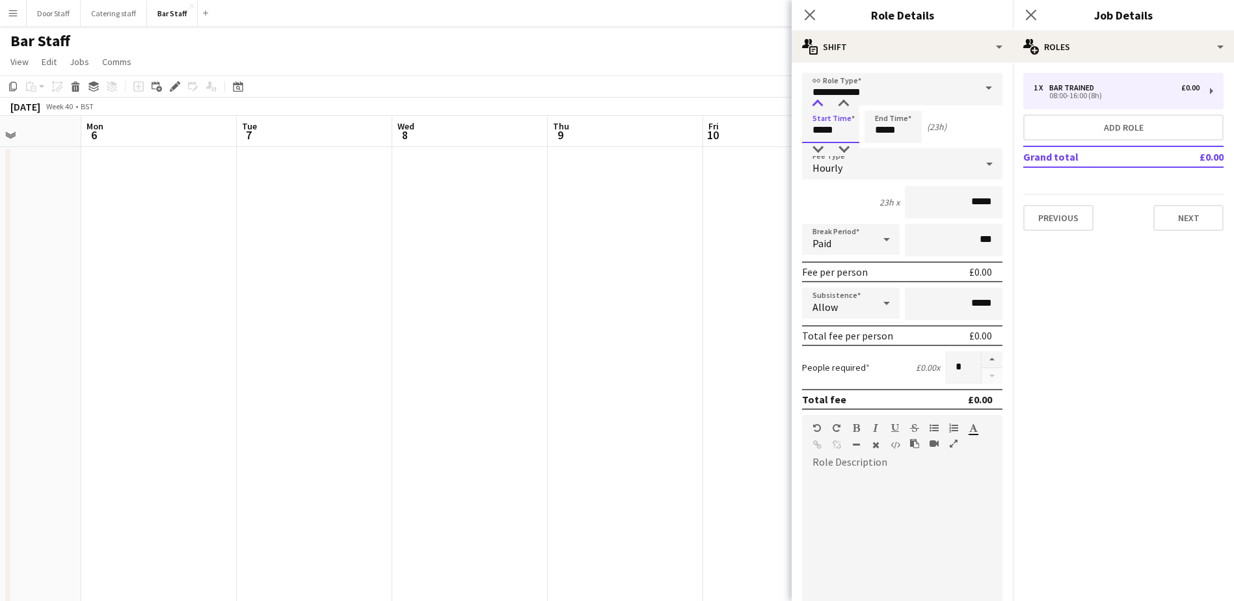
type input "*****"
click at [817, 104] on div at bounding box center [818, 104] width 26 height 13
click at [885, 133] on input "*****" at bounding box center [892, 127] width 57 height 33
click at [886, 98] on div at bounding box center [880, 104] width 26 height 13
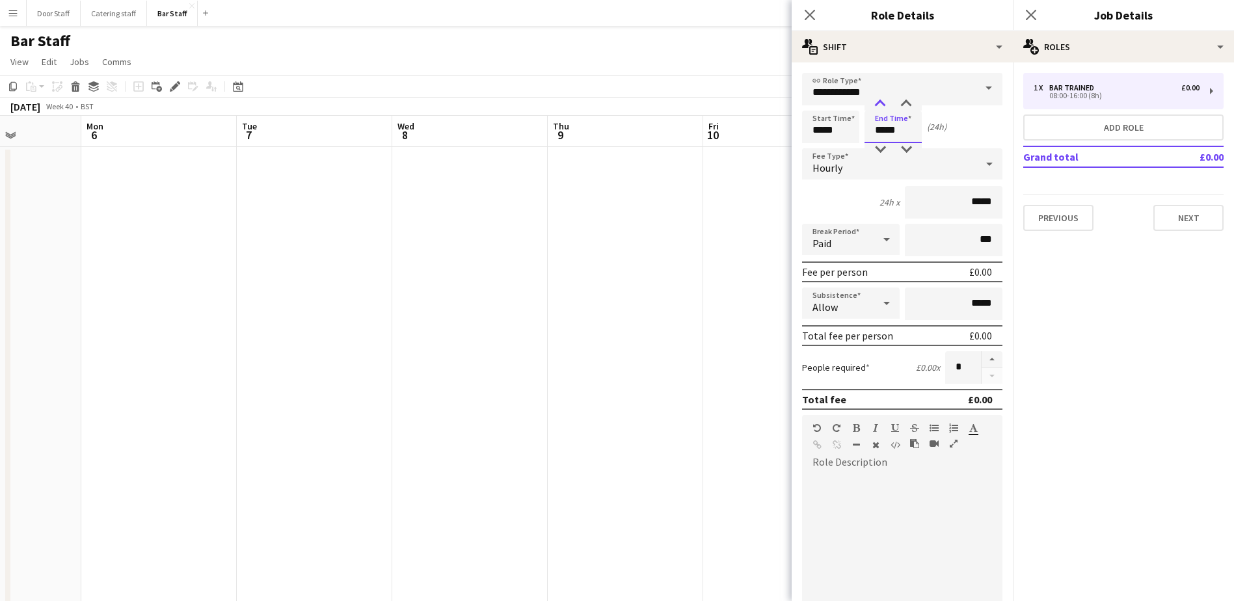
click at [886, 98] on div at bounding box center [880, 104] width 26 height 13
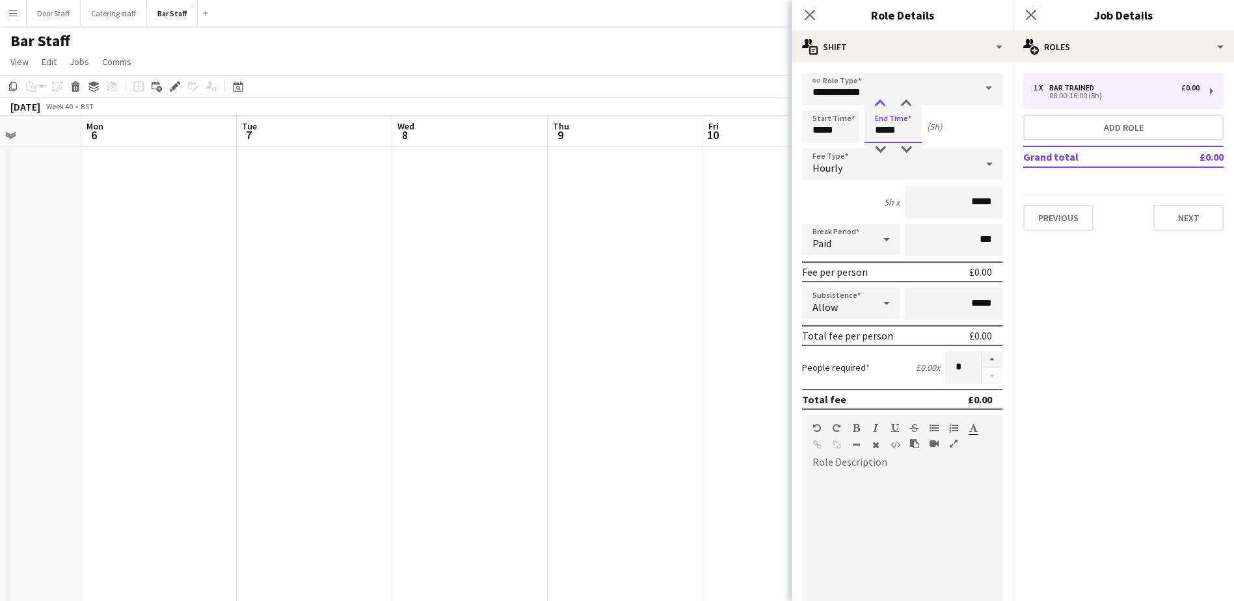
click at [886, 98] on div at bounding box center [880, 104] width 26 height 13
click at [909, 100] on div at bounding box center [906, 104] width 26 height 13
type input "*****"
click at [909, 100] on div at bounding box center [906, 104] width 26 height 13
click at [981, 361] on button "button" at bounding box center [991, 359] width 21 height 17
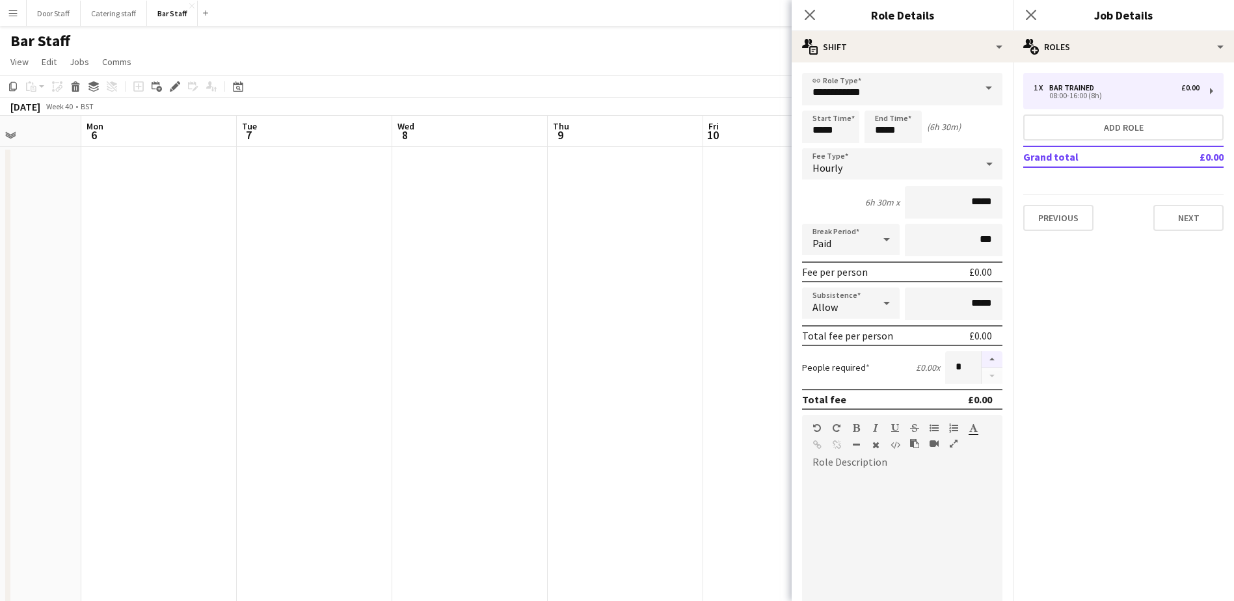
click at [981, 361] on button "button" at bounding box center [991, 359] width 21 height 17
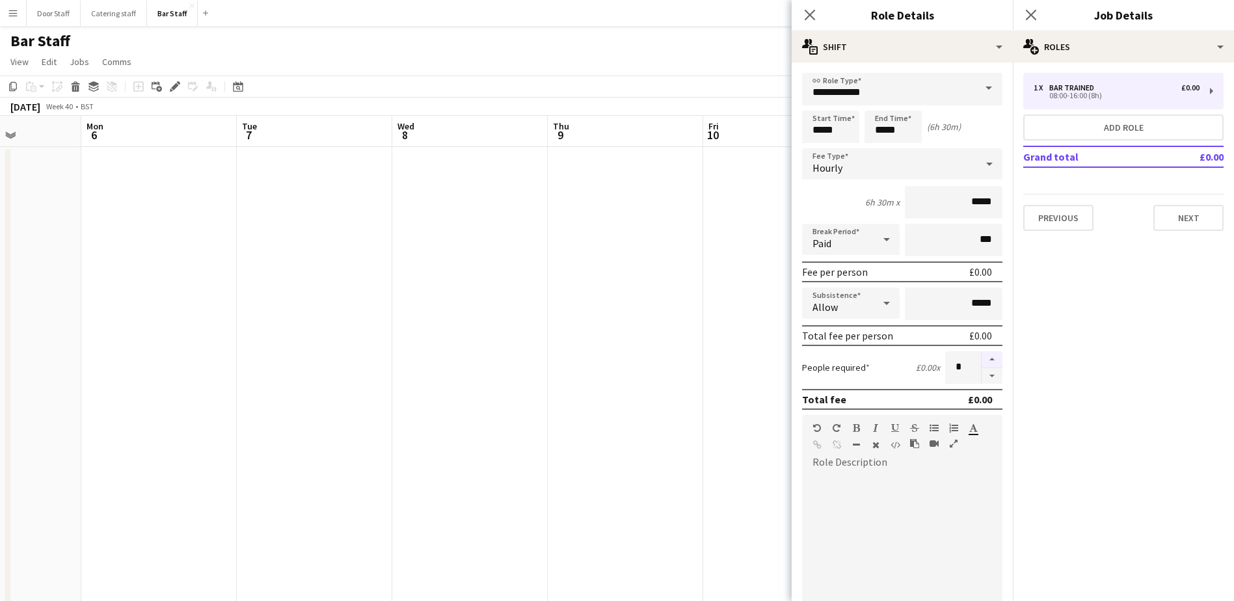
click at [981, 361] on button "button" at bounding box center [991, 359] width 21 height 17
type input "**"
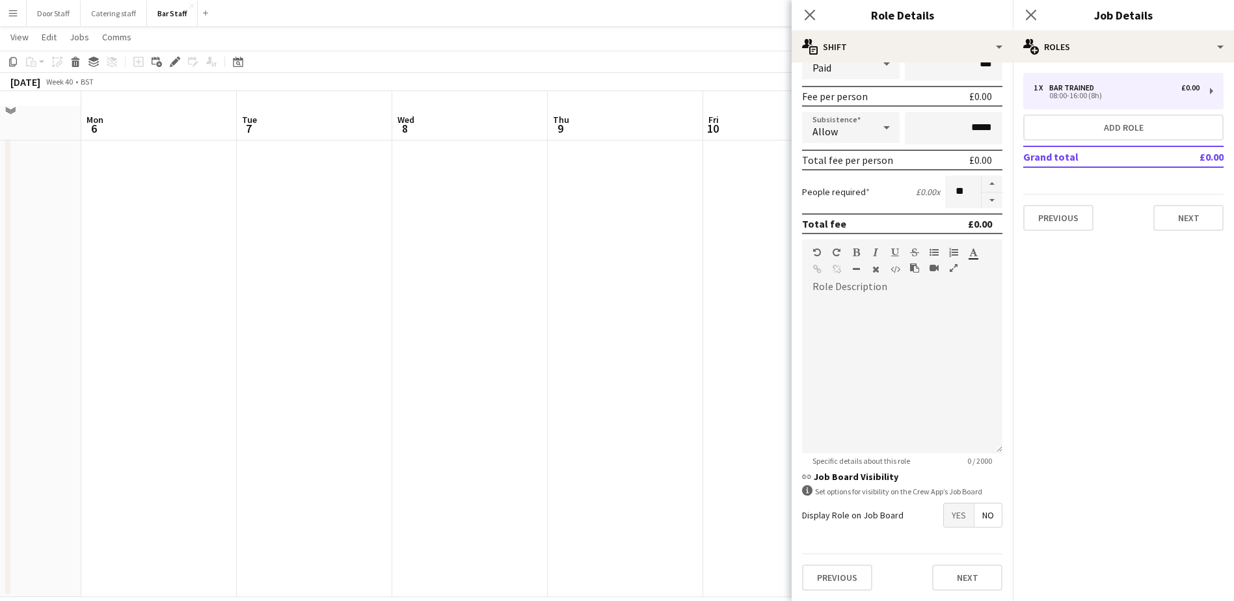
scroll to position [58, 0]
click at [949, 518] on span "Yes" at bounding box center [959, 514] width 30 height 23
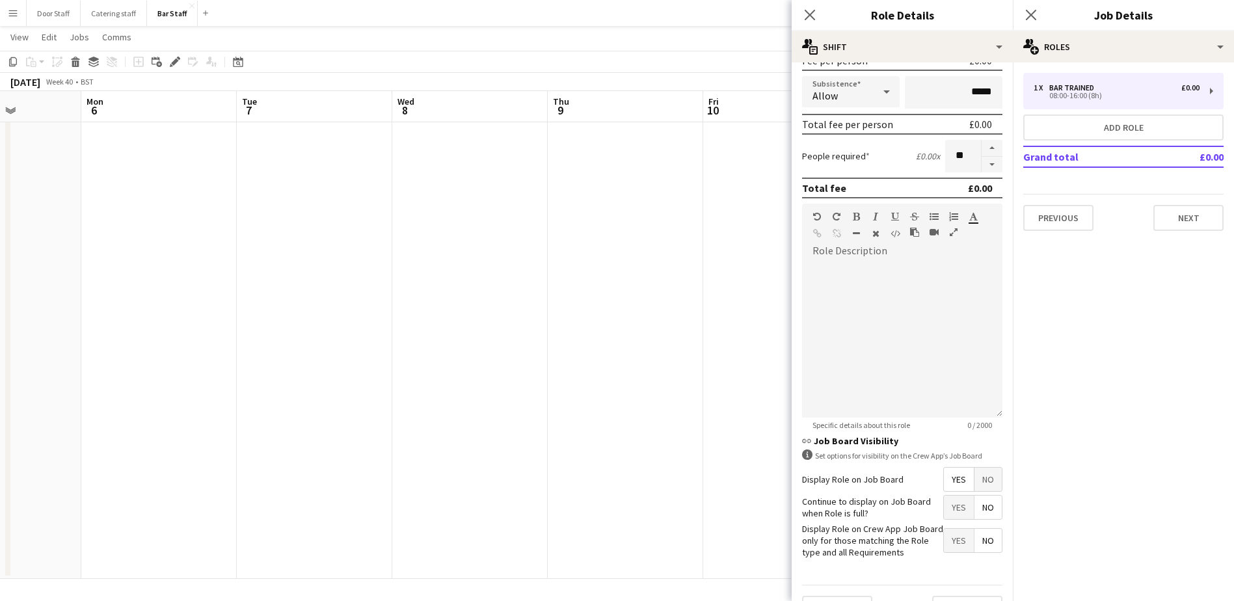
scroll to position [243, 0]
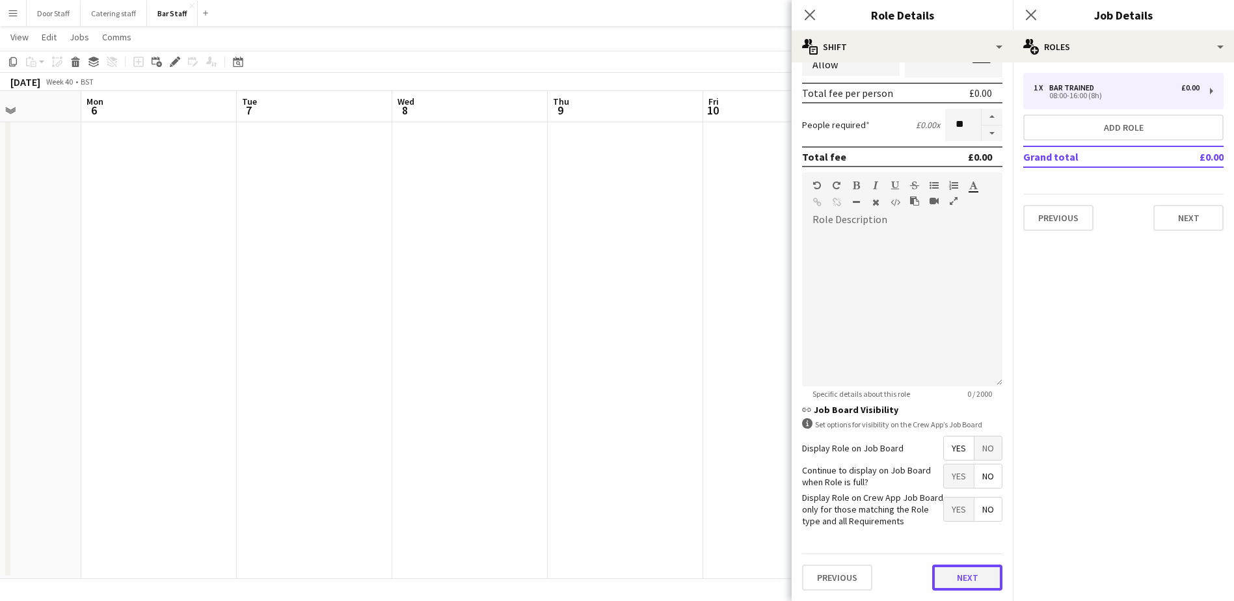
click at [961, 585] on button "Next" at bounding box center [967, 578] width 70 height 26
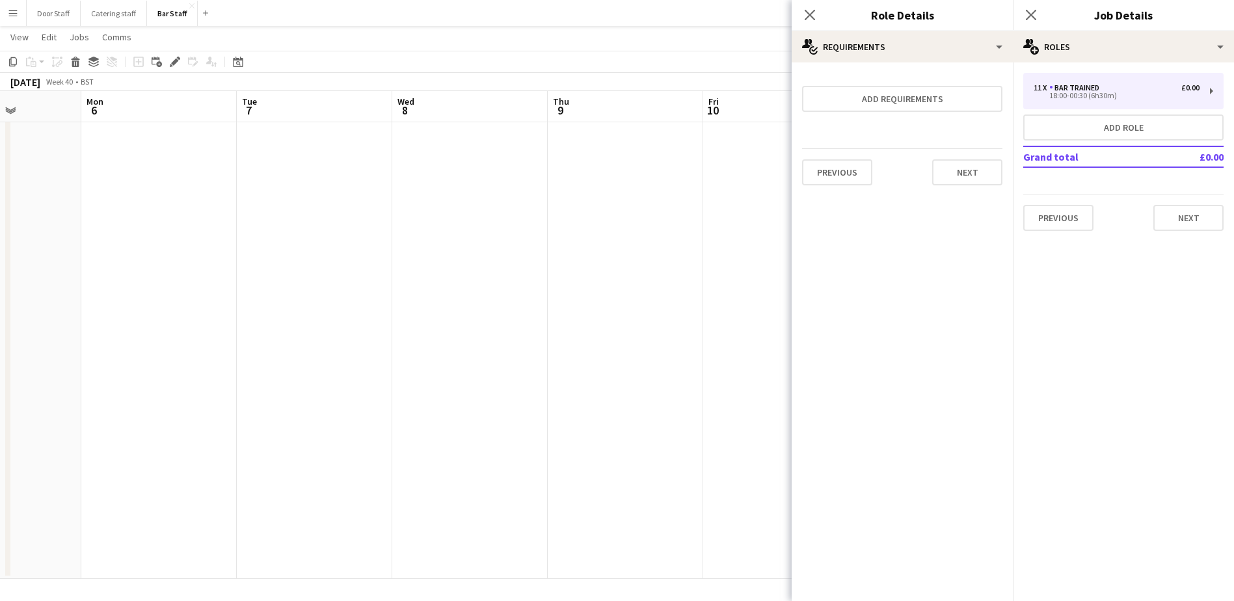
scroll to position [0, 0]
click at [971, 180] on button "Next" at bounding box center [967, 172] width 70 height 26
click at [970, 180] on button "Finish" at bounding box center [977, 174] width 49 height 26
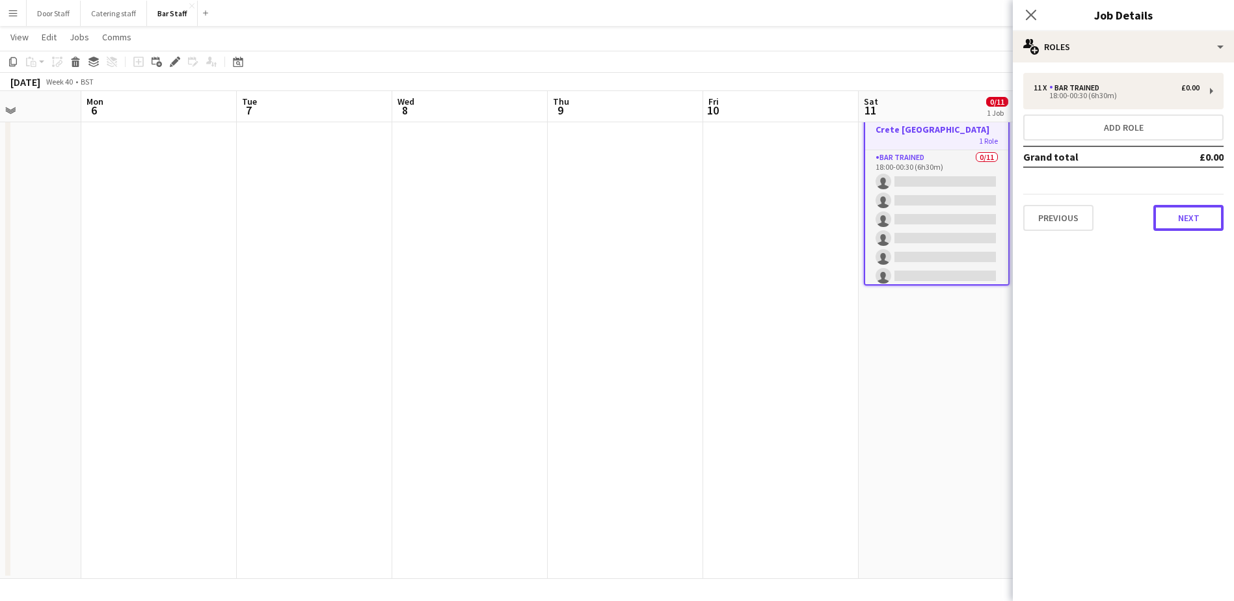
click at [1182, 219] on button "Next" at bounding box center [1188, 218] width 70 height 26
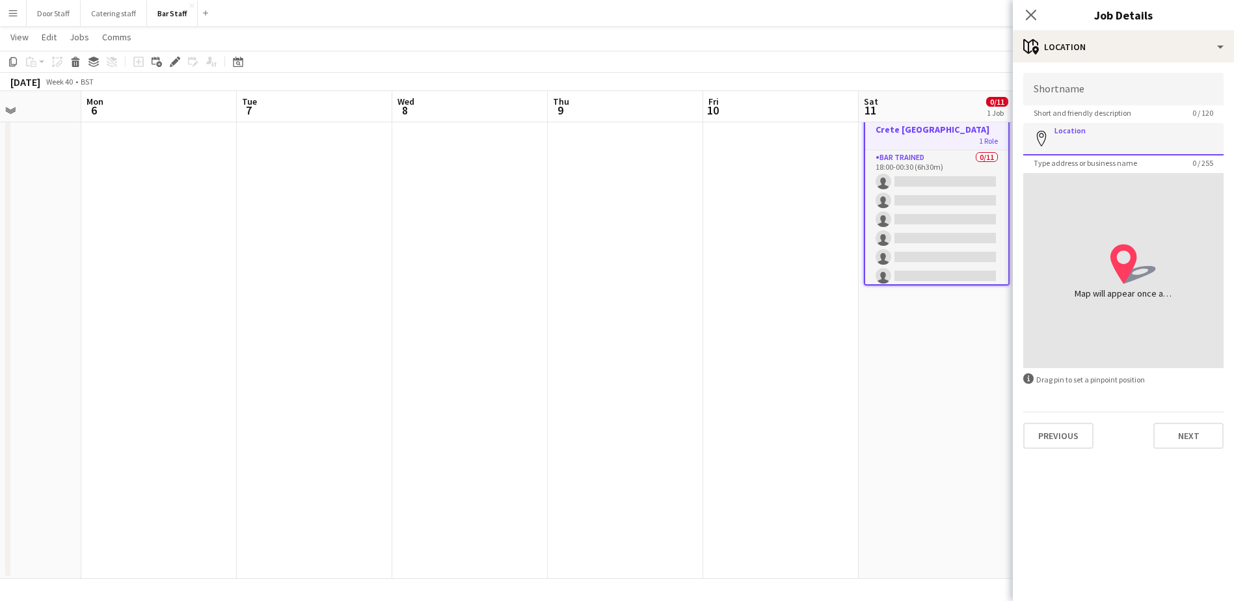
click at [1138, 147] on input "Location" at bounding box center [1123, 139] width 200 height 33
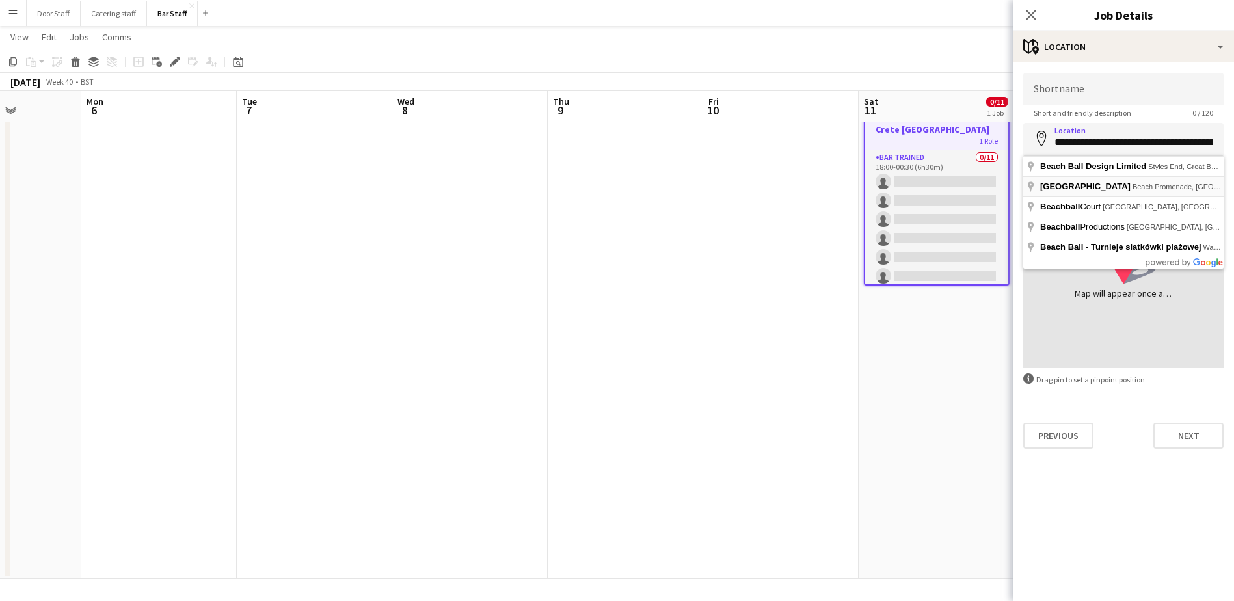
type input "**********"
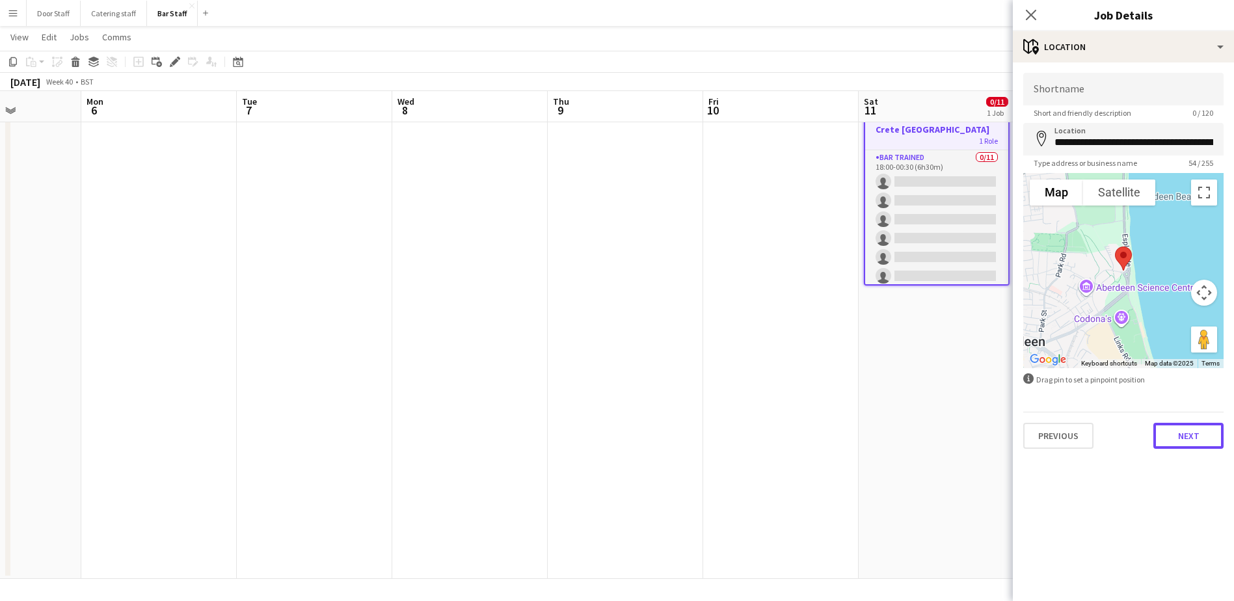
click at [1192, 429] on button "Next" at bounding box center [1188, 436] width 70 height 26
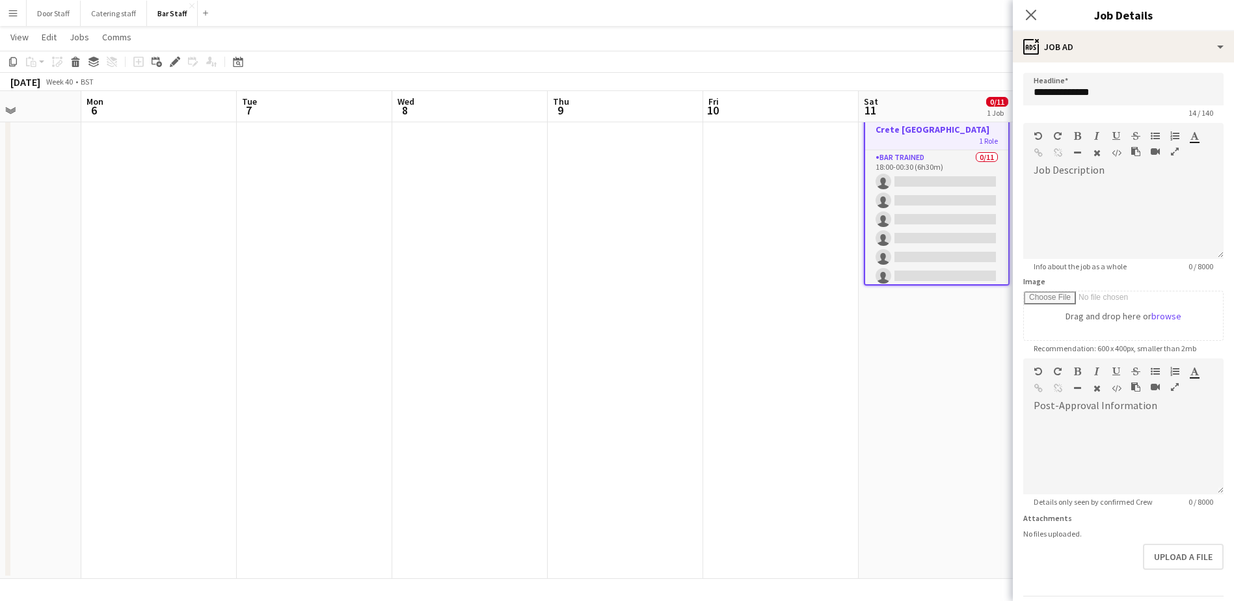
scroll to position [83, 0]
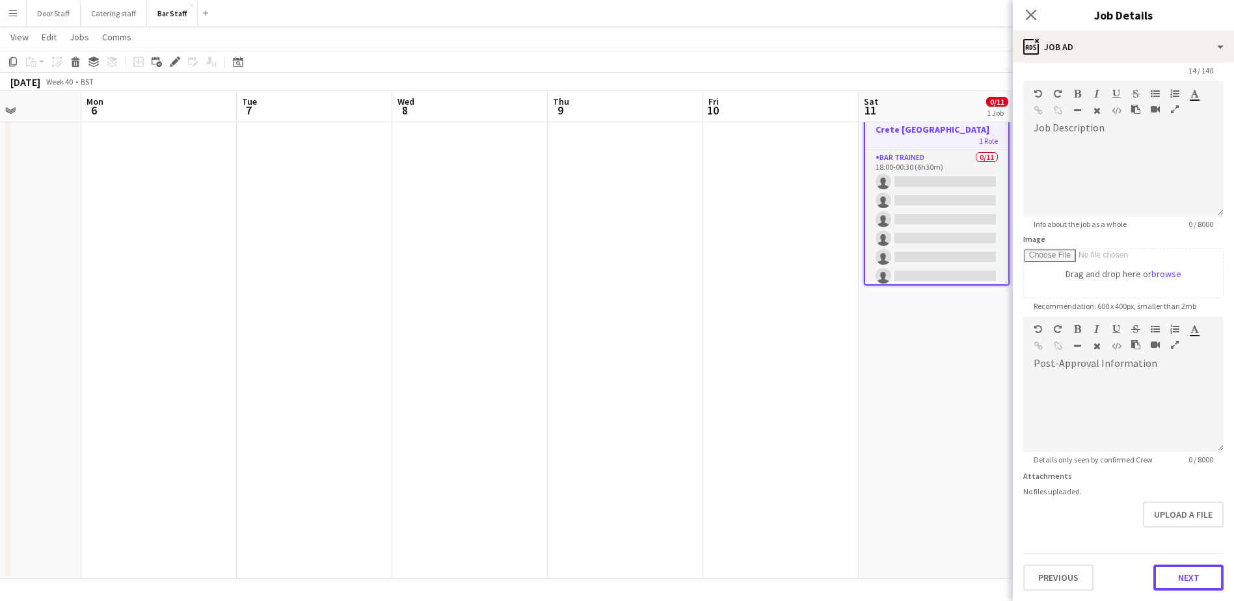
click at [1190, 533] on form "**********" at bounding box center [1123, 311] width 221 height 560
click at [1193, 568] on button "Next" at bounding box center [1188, 578] width 70 height 26
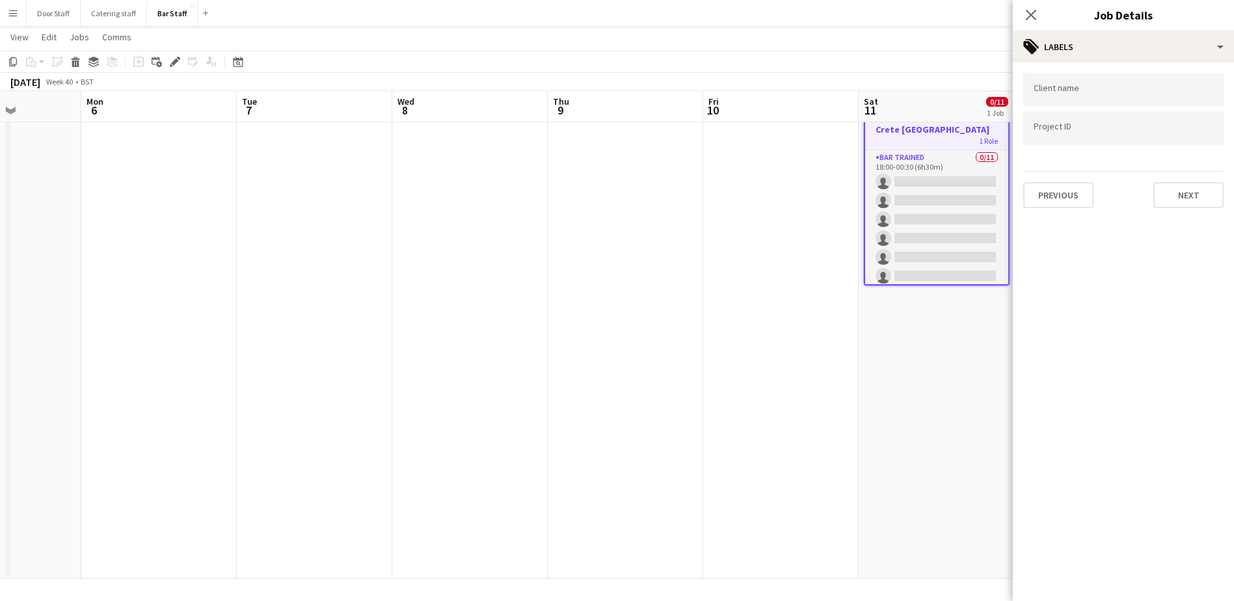
scroll to position [0, 0]
click at [1193, 198] on button "Next" at bounding box center [1188, 195] width 70 height 26
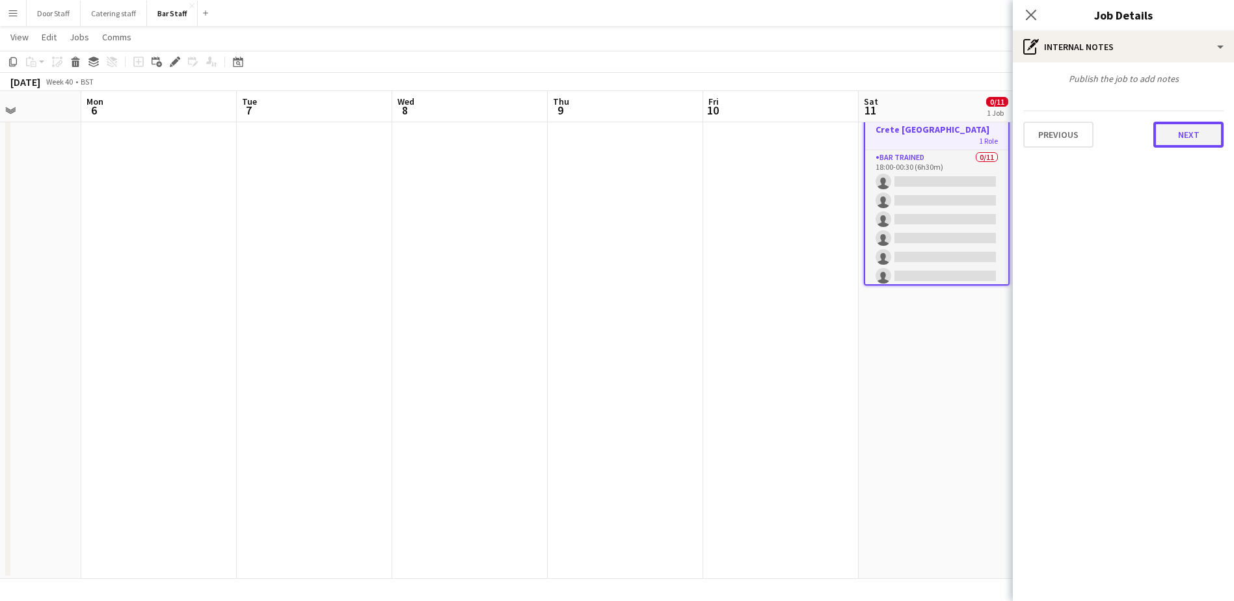
click at [1208, 128] on button "Next" at bounding box center [1188, 135] width 70 height 26
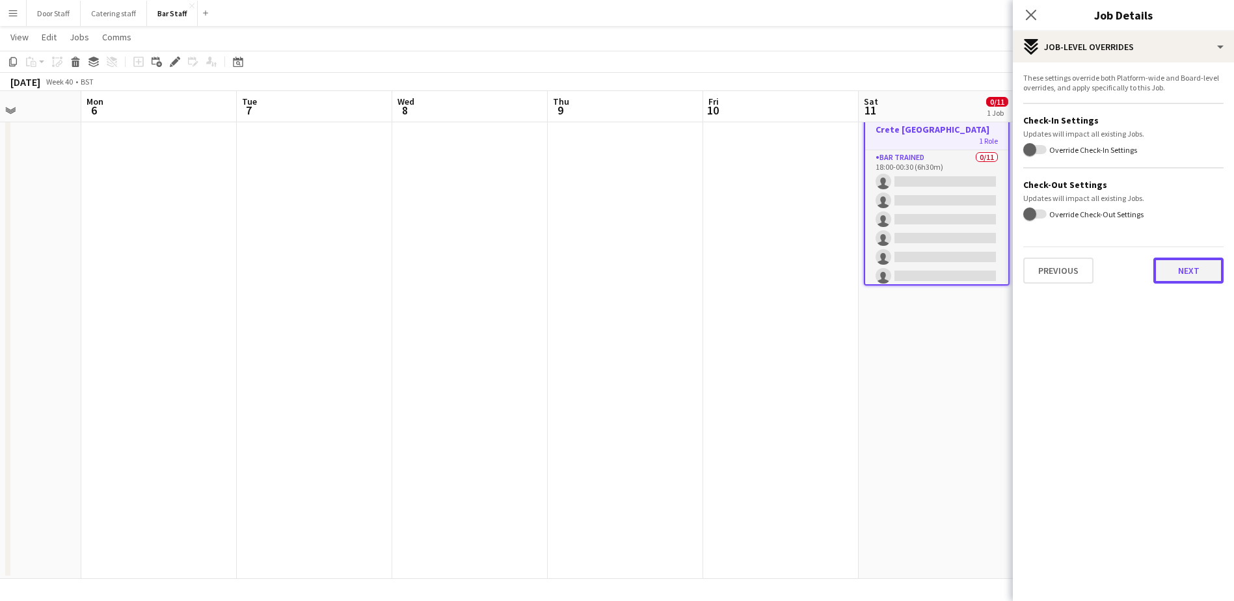
click at [1201, 267] on button "Next" at bounding box center [1188, 271] width 70 height 26
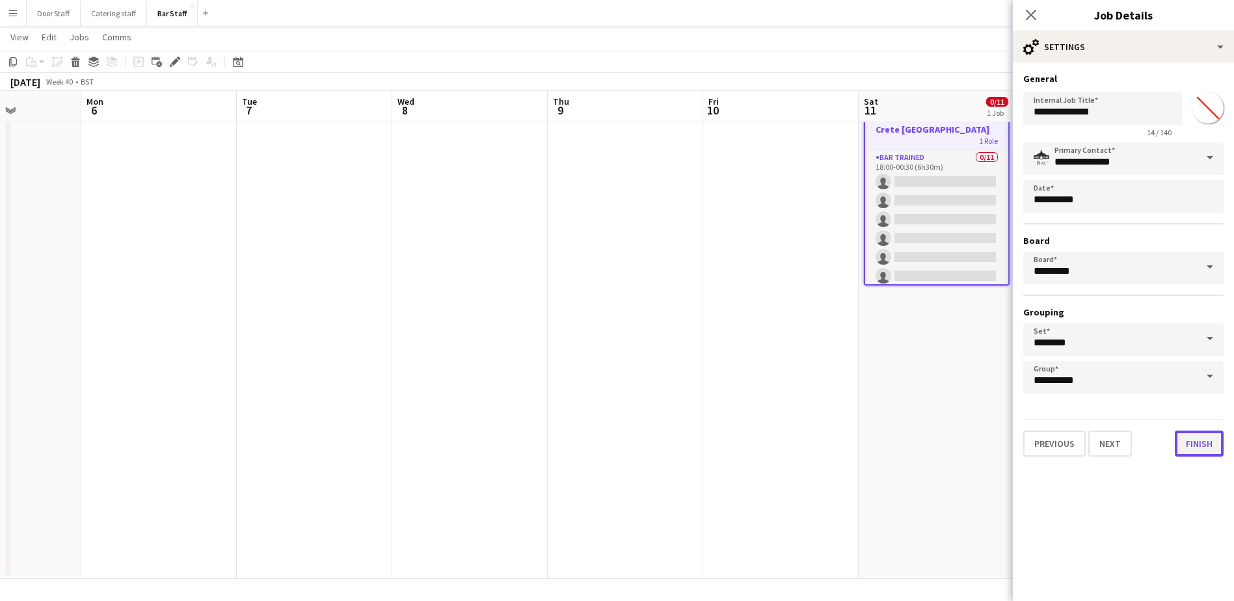
click at [1201, 450] on button "Finish" at bounding box center [1199, 444] width 49 height 26
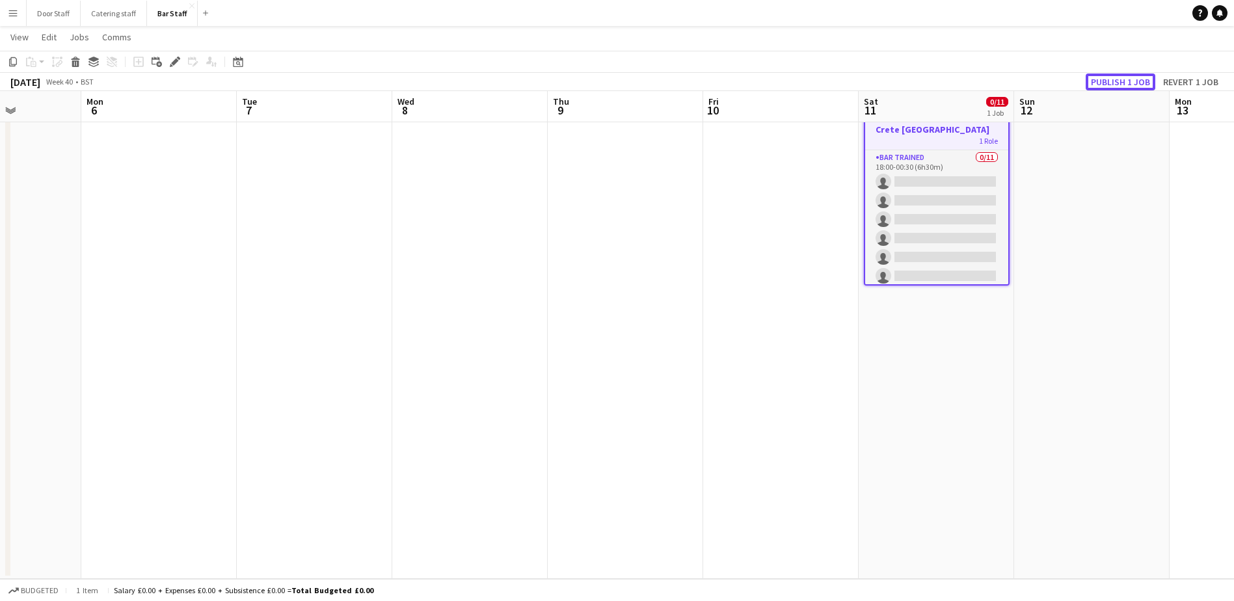
click at [1131, 81] on button "Publish 1 job" at bounding box center [1121, 81] width 70 height 17
